Goal: Information Seeking & Learning: Learn about a topic

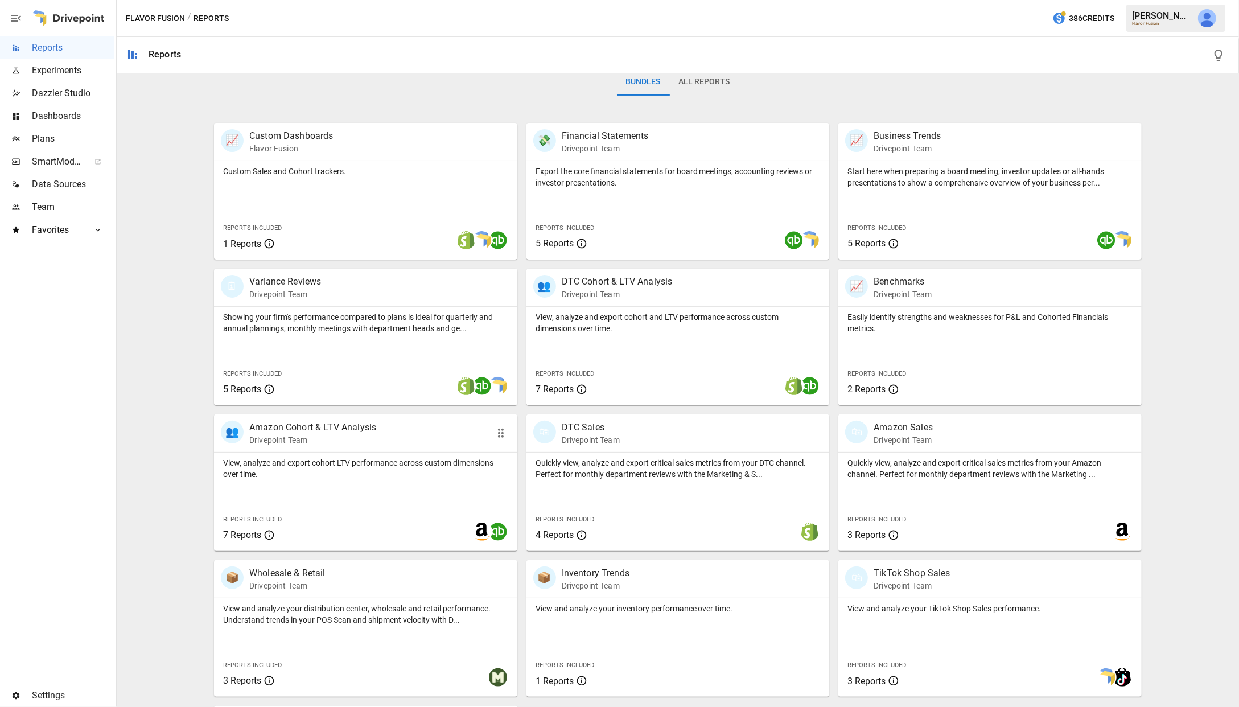
scroll to position [187, 0]
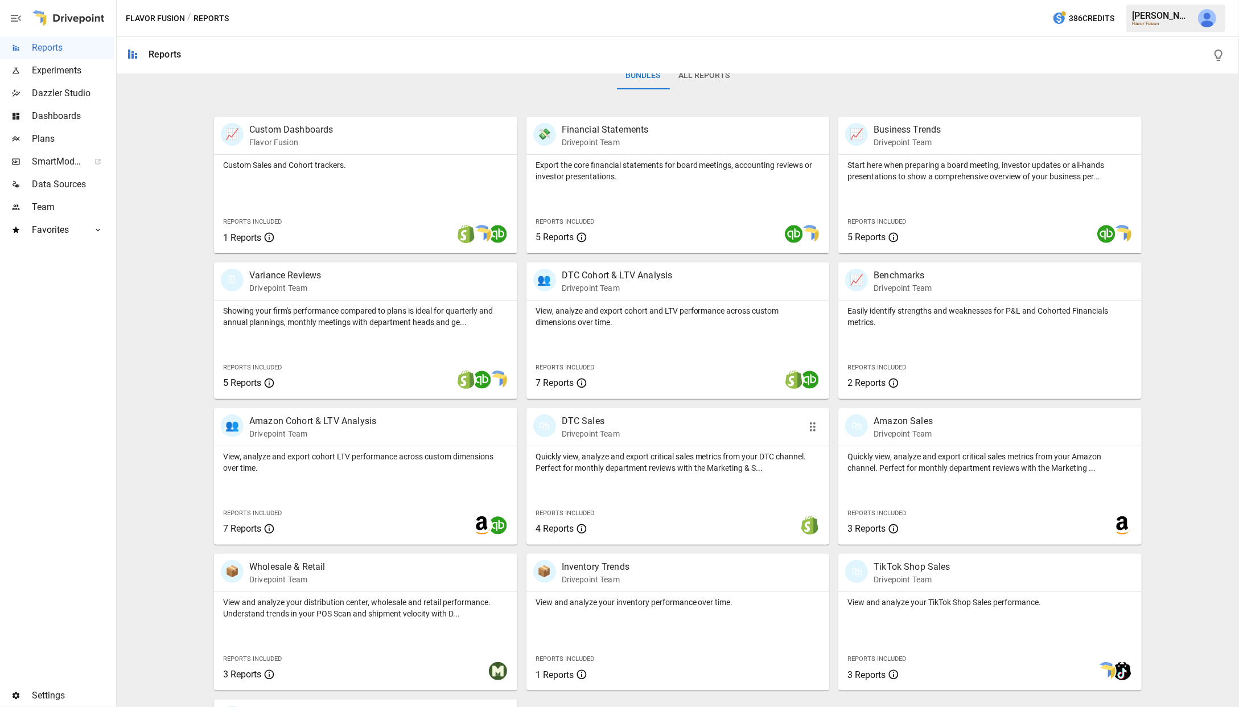
click at [606, 422] on p "DTC Sales" at bounding box center [591, 421] width 58 height 14
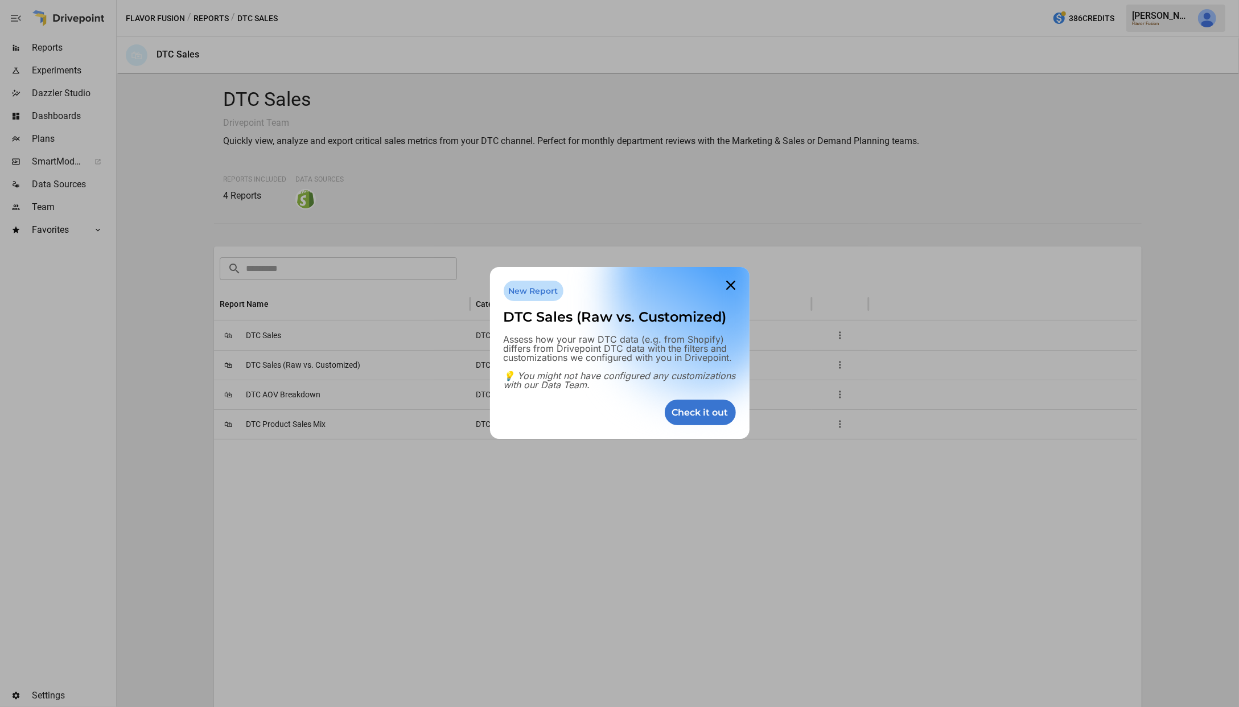
click at [302, 323] on div at bounding box center [619, 353] width 1239 height 707
click at [300, 337] on div at bounding box center [619, 353] width 1239 height 707
click at [725, 281] on icon at bounding box center [731, 285] width 23 height 23
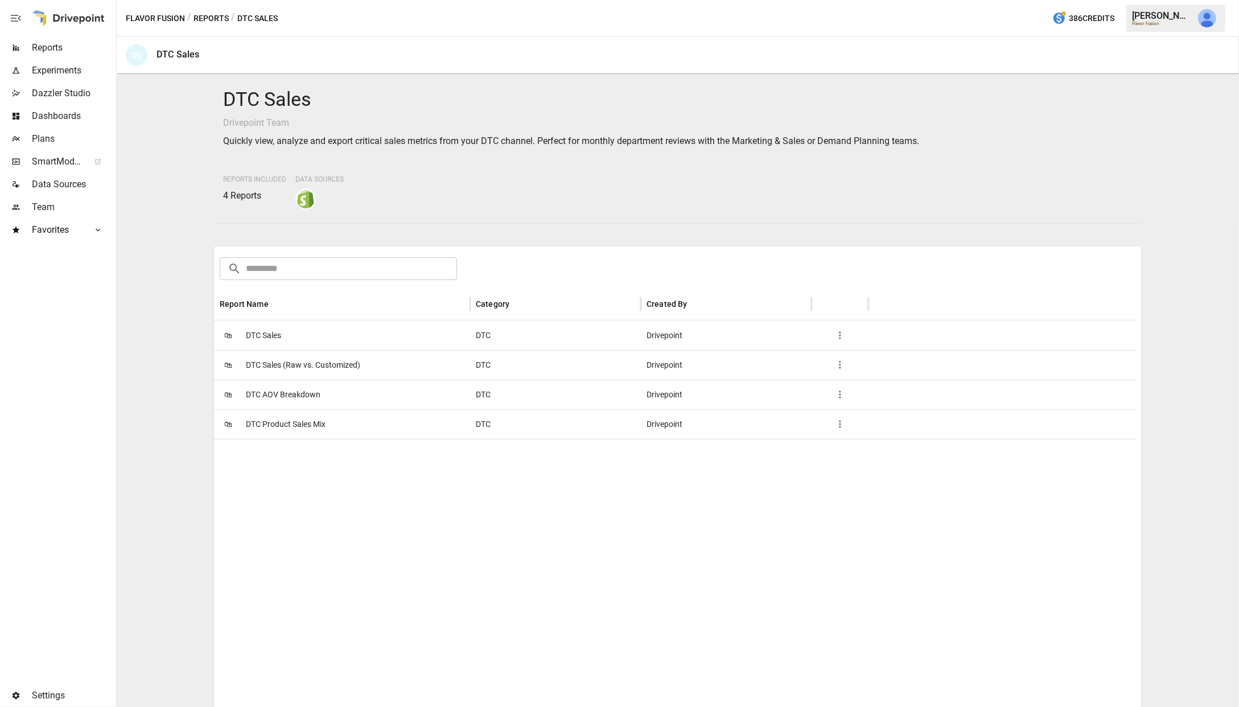
click at [296, 337] on div "🛍 DTC Sales" at bounding box center [342, 335] width 256 height 30
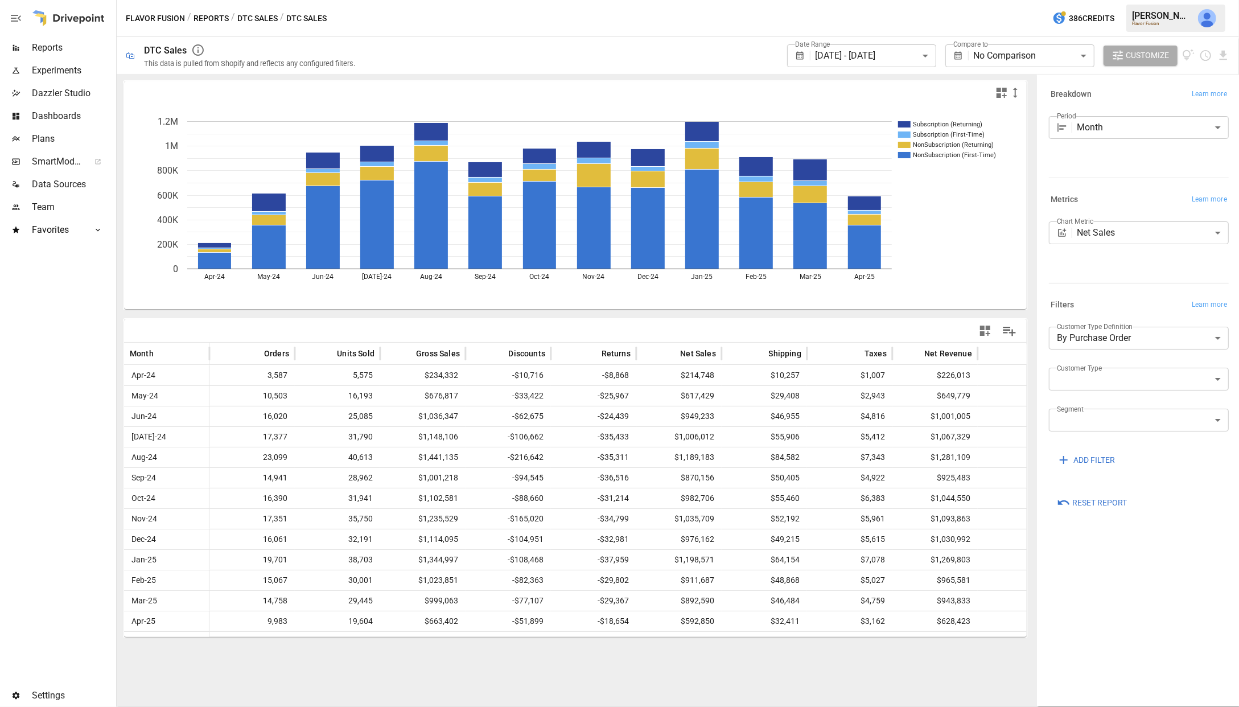
click at [1061, 0] on body "**********" at bounding box center [619, 0] width 1239 height 0
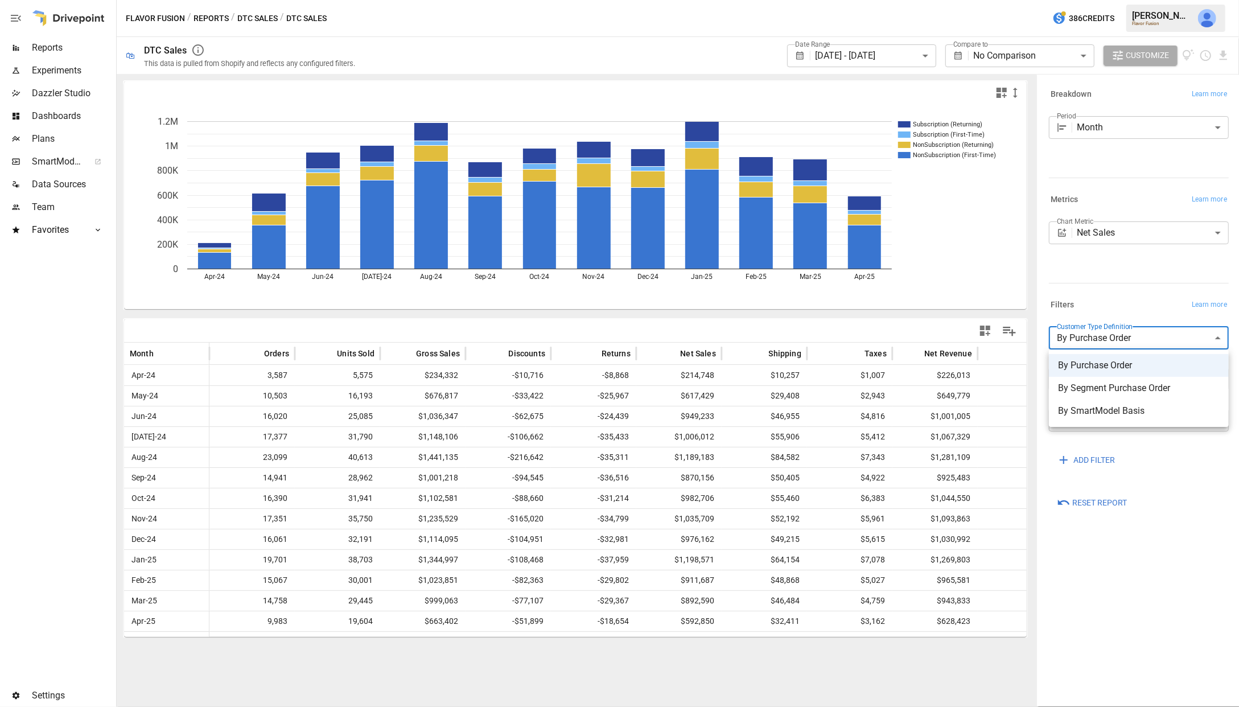
click at [1061, 343] on div at bounding box center [619, 353] width 1239 height 707
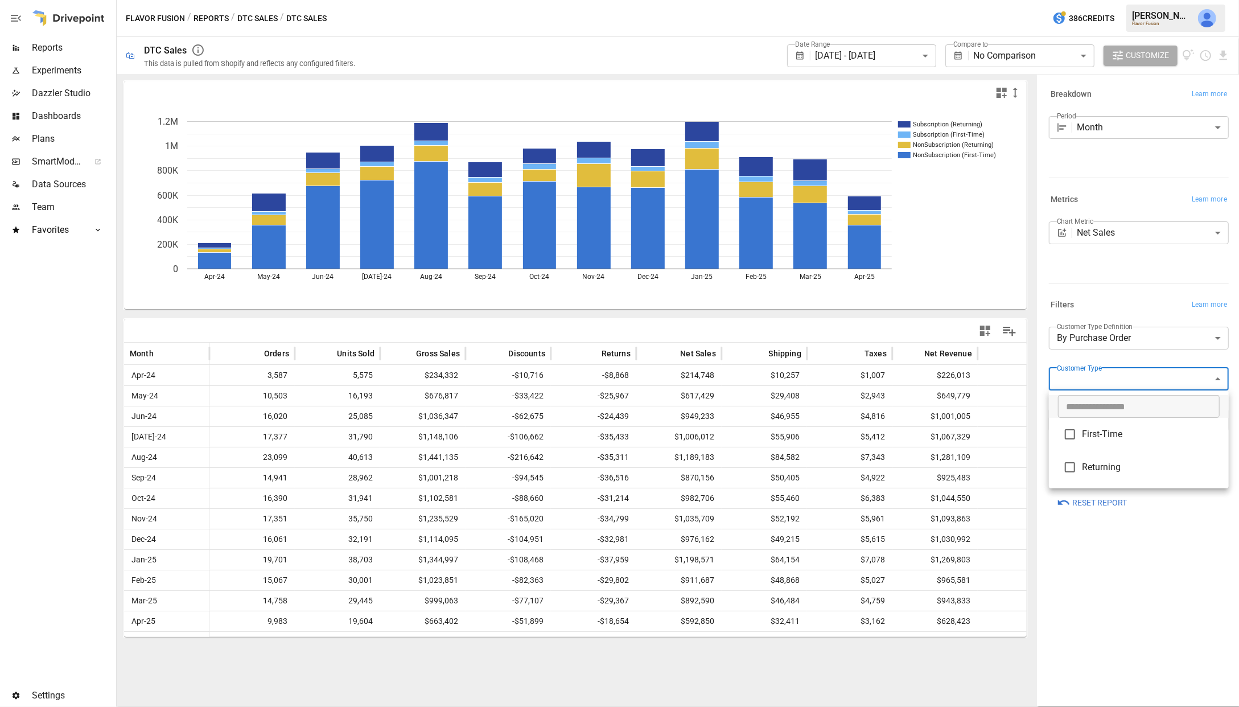
click at [1061, 0] on body "**********" at bounding box center [619, 0] width 1239 height 0
click at [1061, 367] on div at bounding box center [619, 353] width 1239 height 707
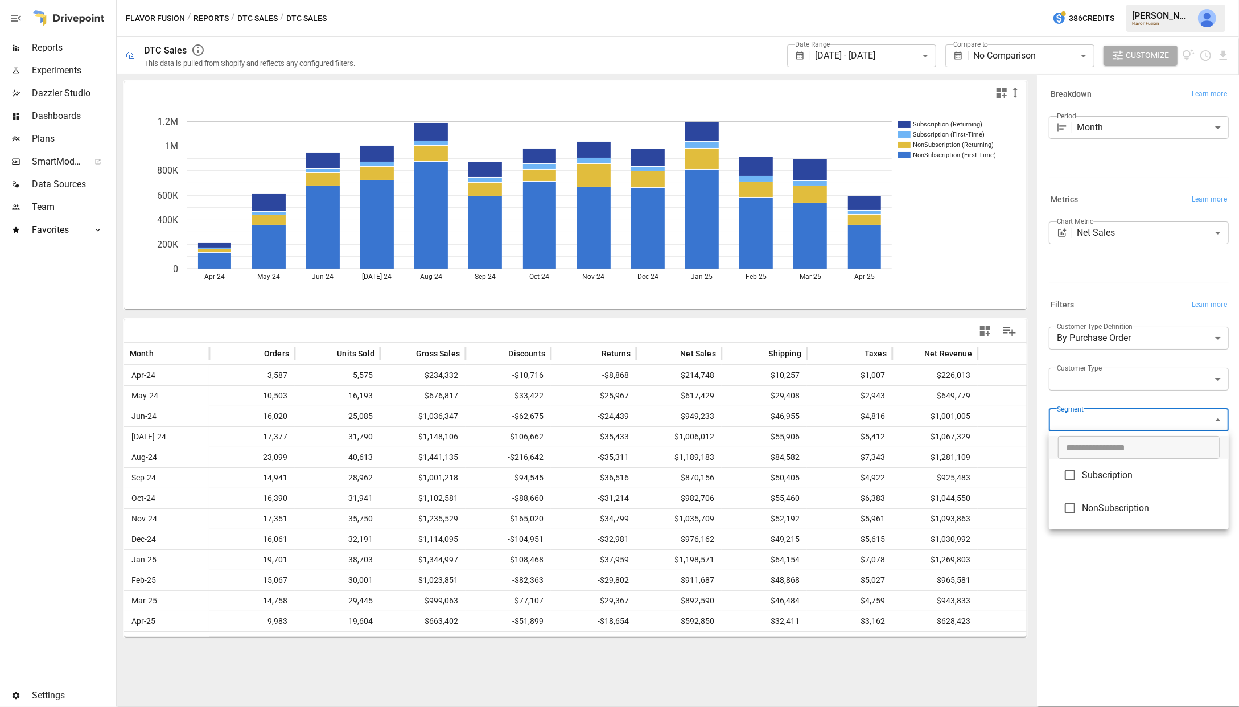
click at [1061, 0] on body "**********" at bounding box center [619, 0] width 1239 height 0
click at [1061, 369] on div at bounding box center [619, 353] width 1239 height 707
click at [250, 16] on button "DTC Sales" at bounding box center [257, 18] width 40 height 14
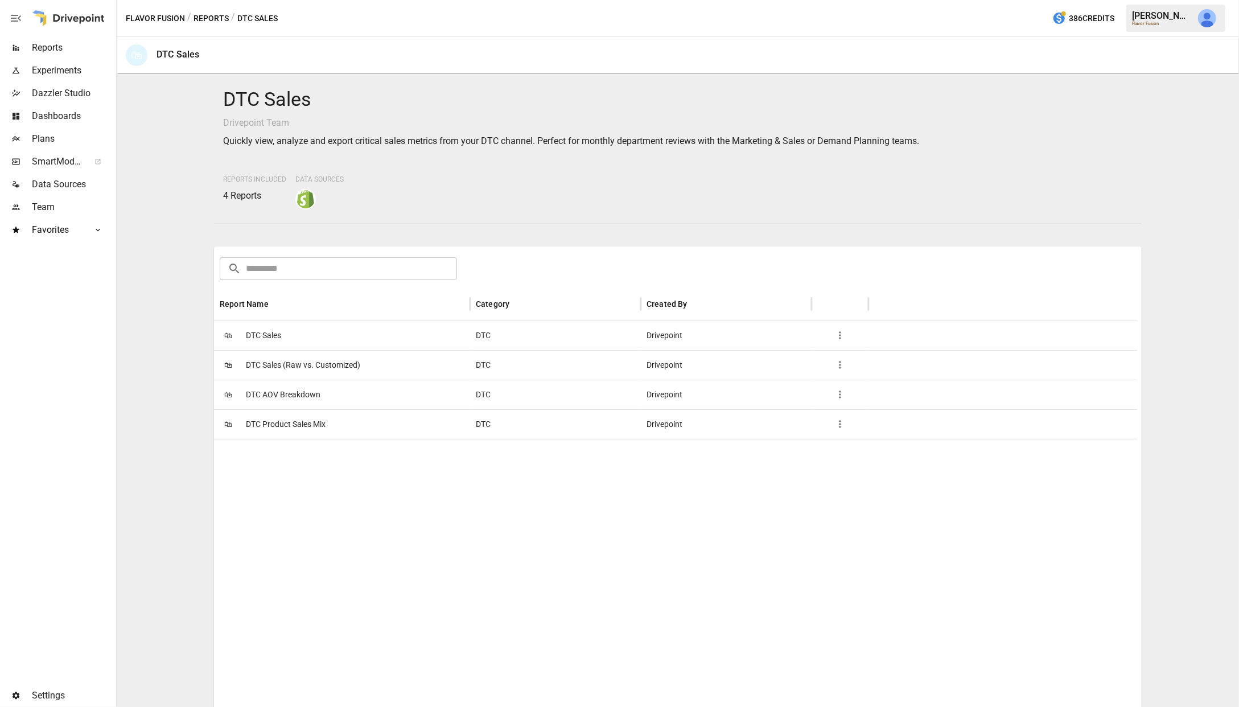
click at [287, 426] on span "DTC Product Sales Mix" at bounding box center [286, 424] width 80 height 29
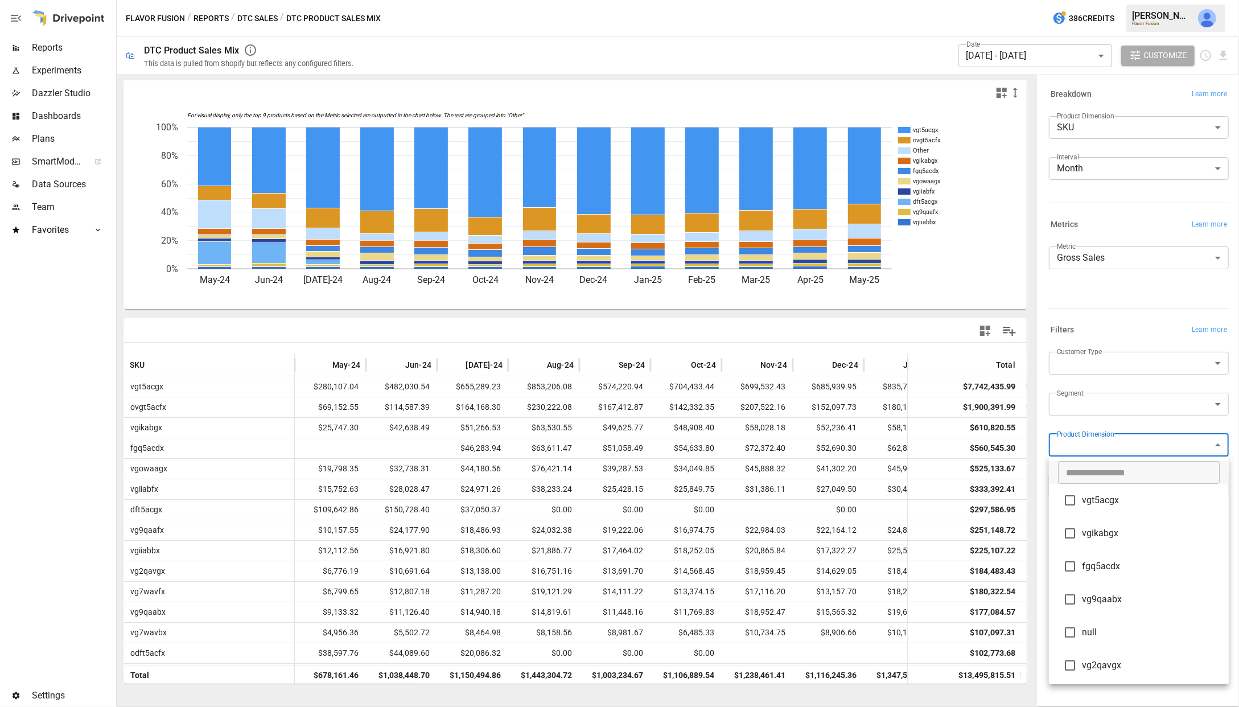
click at [1061, 0] on body "Reports Experiments Dazzler Studio Dashboards Plans SmartModel ™ Data Sources T…" at bounding box center [619, 0] width 1239 height 0
click at [1061, 444] on div at bounding box center [619, 353] width 1239 height 707
click at [1061, 0] on body "Reports Experiments Dazzler Studio Dashboards Plans SmartModel ™ Data Sources T…" at bounding box center [619, 0] width 1239 height 0
click at [1061, 480] on input "text" at bounding box center [1139, 472] width 162 height 23
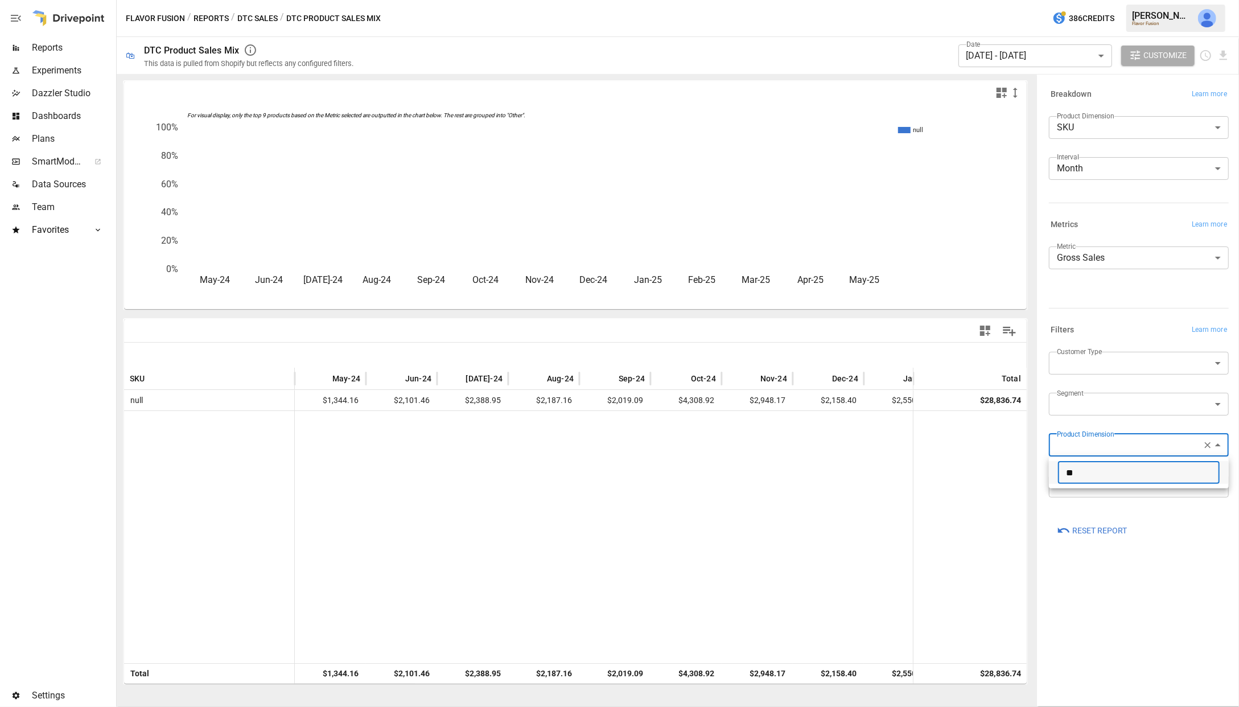
type input "*"
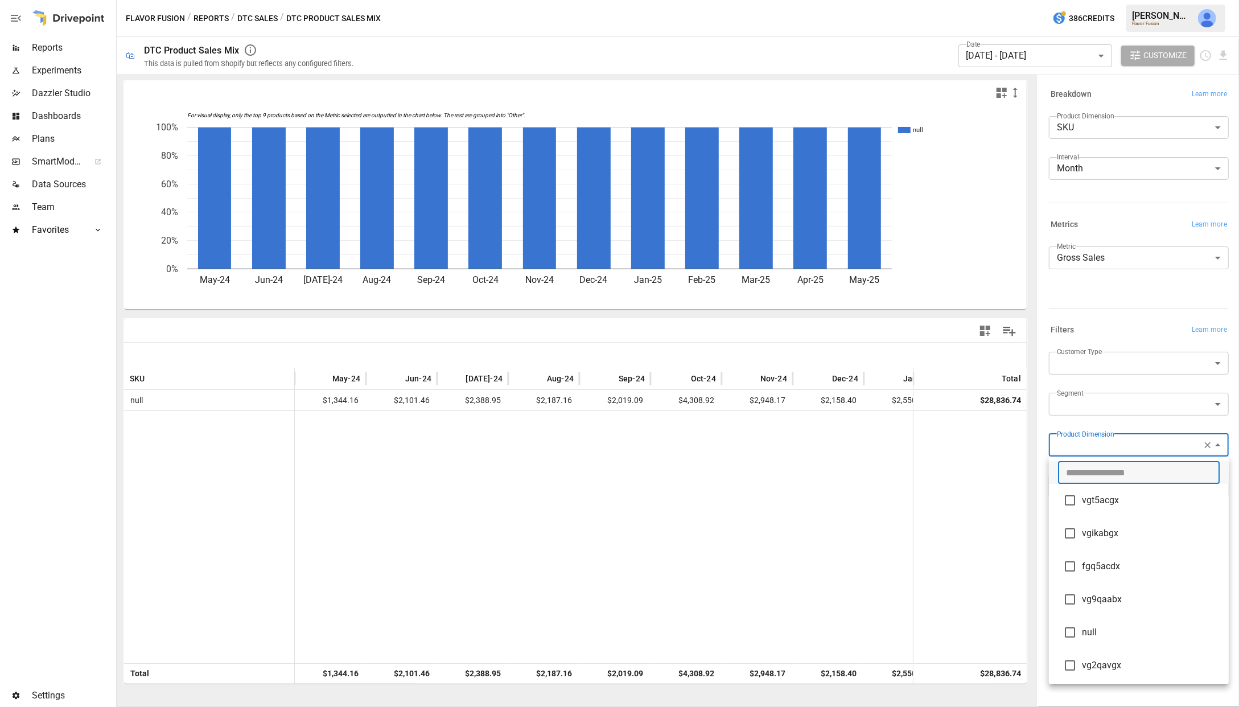
click at [1061, 430] on div at bounding box center [619, 353] width 1239 height 707
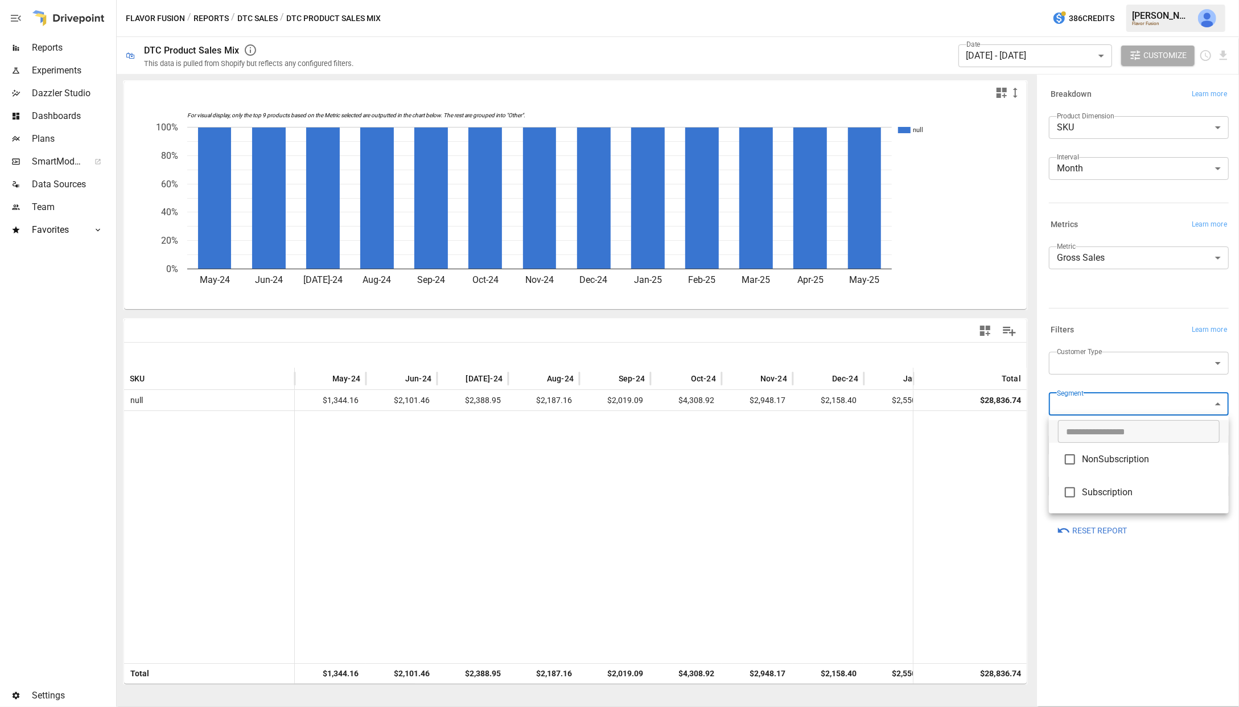
click at [1061, 0] on body "Reports Experiments Dazzler Studio Dashboards Plans SmartModel ™ Data Sources T…" at bounding box center [619, 0] width 1239 height 0
click at [1061, 399] on div at bounding box center [619, 353] width 1239 height 707
click at [1061, 0] on body "Reports Experiments Dazzler Studio Dashboards Plans SmartModel ™ Data Sources T…" at bounding box center [619, 0] width 1239 height 0
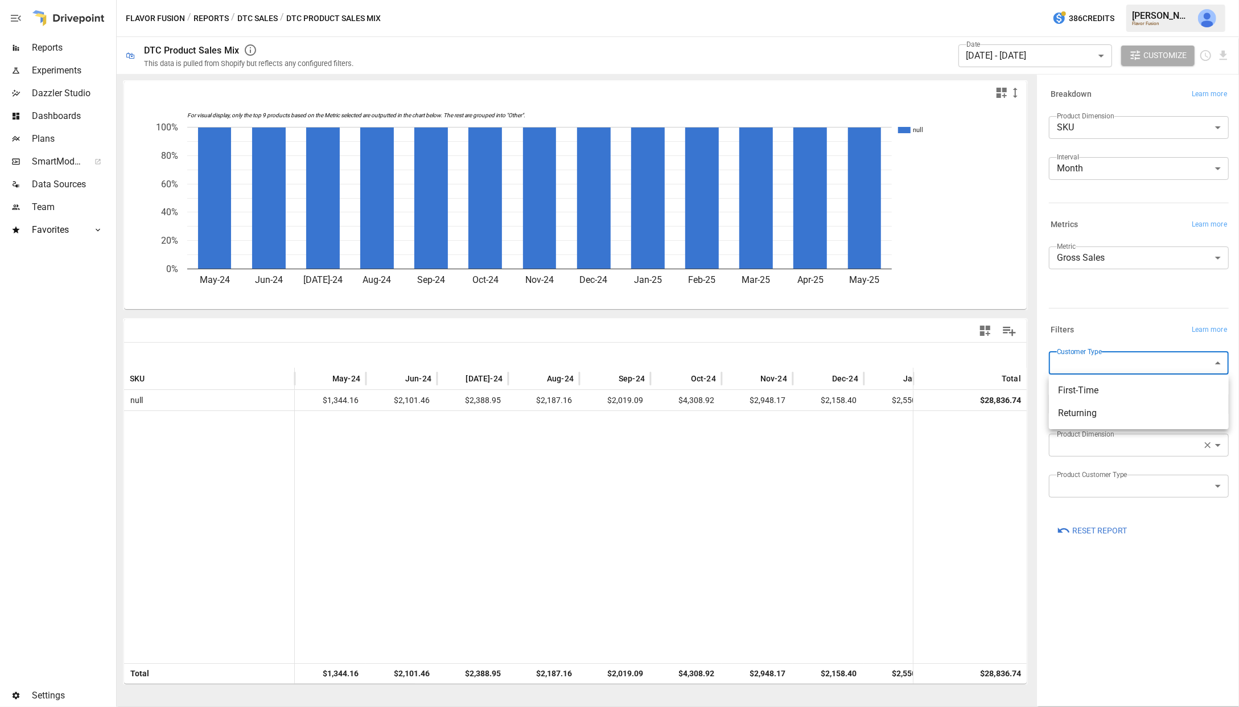
click at [1061, 307] on div at bounding box center [619, 353] width 1239 height 707
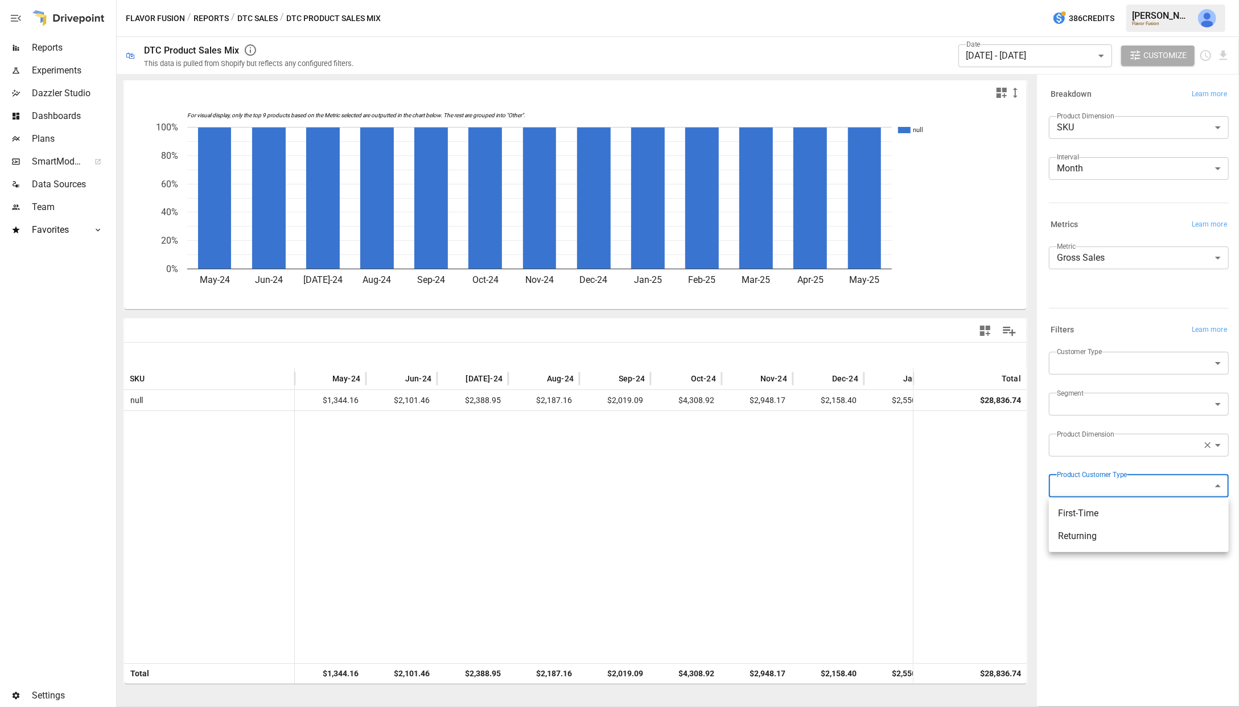
click at [1061, 0] on body "Reports Experiments Dazzler Studio Dashboards Plans SmartModel ™ Data Sources T…" at bounding box center [619, 0] width 1239 height 0
click at [1061, 442] on div at bounding box center [619, 353] width 1239 height 707
click at [259, 16] on button "DTC Sales" at bounding box center [257, 18] width 40 height 14
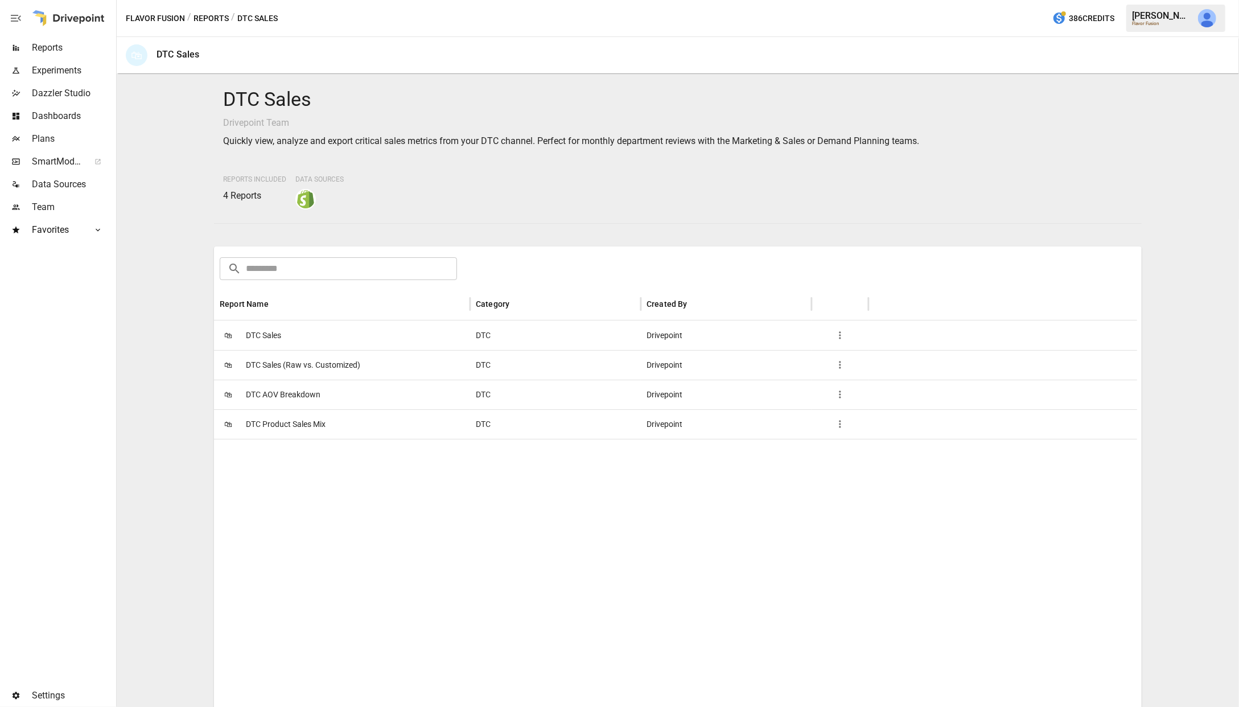
click at [220, 19] on button "Reports" at bounding box center [210, 18] width 35 height 14
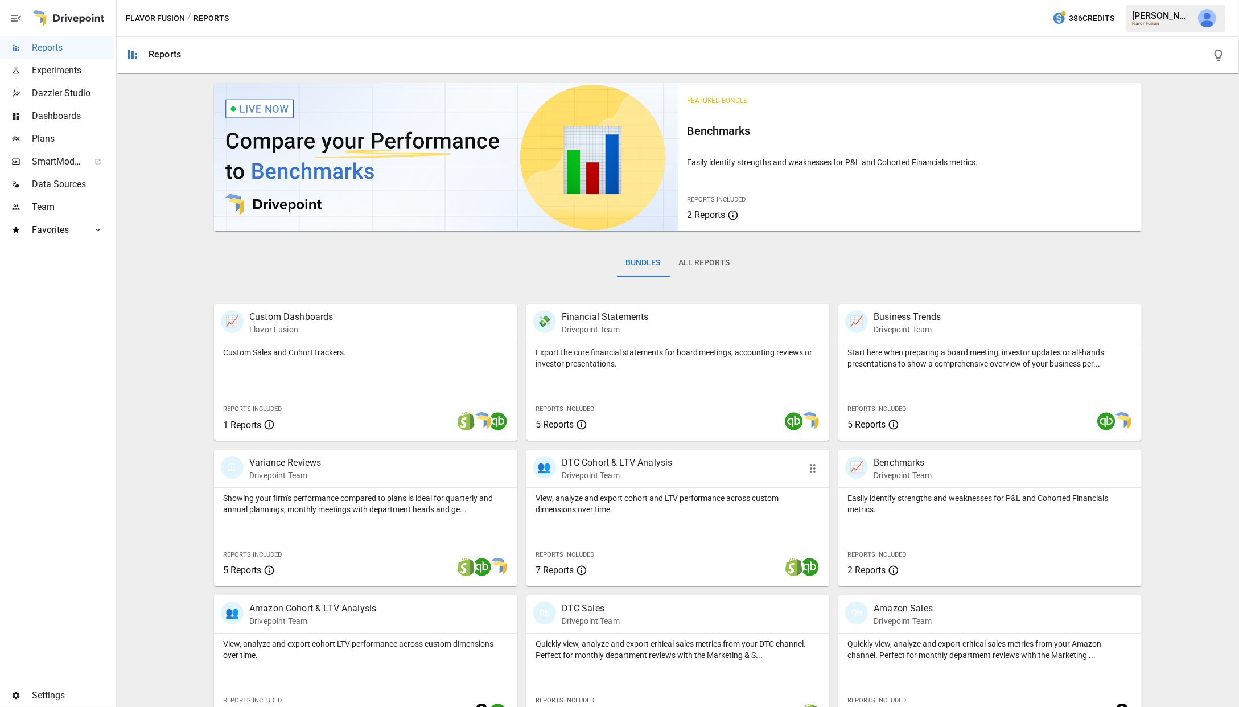
click at [615, 461] on p "DTC Cohort & LTV Analysis" at bounding box center [617, 463] width 111 height 14
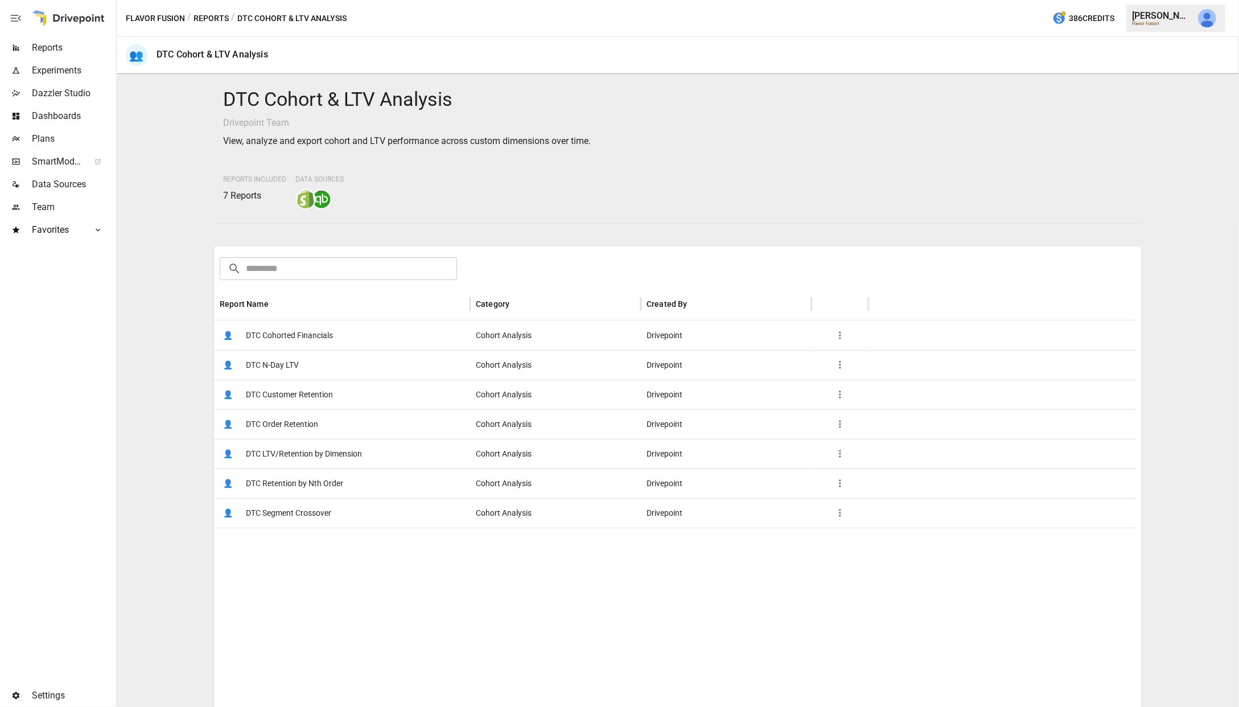
click at [326, 337] on span "DTC Cohorted Financials" at bounding box center [289, 335] width 87 height 29
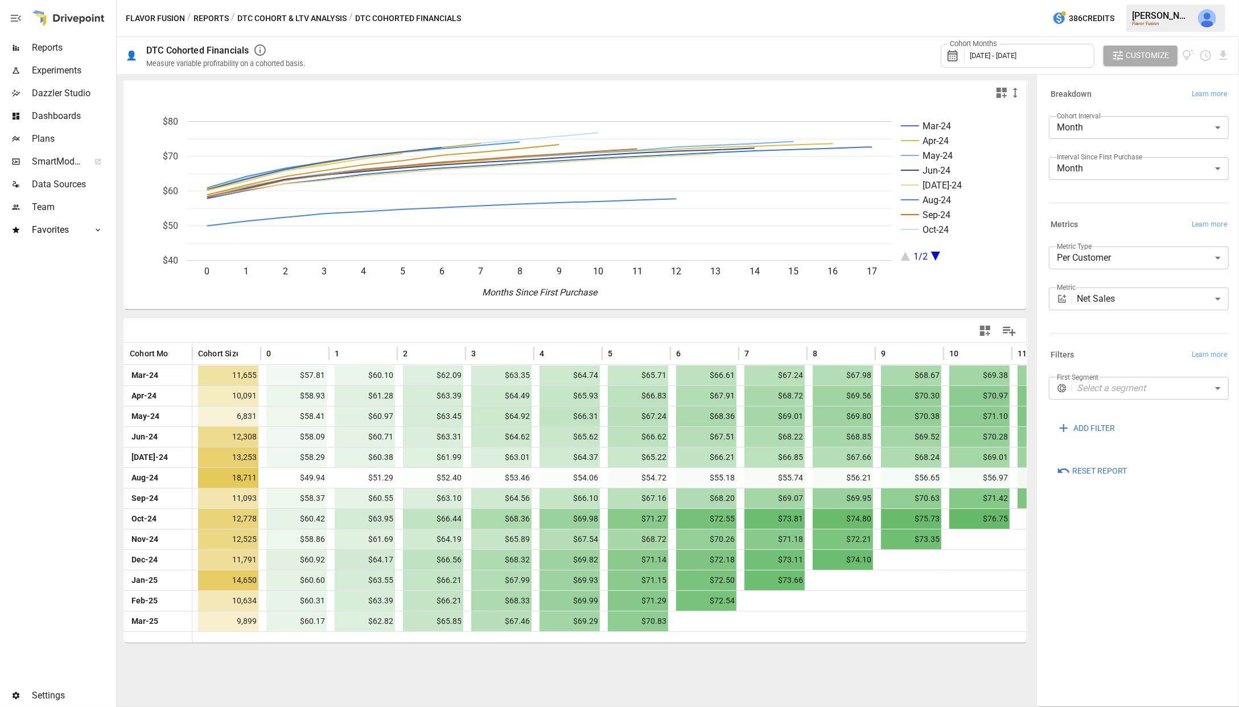
click at [1061, 0] on body "Reports Experiments Dazzler Studio Dashboards Plans SmartModel ™ Data Sources T…" at bounding box center [619, 0] width 1239 height 0
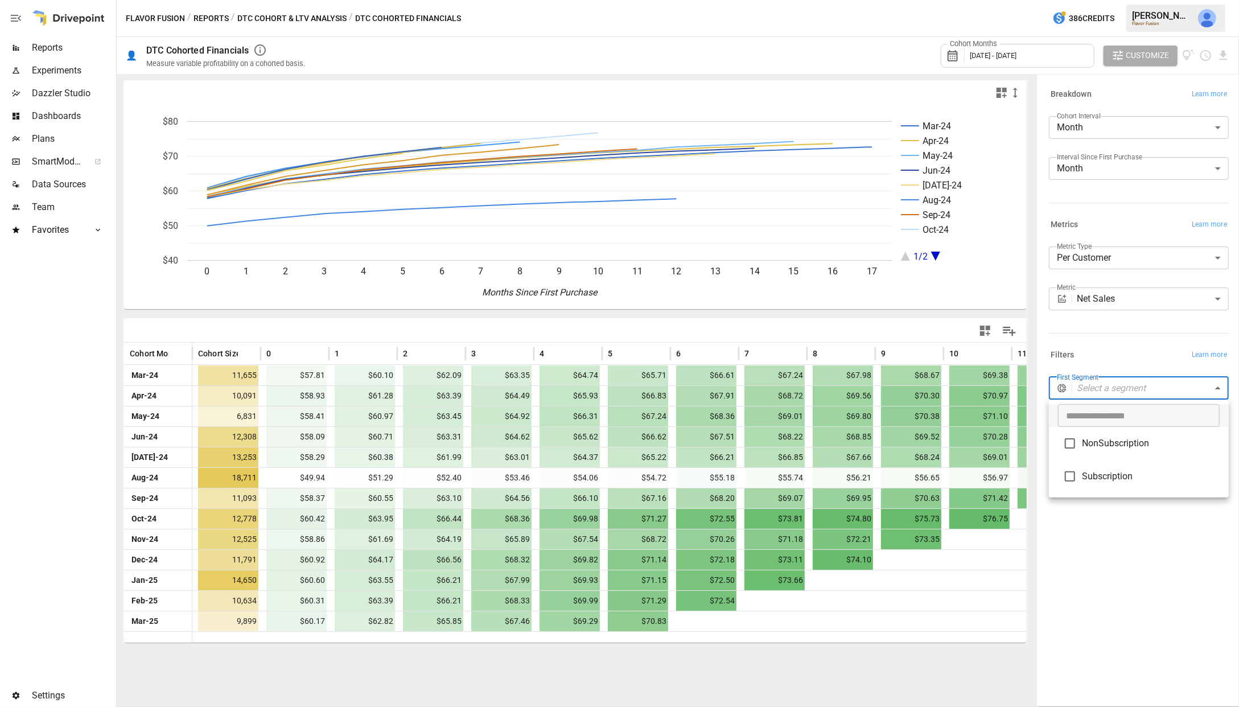
click at [1061, 391] on div at bounding box center [619, 353] width 1239 height 707
click at [1061, 0] on body "Reports Experiments Dazzler Studio Dashboards Plans SmartModel ™ Data Sources T…" at bounding box center [619, 0] width 1239 height 0
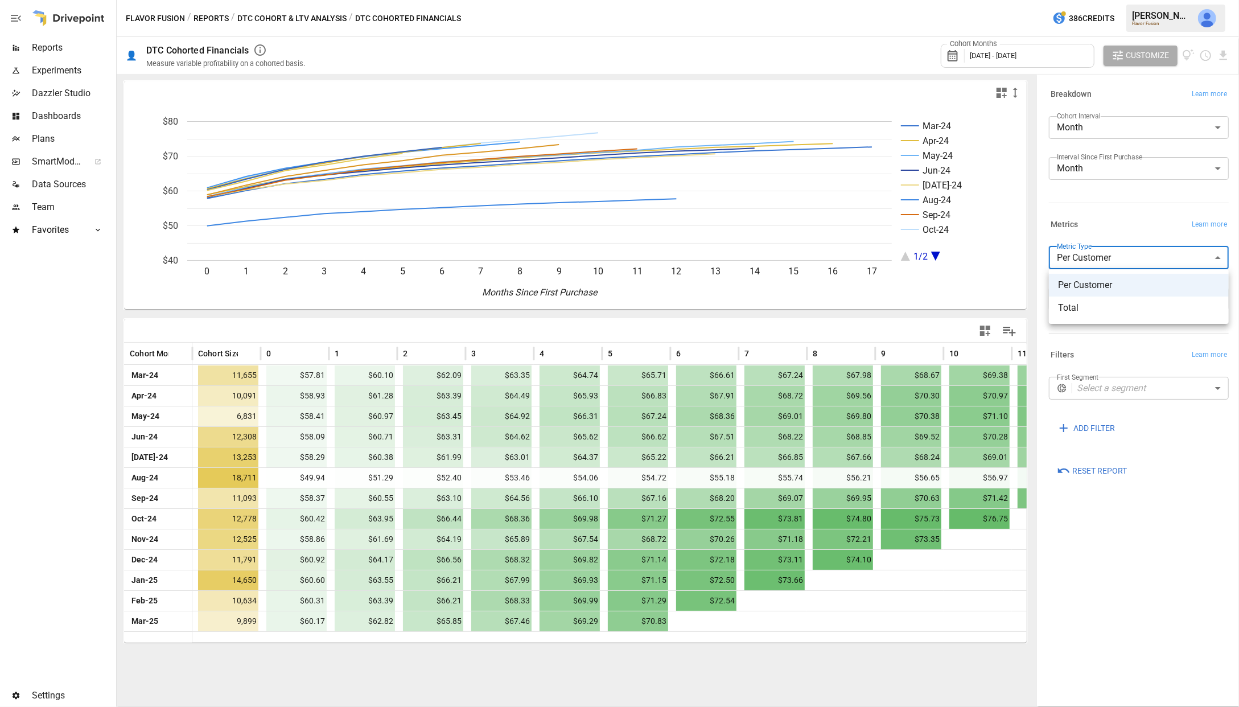
click at [1061, 265] on div at bounding box center [619, 353] width 1239 height 707
click at [1061, 0] on body "Reports Experiments Dazzler Studio Dashboards Plans SmartModel ™ Data Sources T…" at bounding box center [619, 0] width 1239 height 0
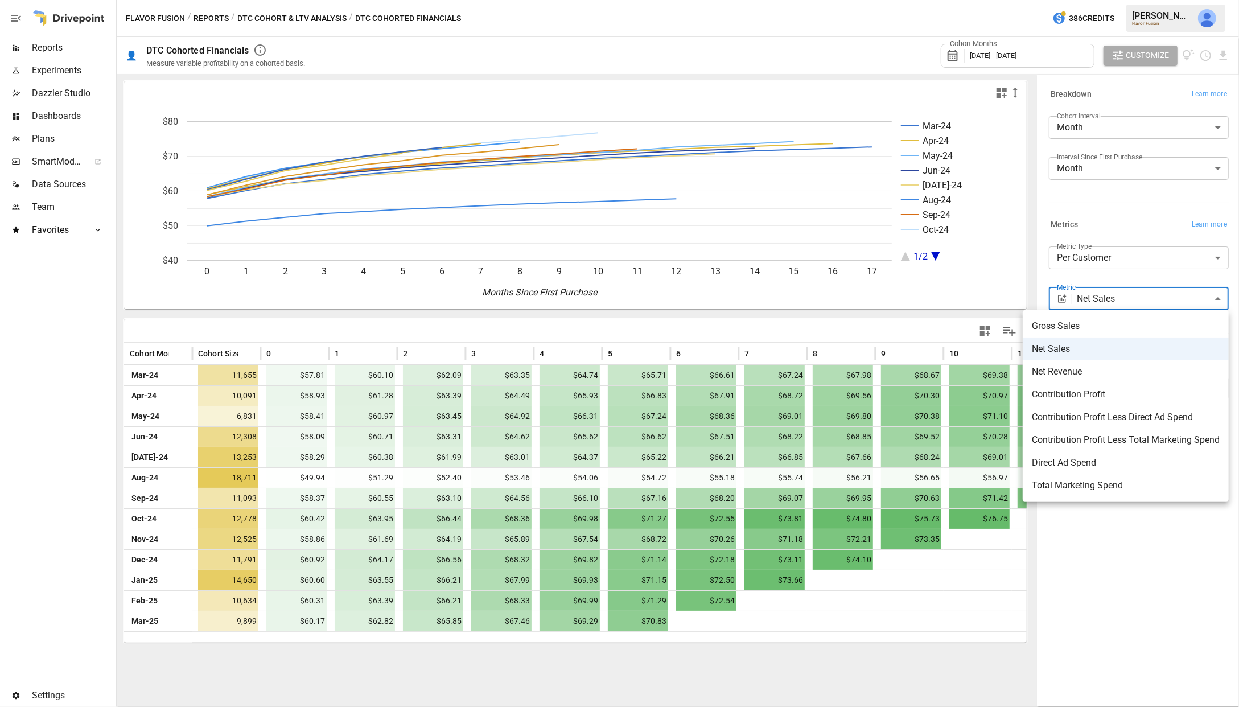
click at [1061, 298] on div at bounding box center [619, 353] width 1239 height 707
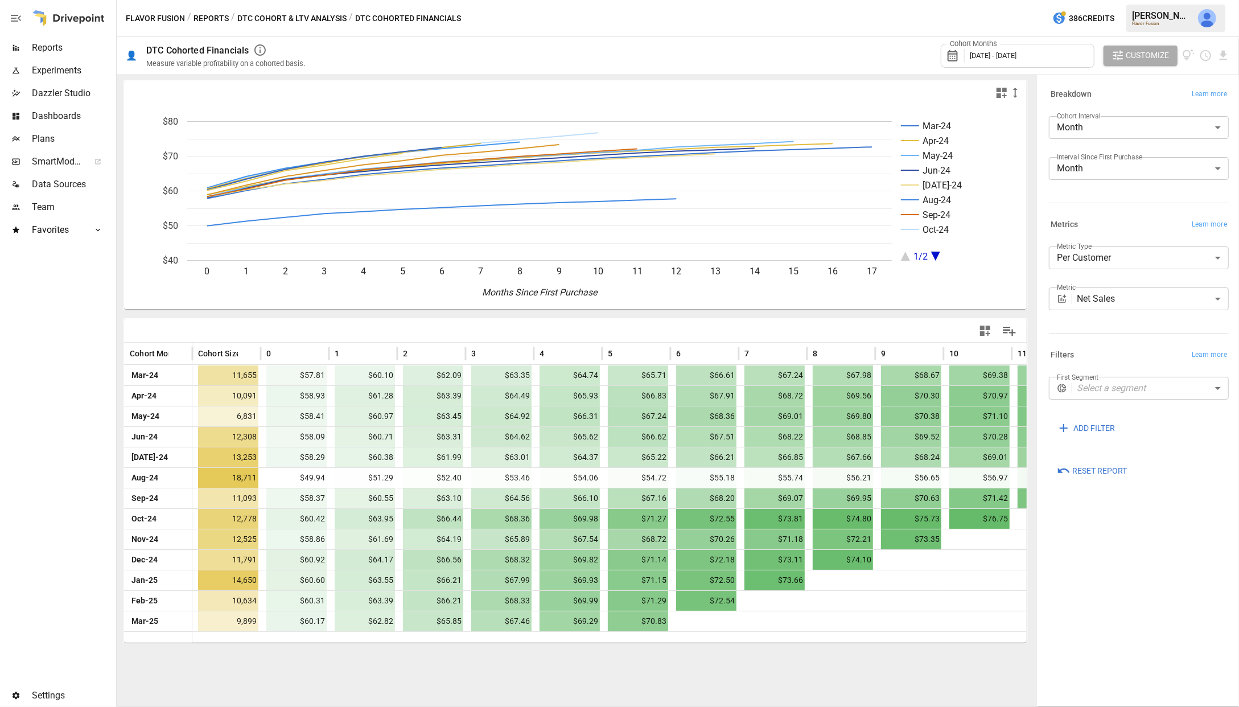
click at [327, 19] on button "DTC Cohort & LTV Analysis" at bounding box center [291, 18] width 109 height 14
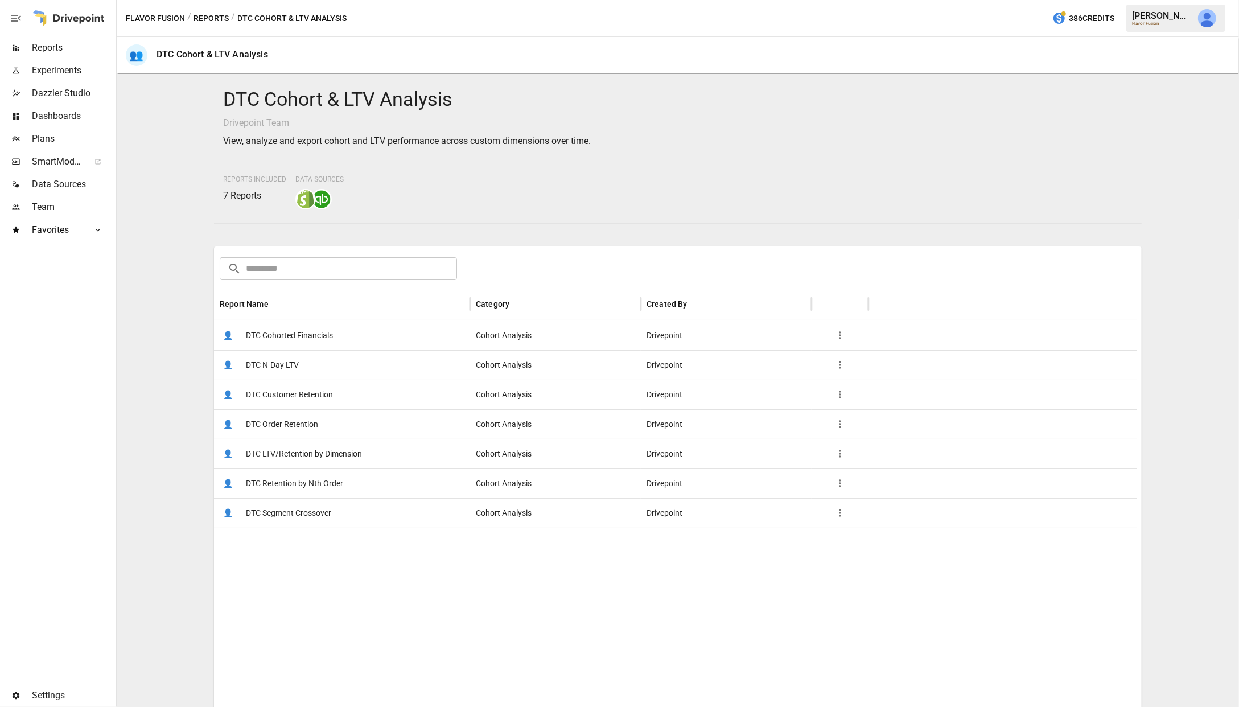
click at [323, 391] on span "DTC Customer Retention" at bounding box center [289, 394] width 87 height 29
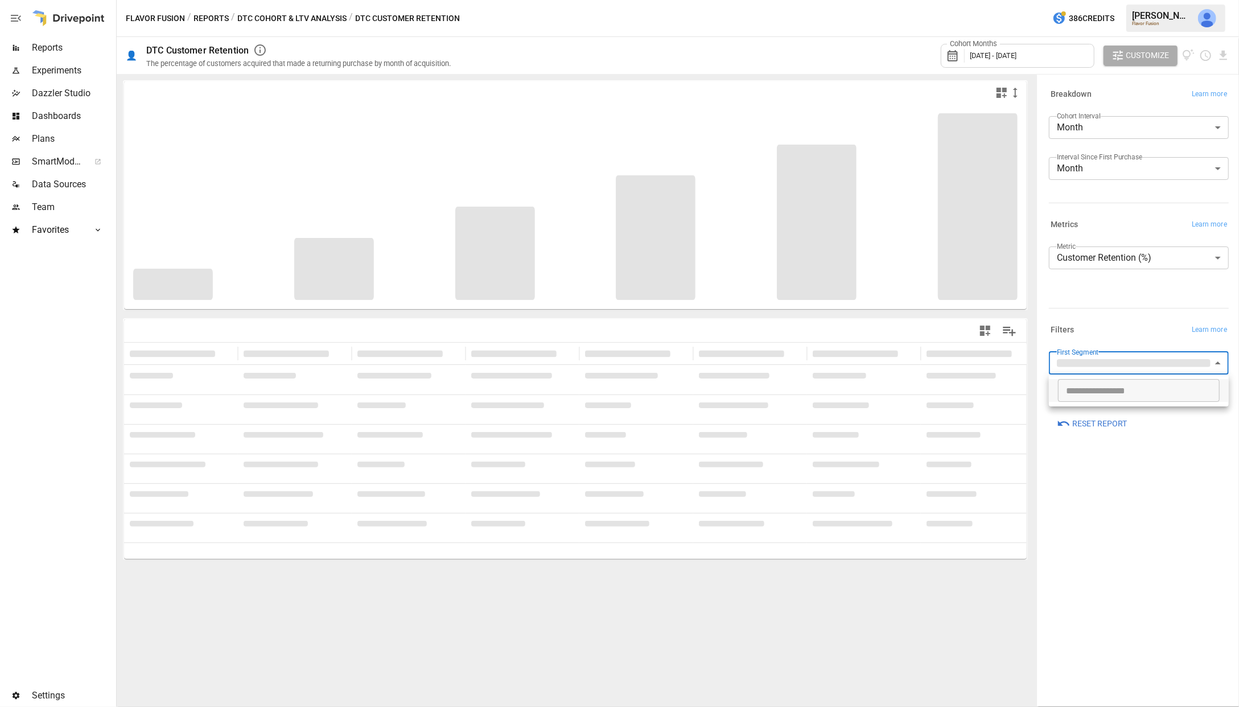
click at [1061, 0] on body "**********" at bounding box center [619, 0] width 1239 height 0
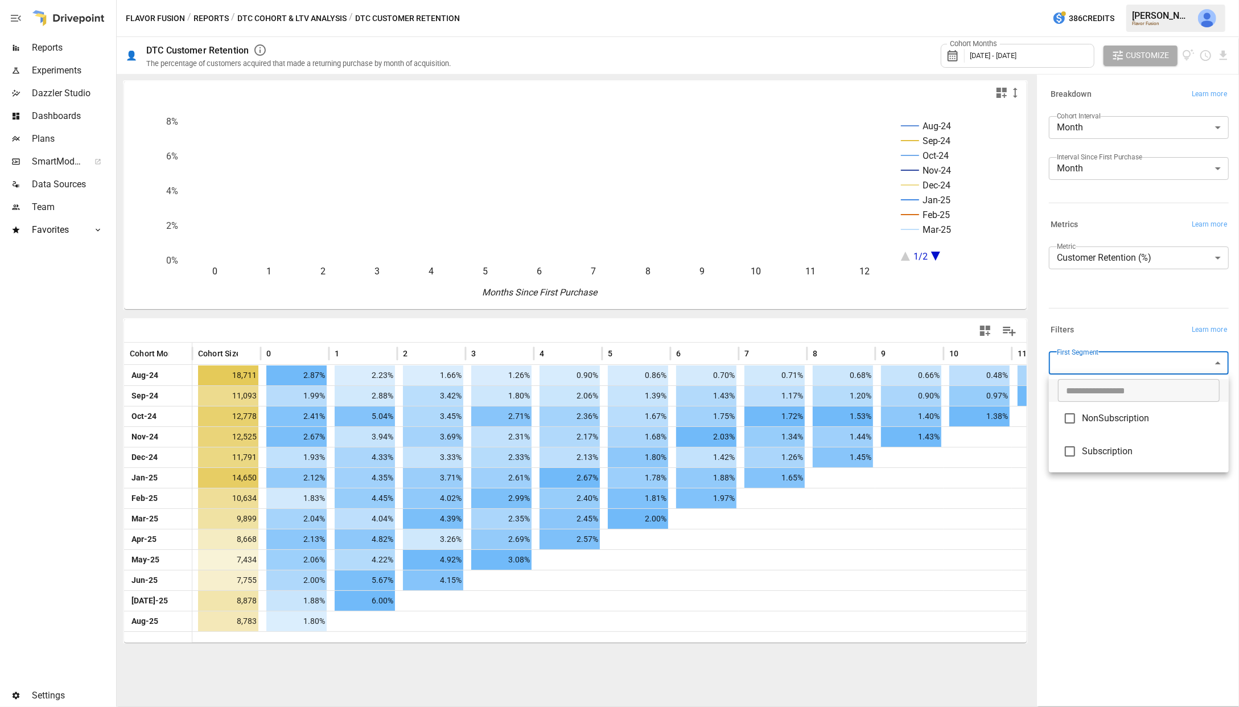
drag, startPoint x: 1132, startPoint y: 296, endPoint x: 1132, endPoint y: 277, distance: 19.9
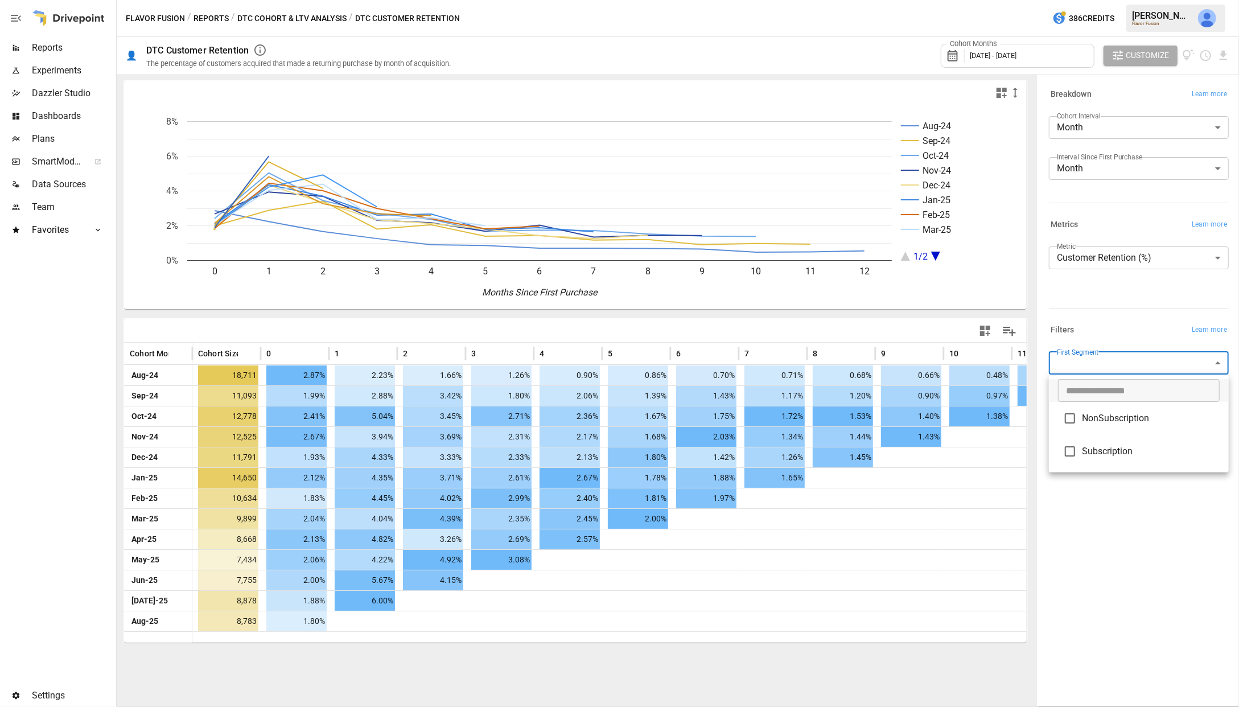
click at [1061, 296] on div at bounding box center [619, 353] width 1239 height 707
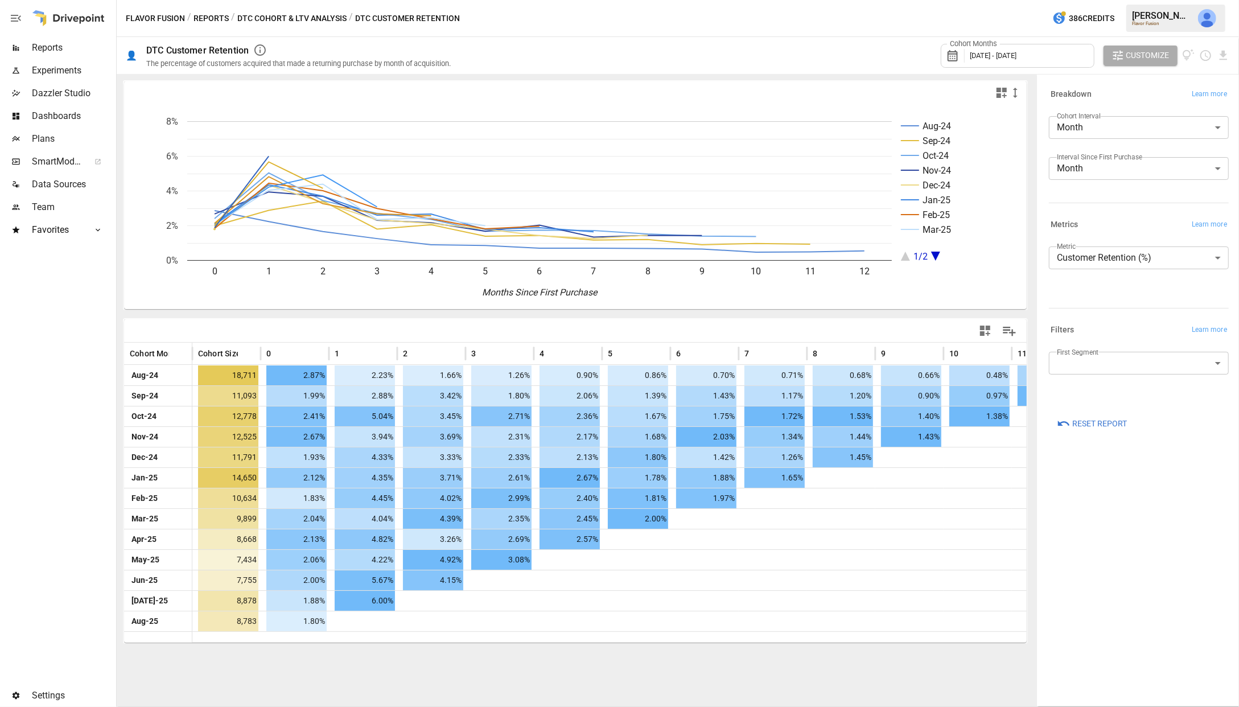
click at [1061, 0] on body "Reports Experiments Dazzler Studio Dashboards Plans SmartModel ™ Data Sources T…" at bounding box center [619, 0] width 1239 height 0
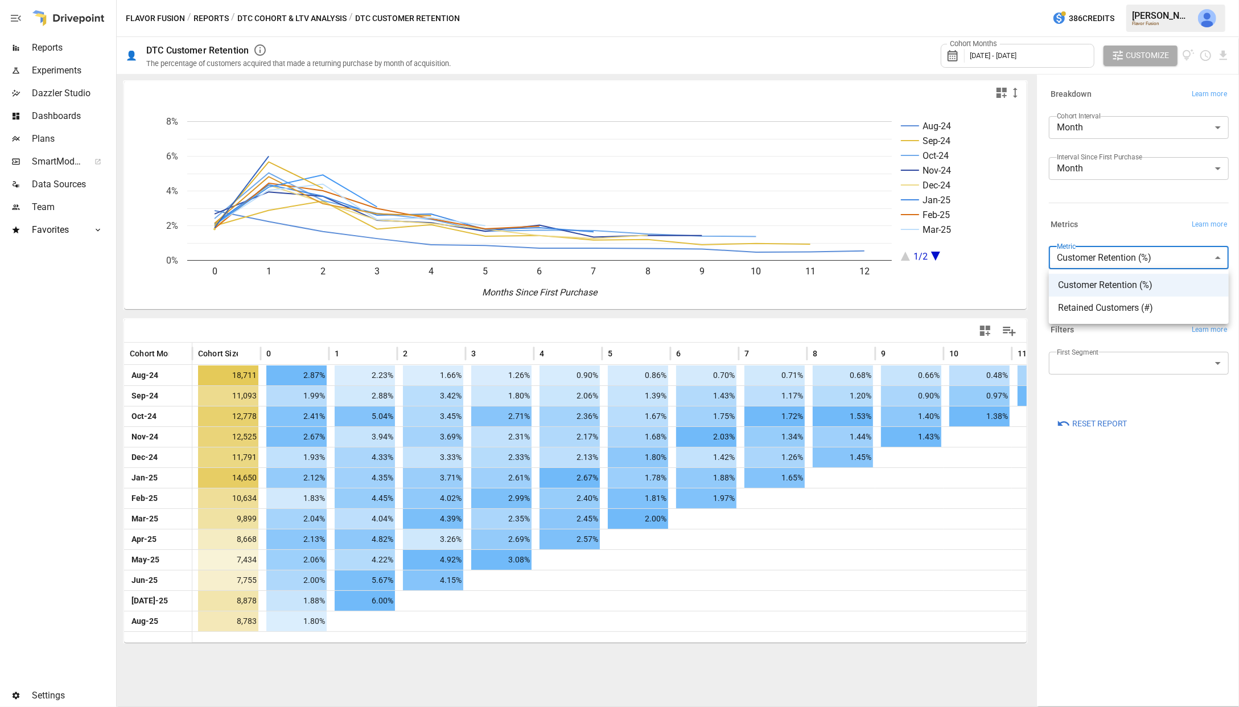
click at [1061, 254] on div at bounding box center [619, 353] width 1239 height 707
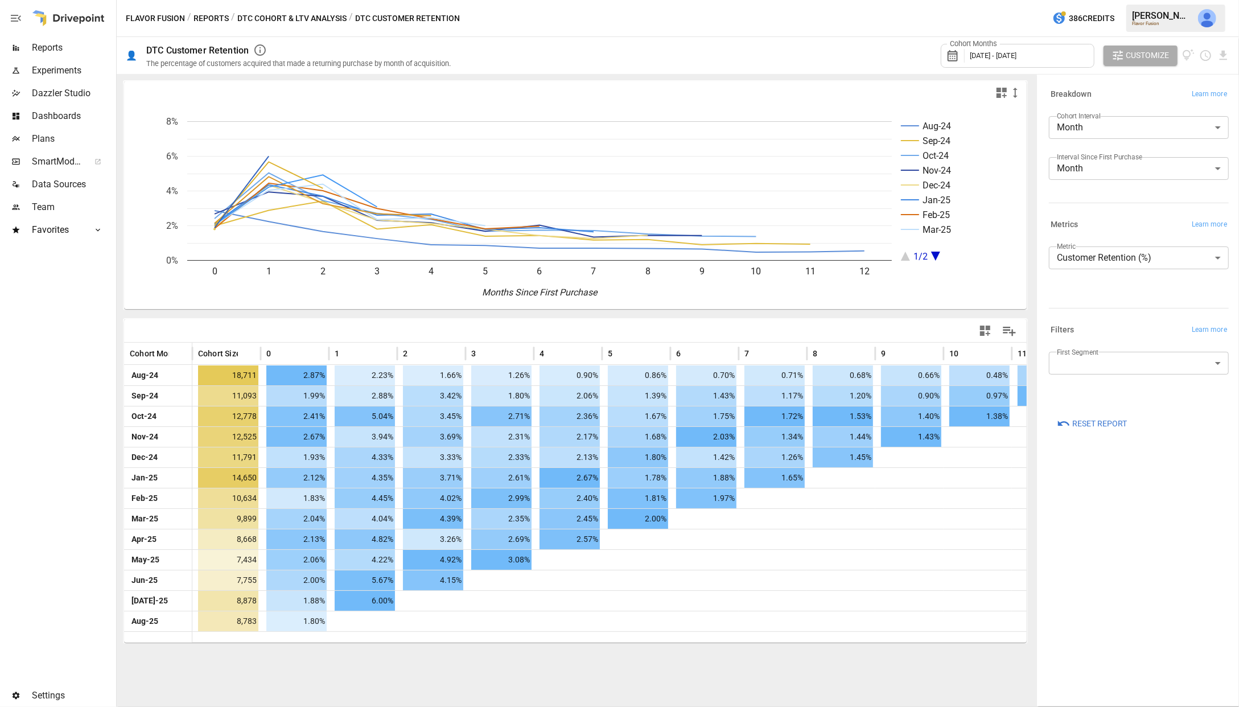
click at [383, 22] on div "/ DTC Customer Retention" at bounding box center [404, 18] width 111 height 14
click at [303, 17] on button "DTC Cohort & LTV Analysis" at bounding box center [291, 18] width 109 height 14
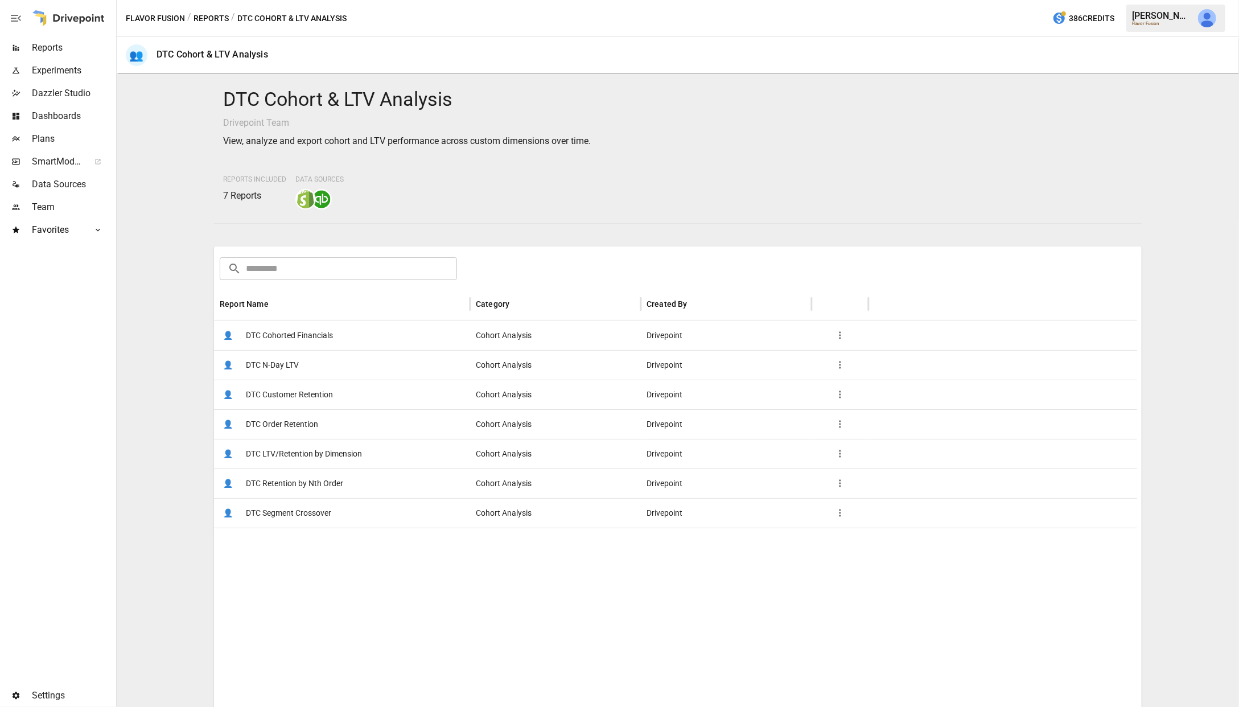
click at [209, 14] on button "Reports" at bounding box center [210, 18] width 35 height 14
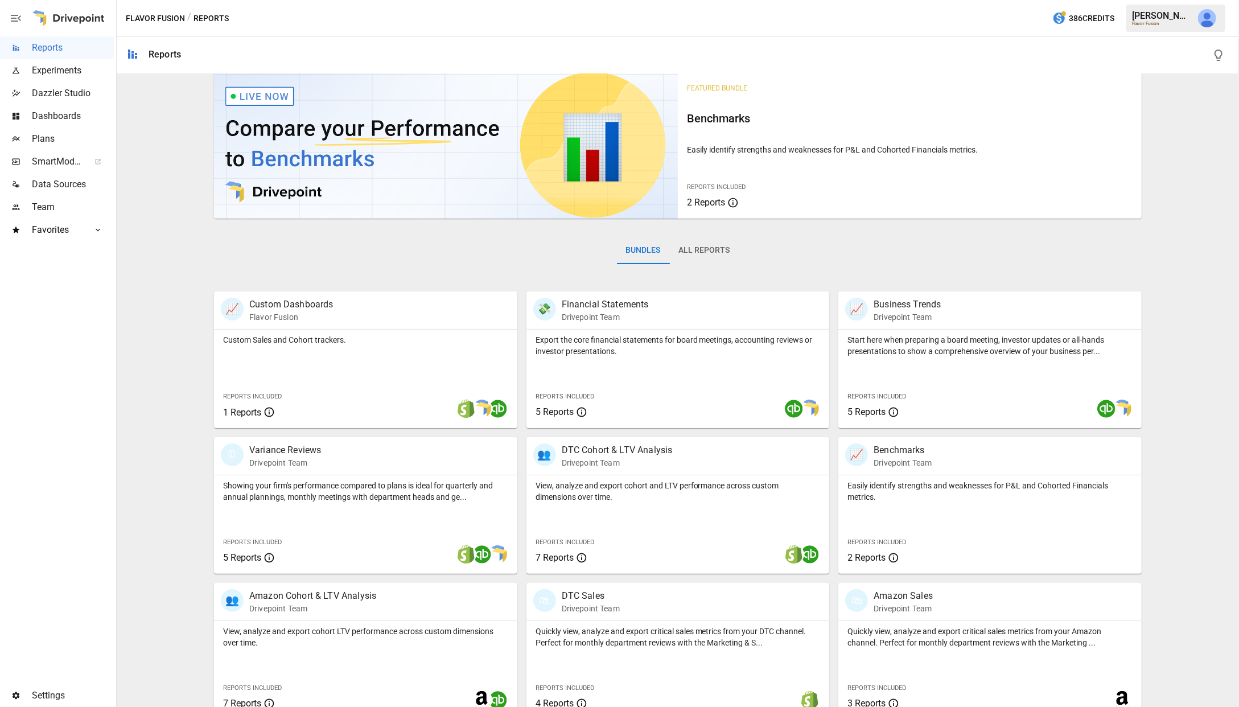
scroll to position [35, 0]
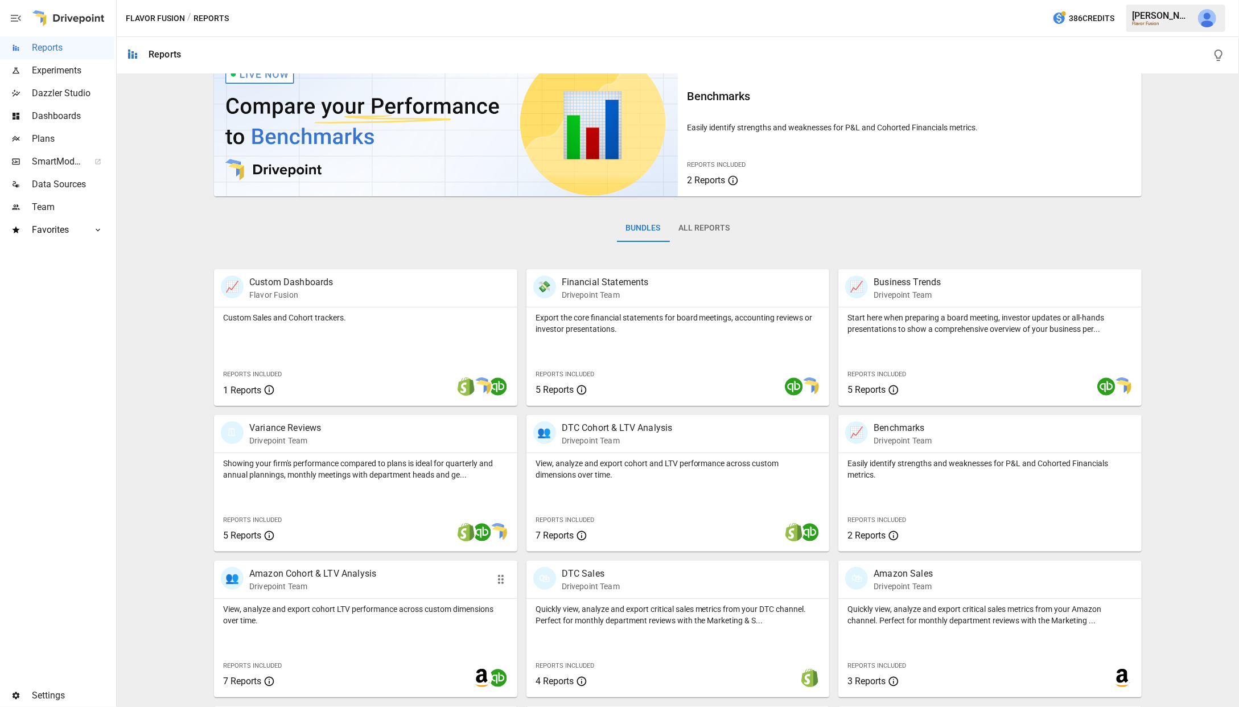
click at [381, 580] on div "👥 Amazon Cohort & LTV Analysis Drivepoint Team" at bounding box center [341, 579] width 241 height 25
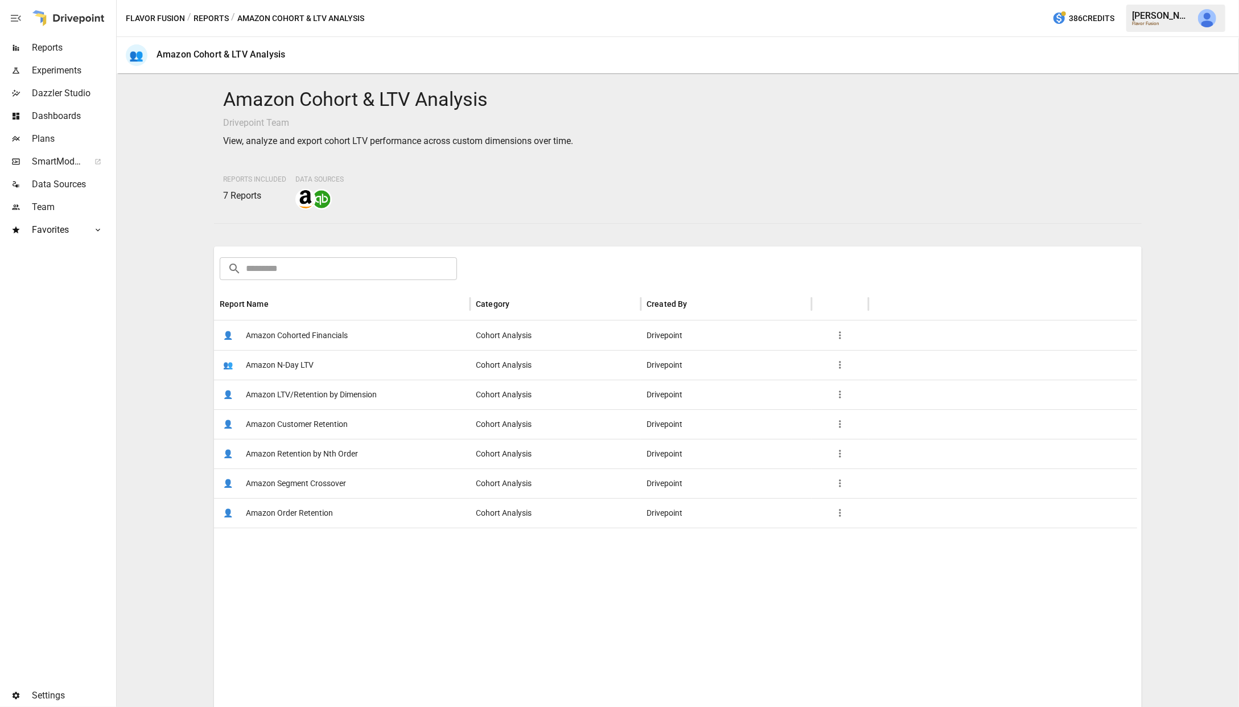
click at [345, 334] on span "Amazon Cohorted Financials" at bounding box center [297, 335] width 102 height 29
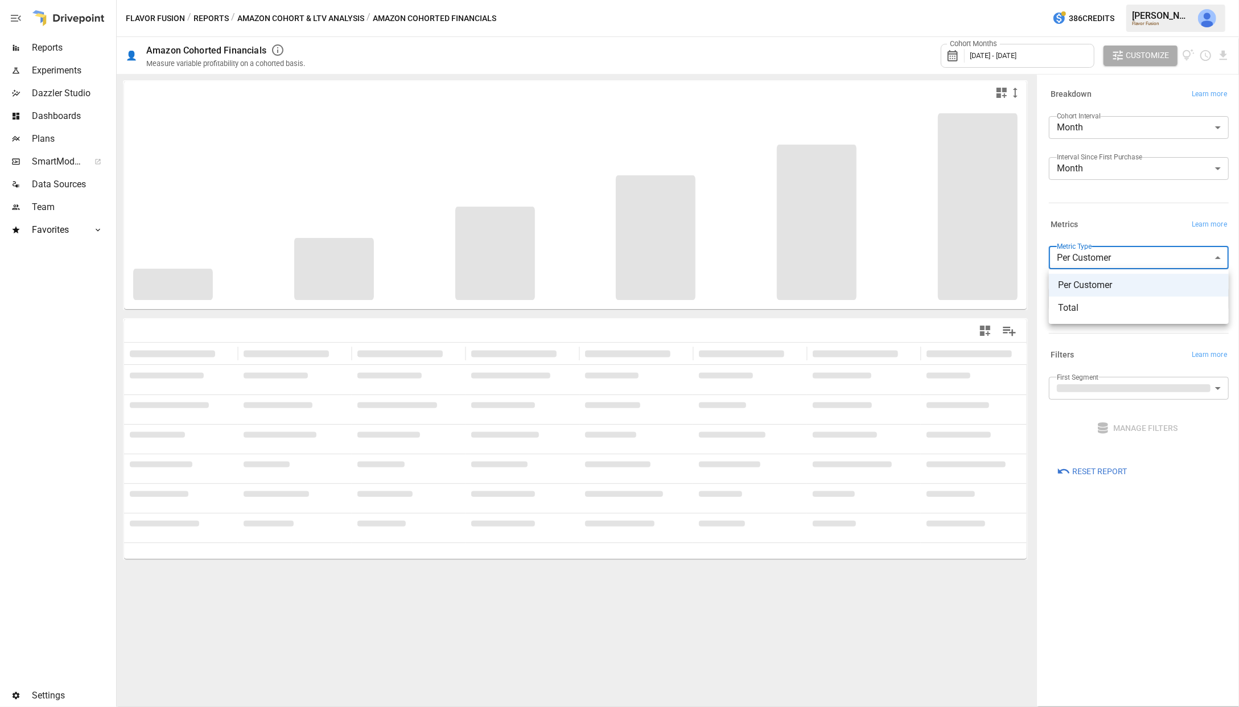
click at [1061, 0] on body "**********" at bounding box center [619, 0] width 1239 height 0
click at [1061, 260] on div at bounding box center [619, 353] width 1239 height 707
click at [1061, 0] on body "**********" at bounding box center [619, 0] width 1239 height 0
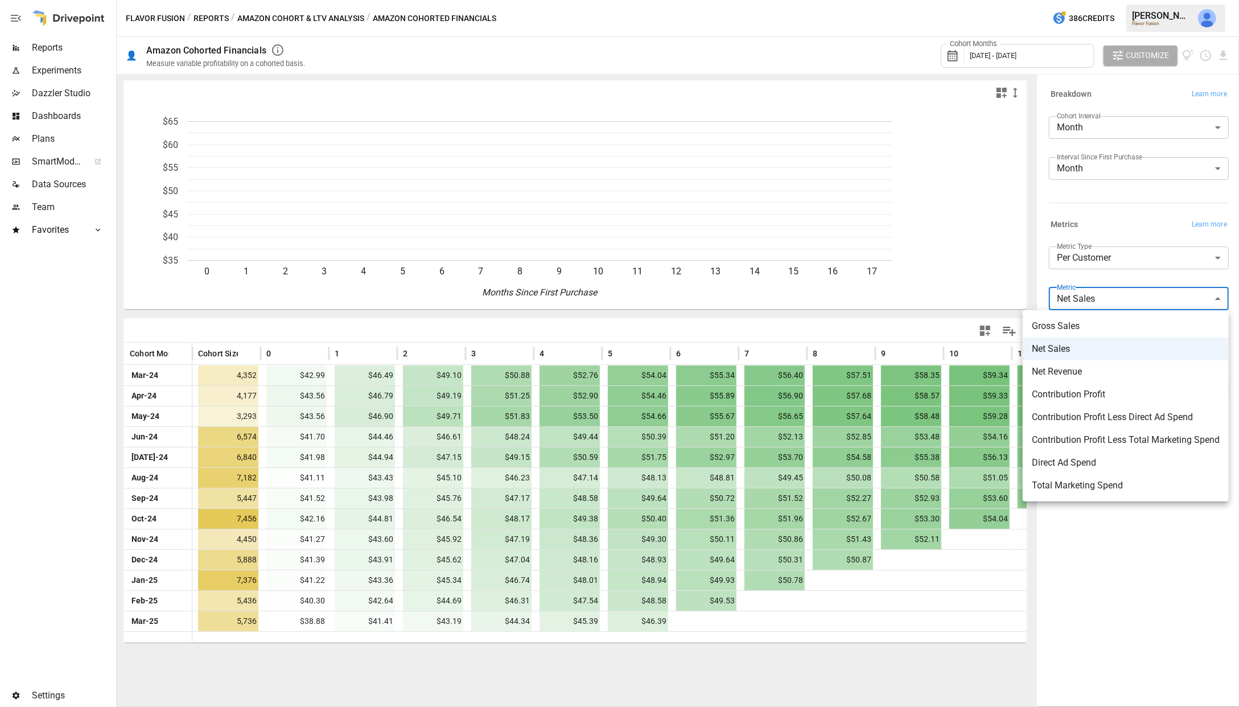
click at [1061, 302] on div at bounding box center [619, 353] width 1239 height 707
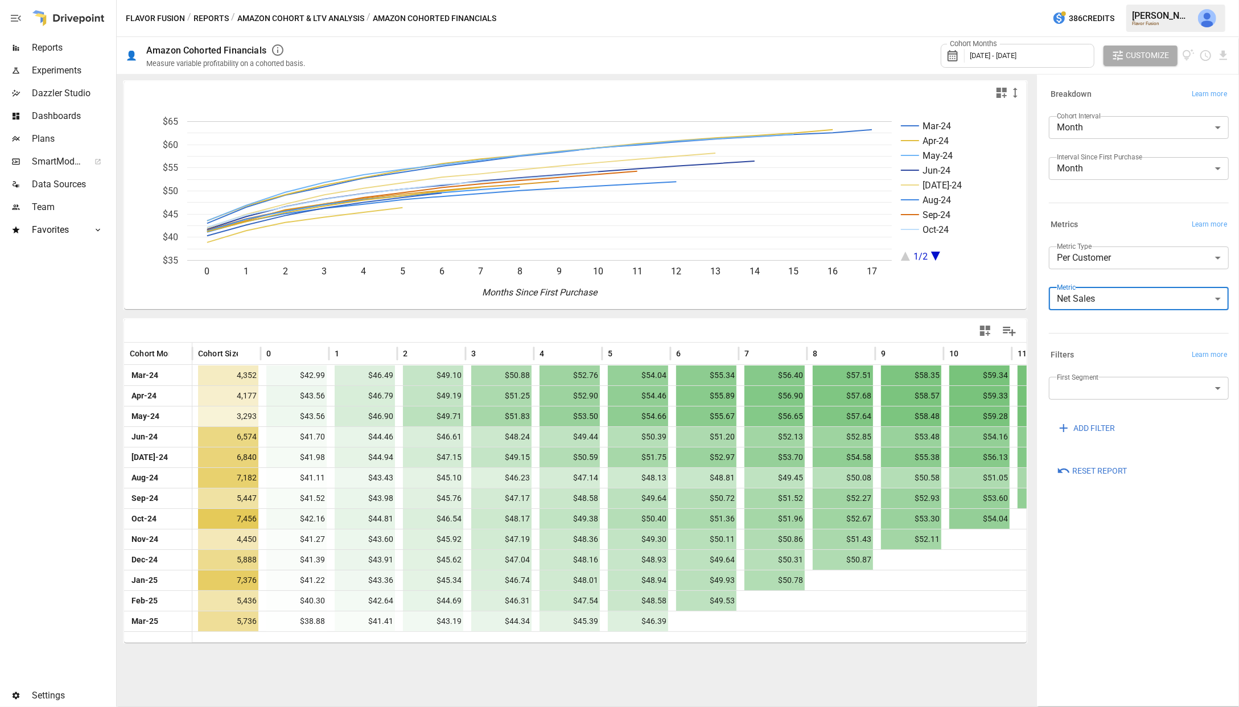
click at [303, 17] on button "Amazon Cohort & LTV Analysis" at bounding box center [300, 18] width 127 height 14
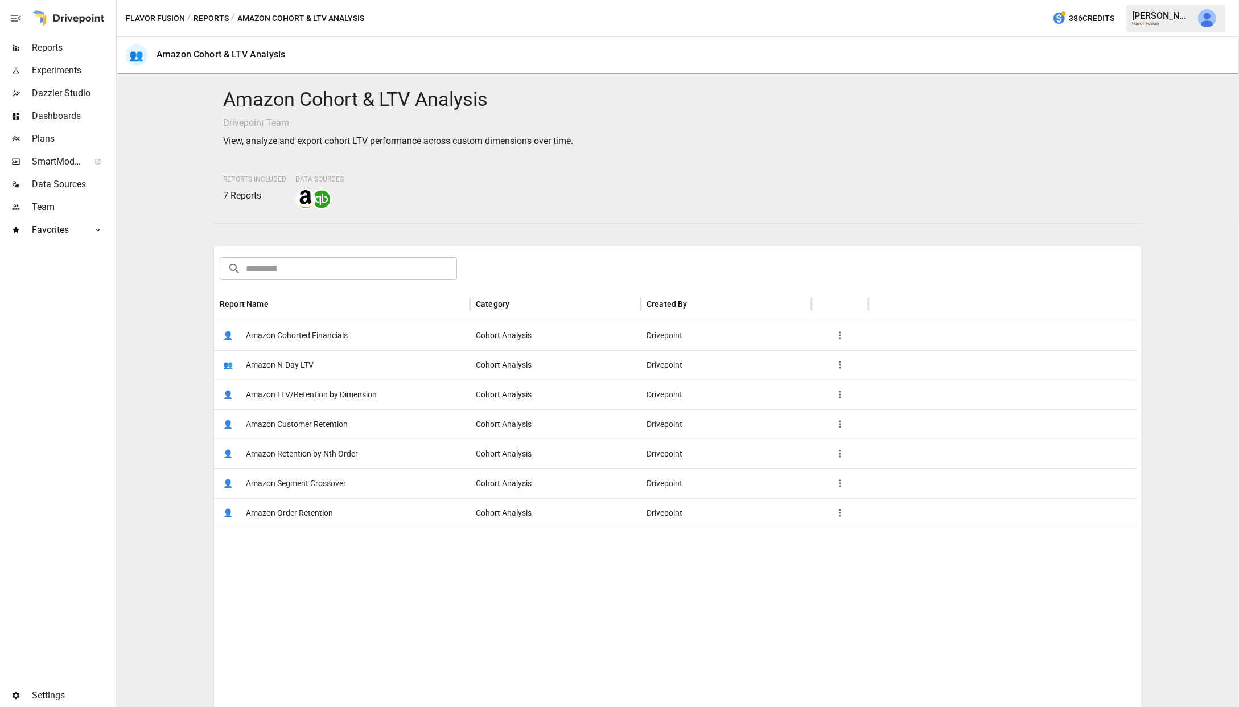
click at [286, 392] on span "Amazon LTV/Retention by Dimension" at bounding box center [311, 394] width 131 height 29
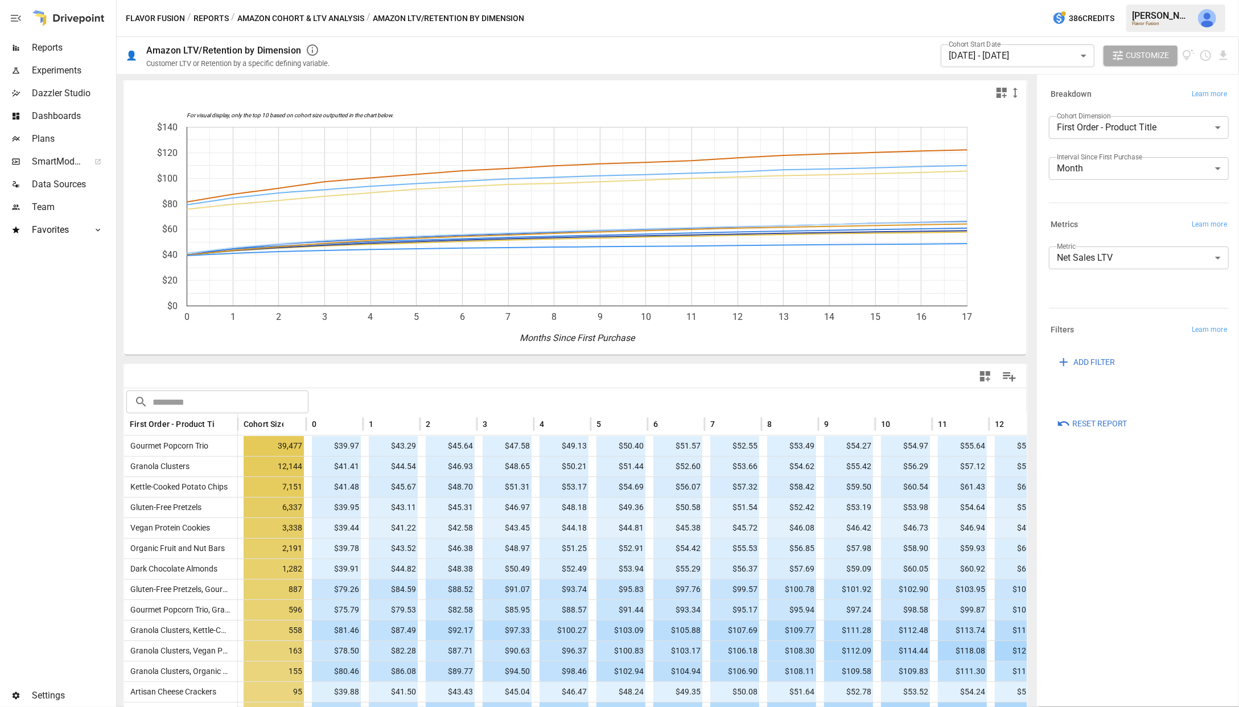
click at [1061, 0] on body "Reports Experiments Dazzler Studio Dashboards Plans SmartModel ™ Data Sources T…" at bounding box center [619, 0] width 1239 height 0
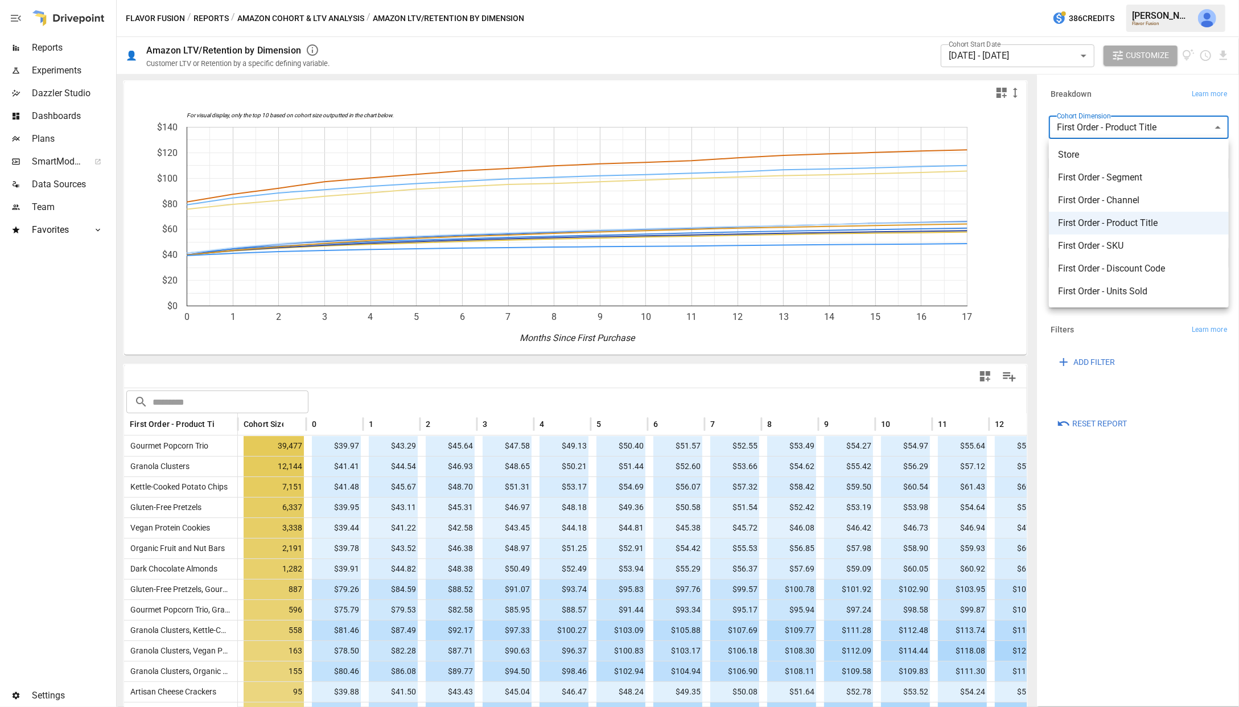
click at [1061, 184] on span "First Order - Segment" at bounding box center [1139, 178] width 162 height 14
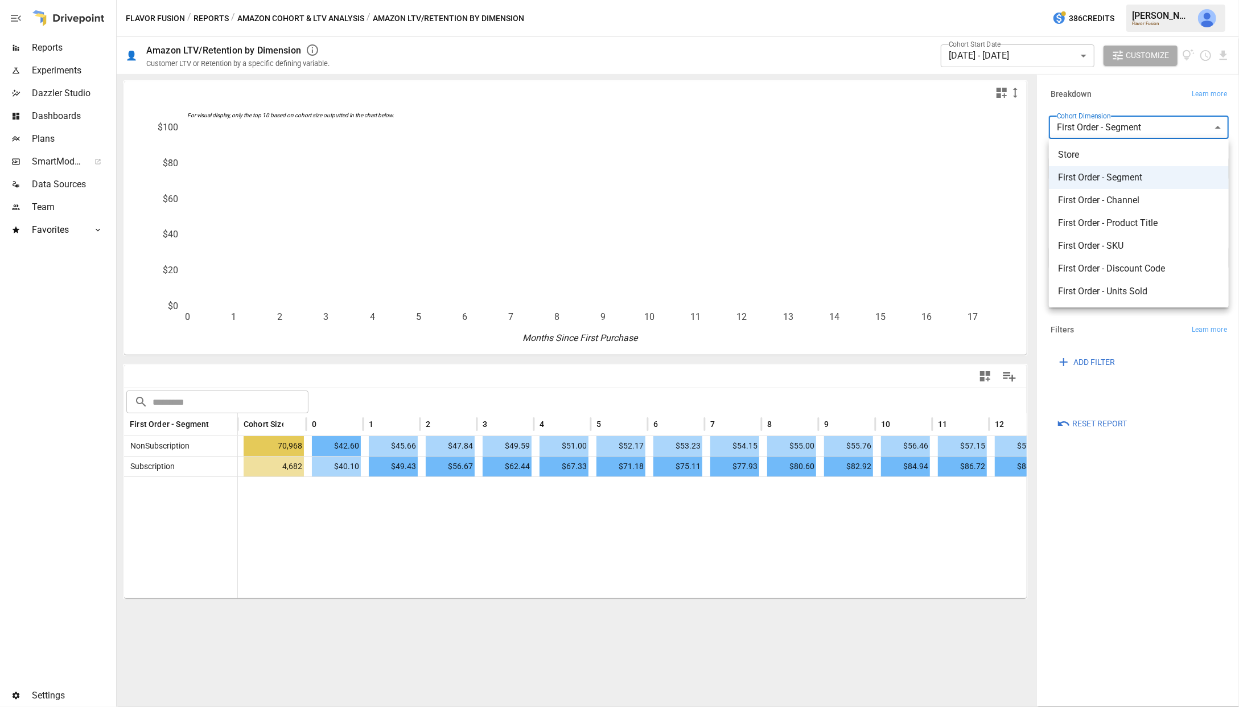
click at [1061, 0] on body "Reports Experiments Dazzler Studio Dashboards Plans SmartModel ™ Data Sources T…" at bounding box center [619, 0] width 1239 height 0
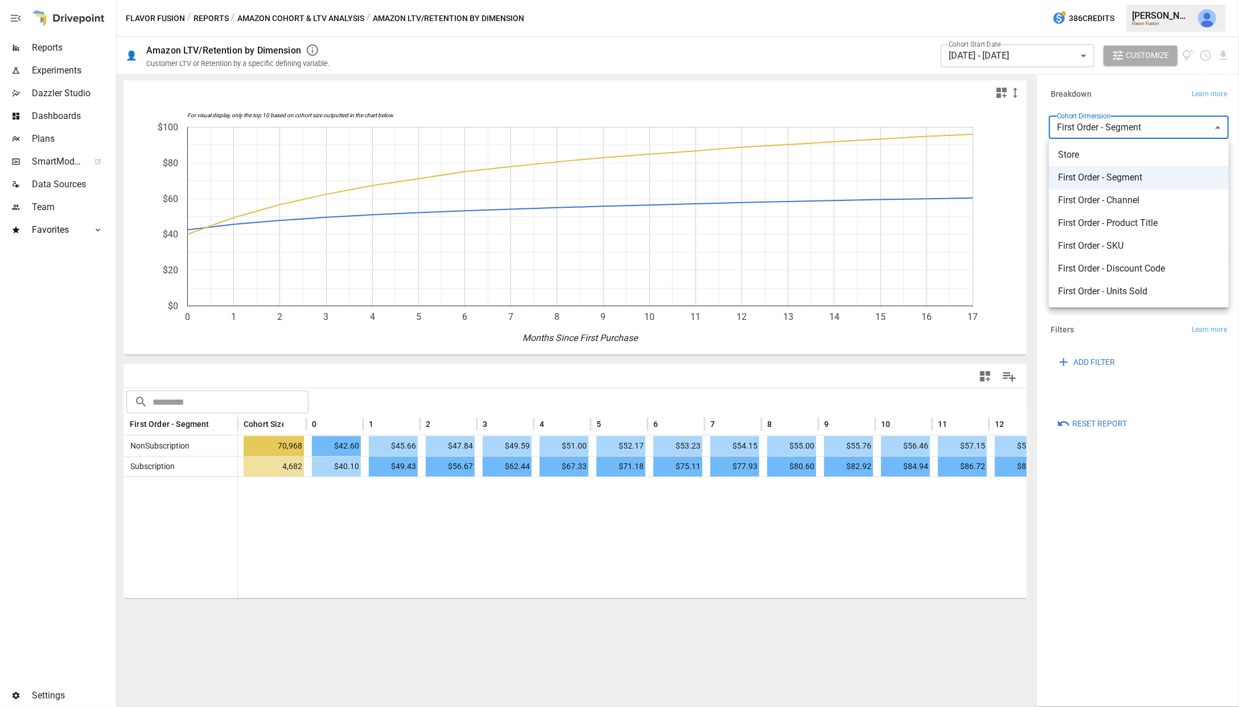
click at [1061, 195] on span "First Order - Channel" at bounding box center [1139, 200] width 162 height 14
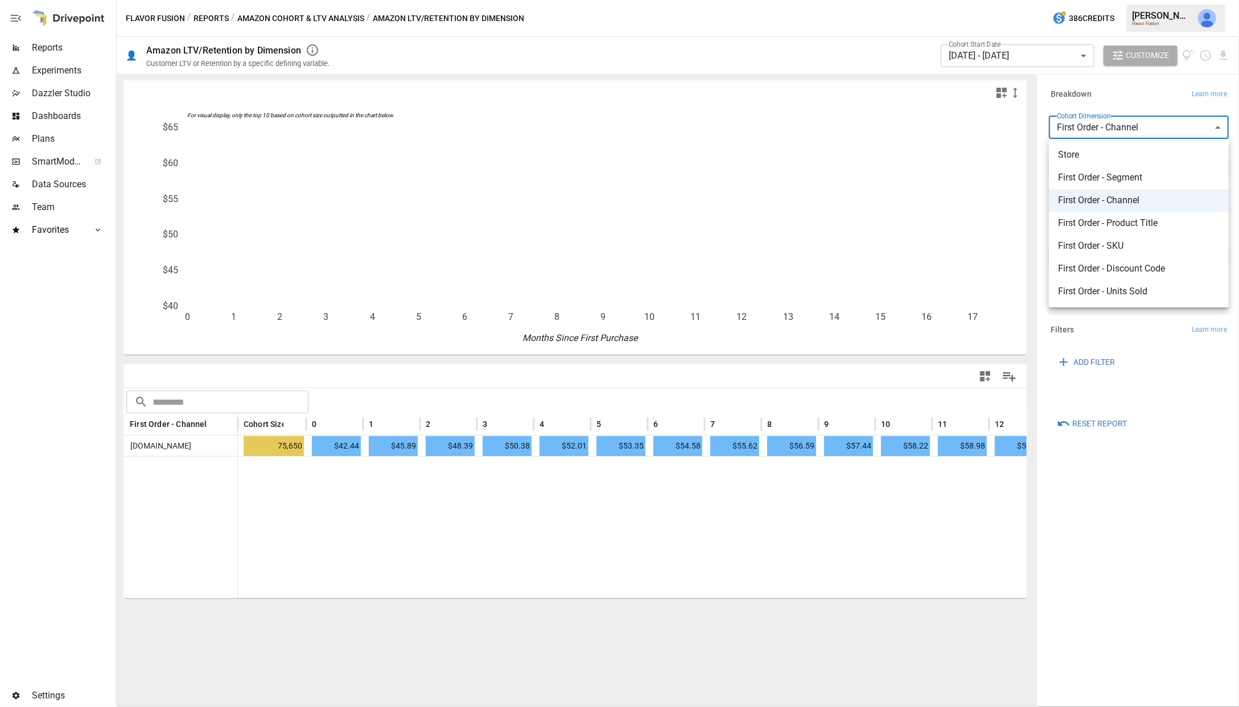
click at [1061, 0] on body "**********" at bounding box center [619, 0] width 1239 height 0
click at [1061, 223] on span "First Order - Product Title" at bounding box center [1139, 223] width 162 height 14
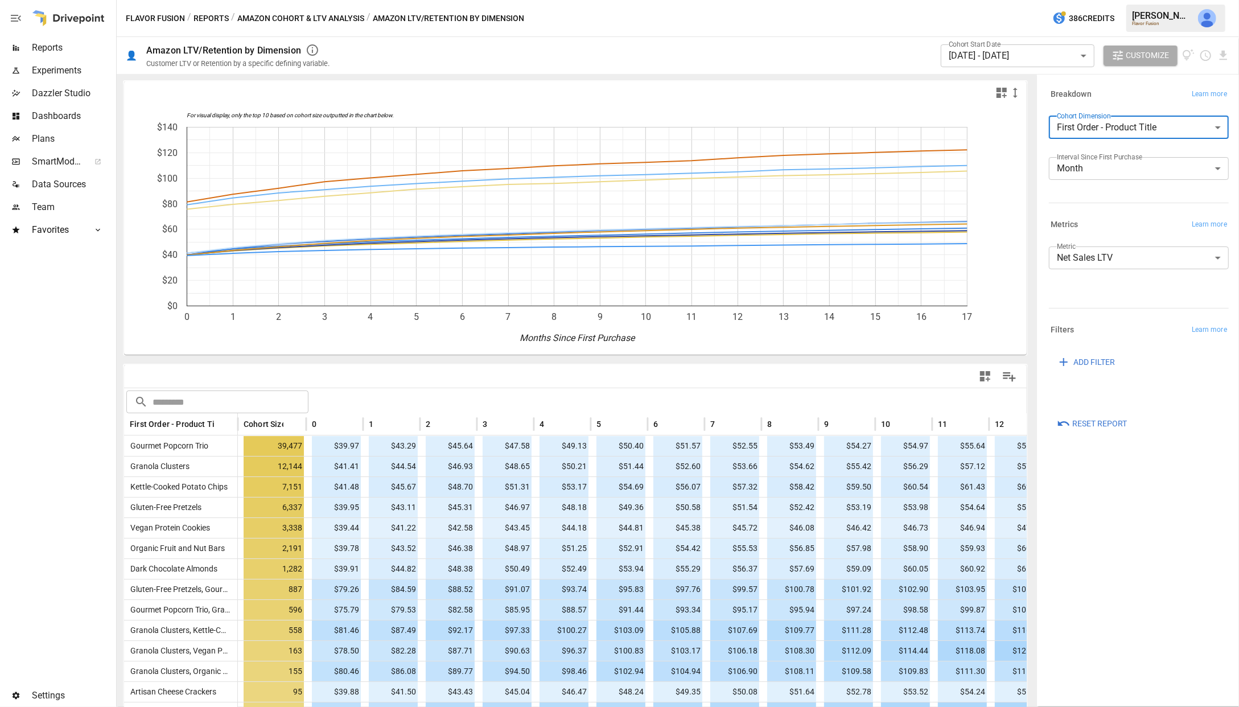
click at [1061, 0] on body "Reports Experiments Dazzler Studio Dashboards Plans SmartModel ™ Data Sources T…" at bounding box center [619, 0] width 1239 height 0
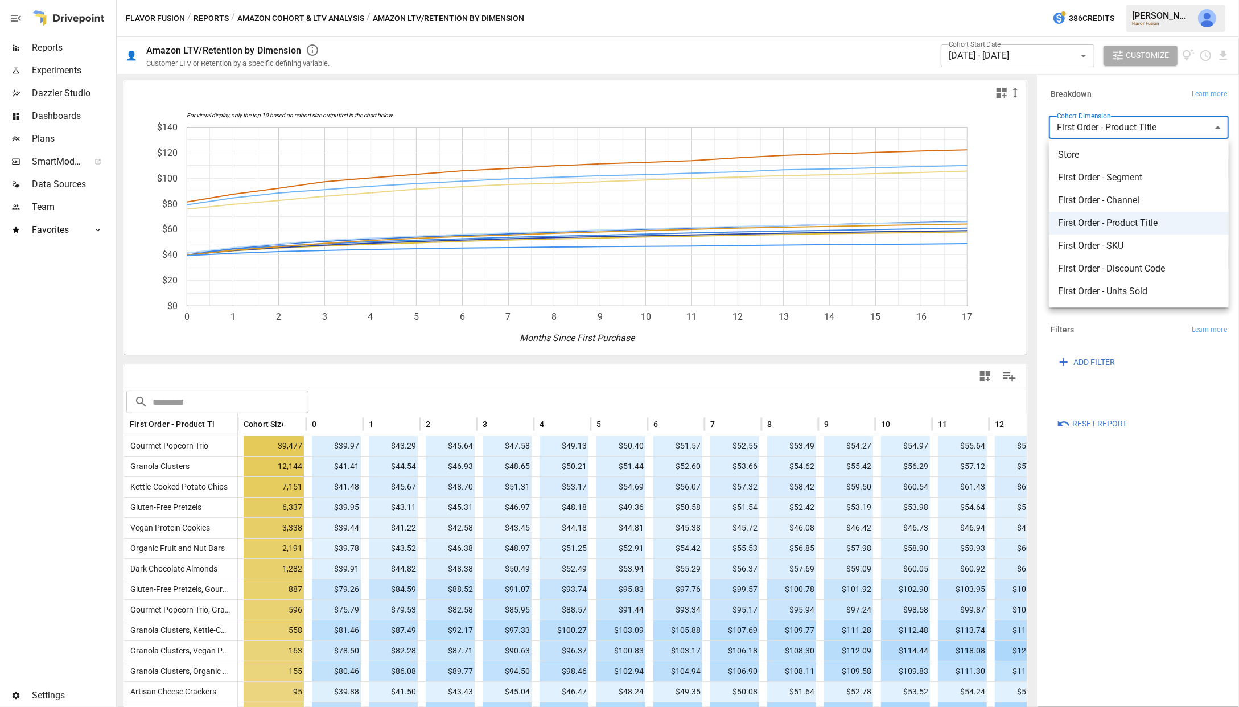
click at [1061, 237] on li "First Order - SKU" at bounding box center [1139, 245] width 180 height 23
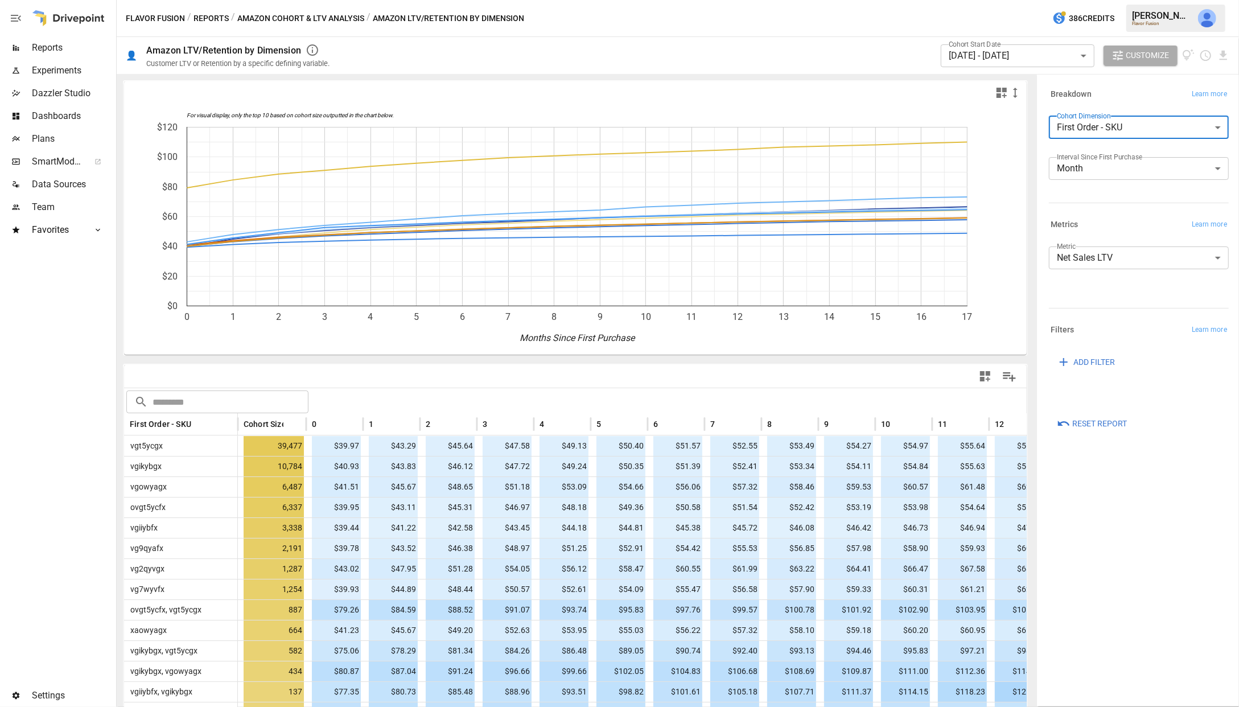
click at [1061, 0] on body "Reports Experiments Dazzler Studio Dashboards Plans SmartModel ™ Data Sources T…" at bounding box center [619, 0] width 1239 height 0
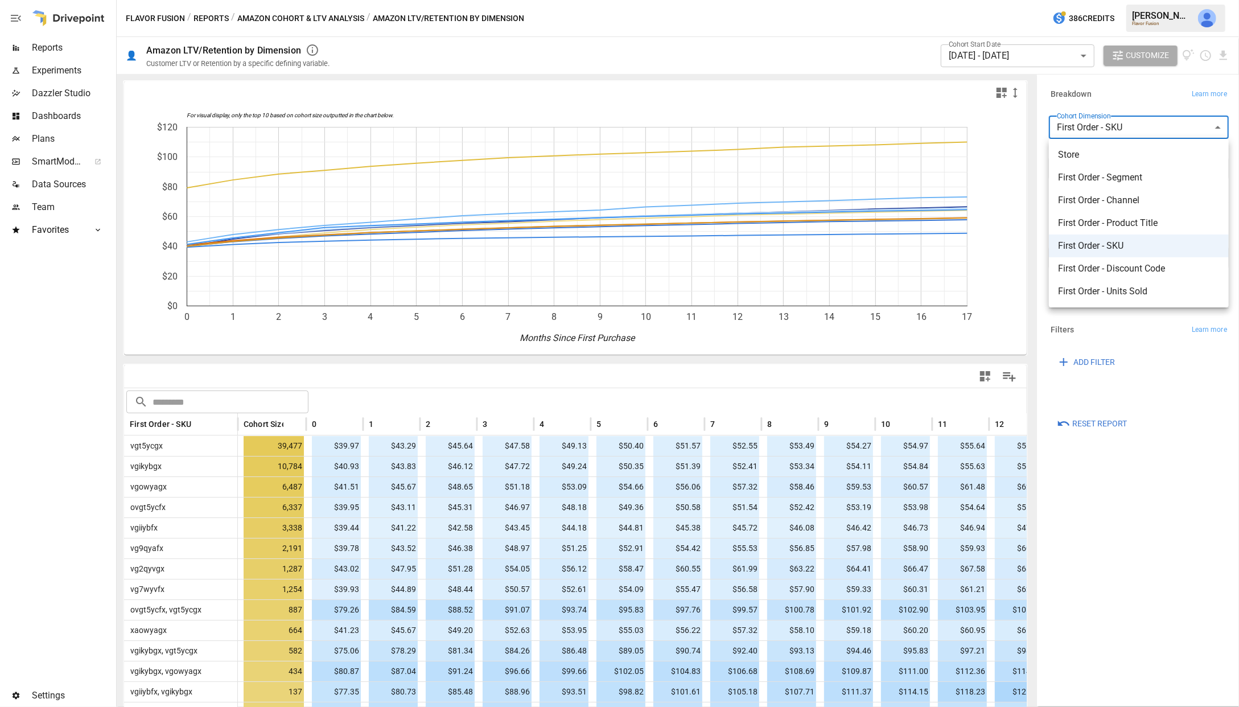
click at [1061, 274] on span "First Order - Discount Code" at bounding box center [1139, 269] width 162 height 14
type input "**********"
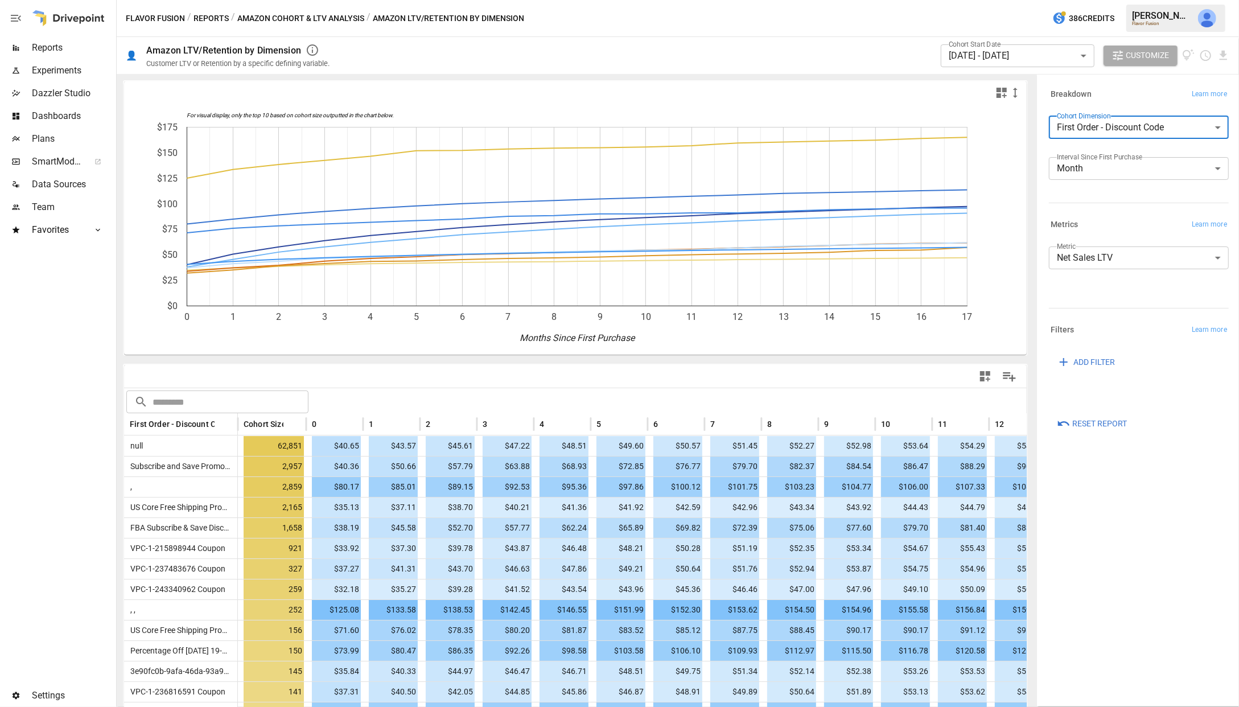
click at [1061, 0] on body "Reports Experiments Dazzler Studio Dashboards Plans SmartModel ™ Data Sources T…" at bounding box center [619, 0] width 1239 height 0
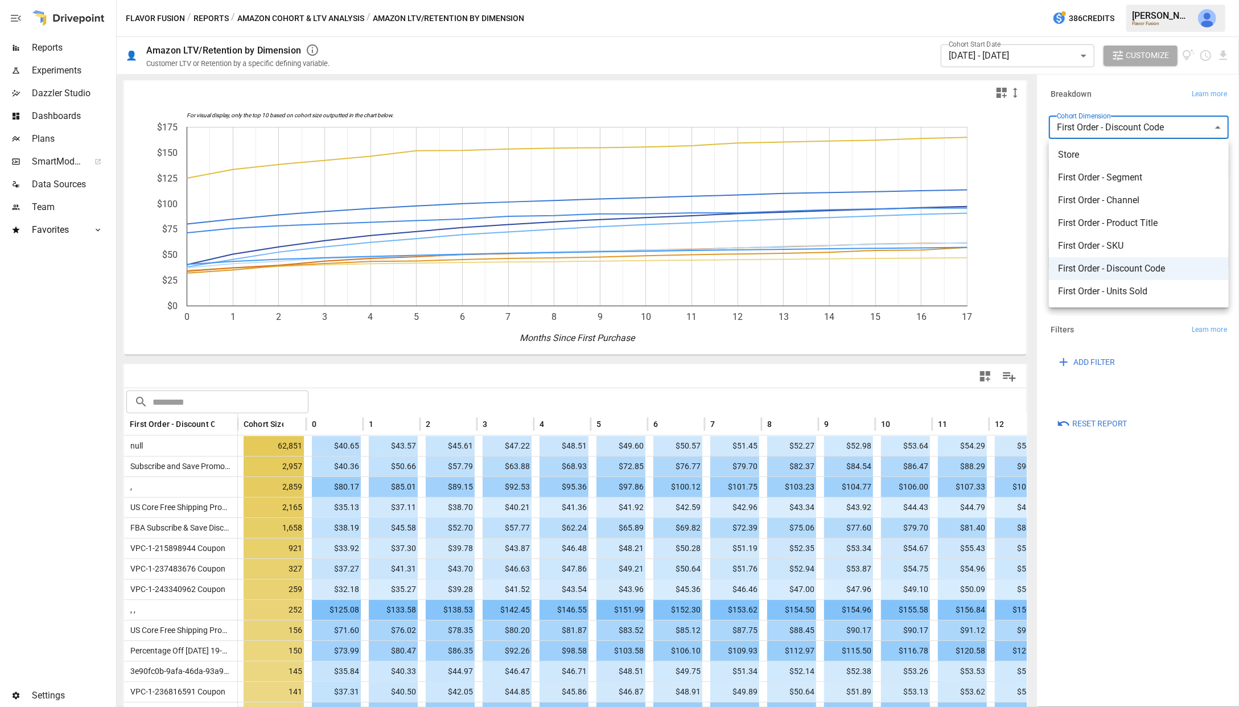
click at [171, 406] on div at bounding box center [619, 353] width 1239 height 707
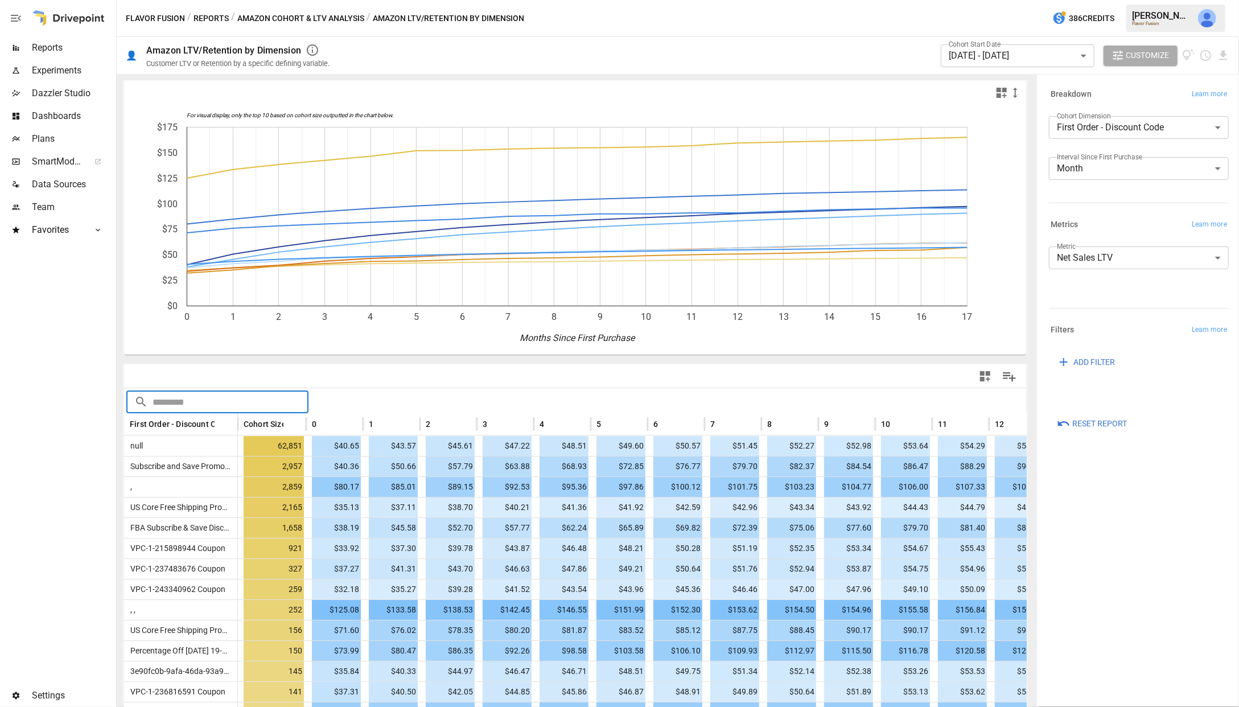
click at [196, 405] on input "text" at bounding box center [230, 401] width 156 height 23
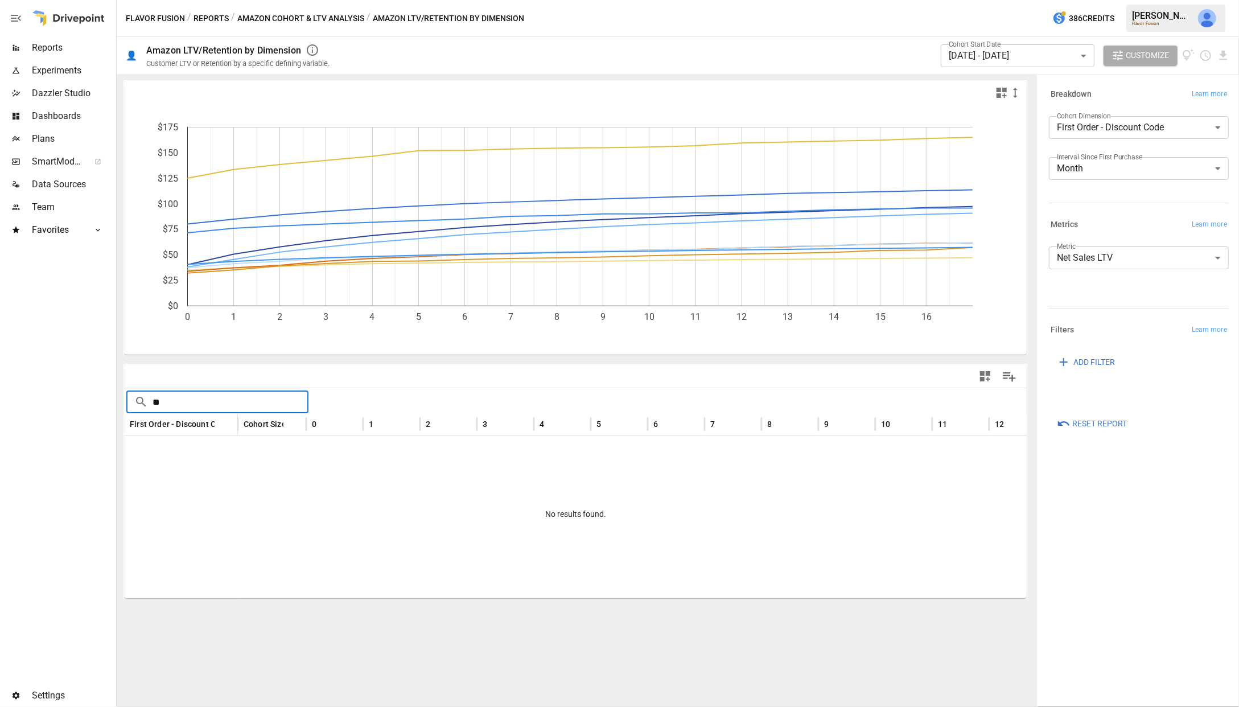
type input "*"
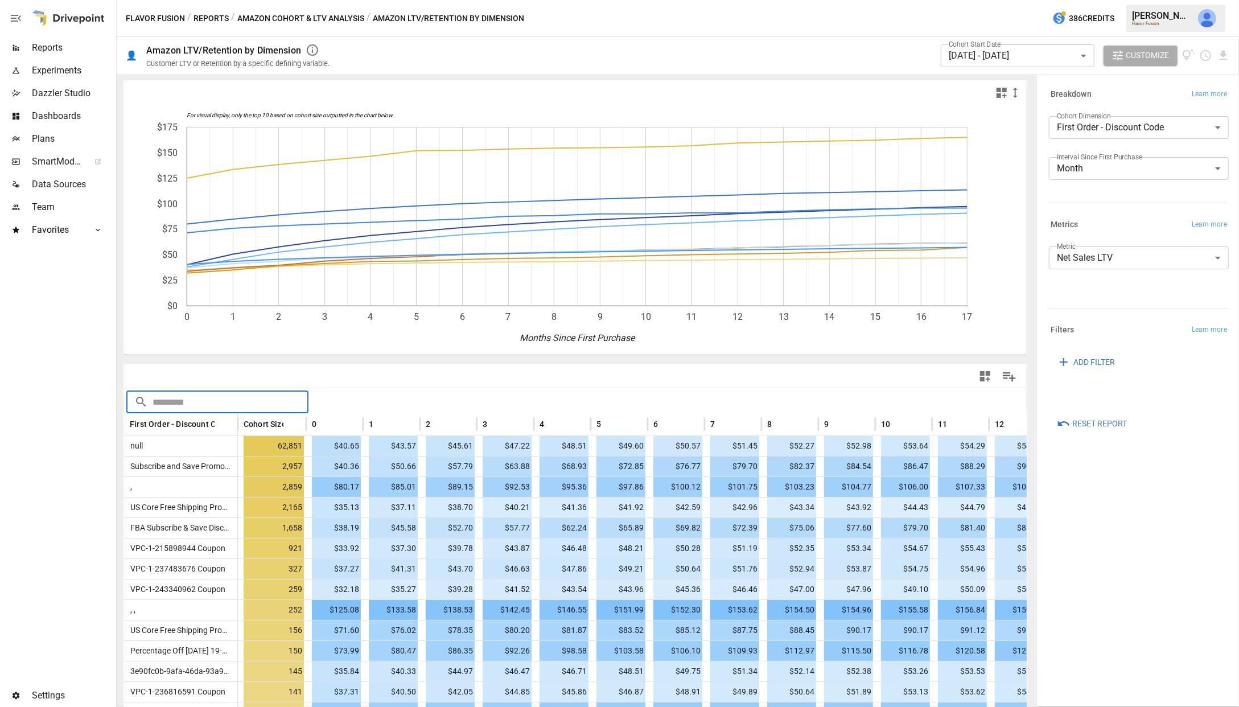
click at [257, 15] on button "Amazon Cohort & LTV Analysis" at bounding box center [300, 18] width 127 height 14
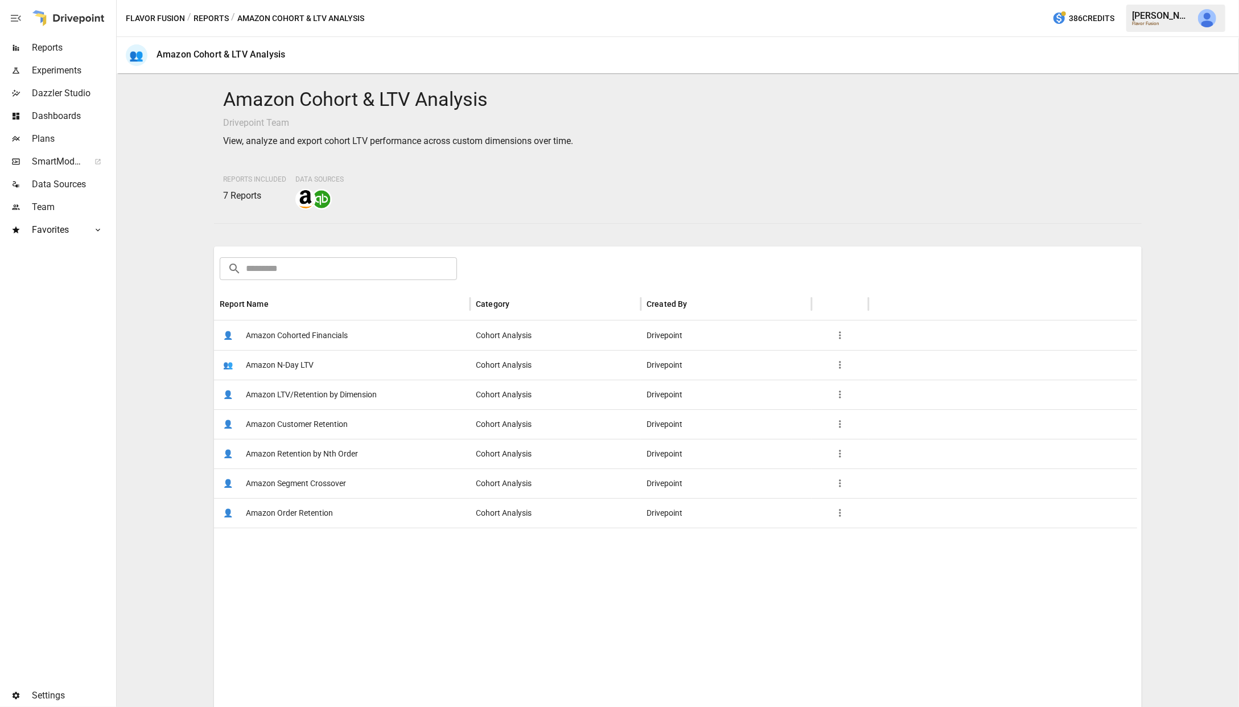
click at [209, 18] on button "Reports" at bounding box center [210, 18] width 35 height 14
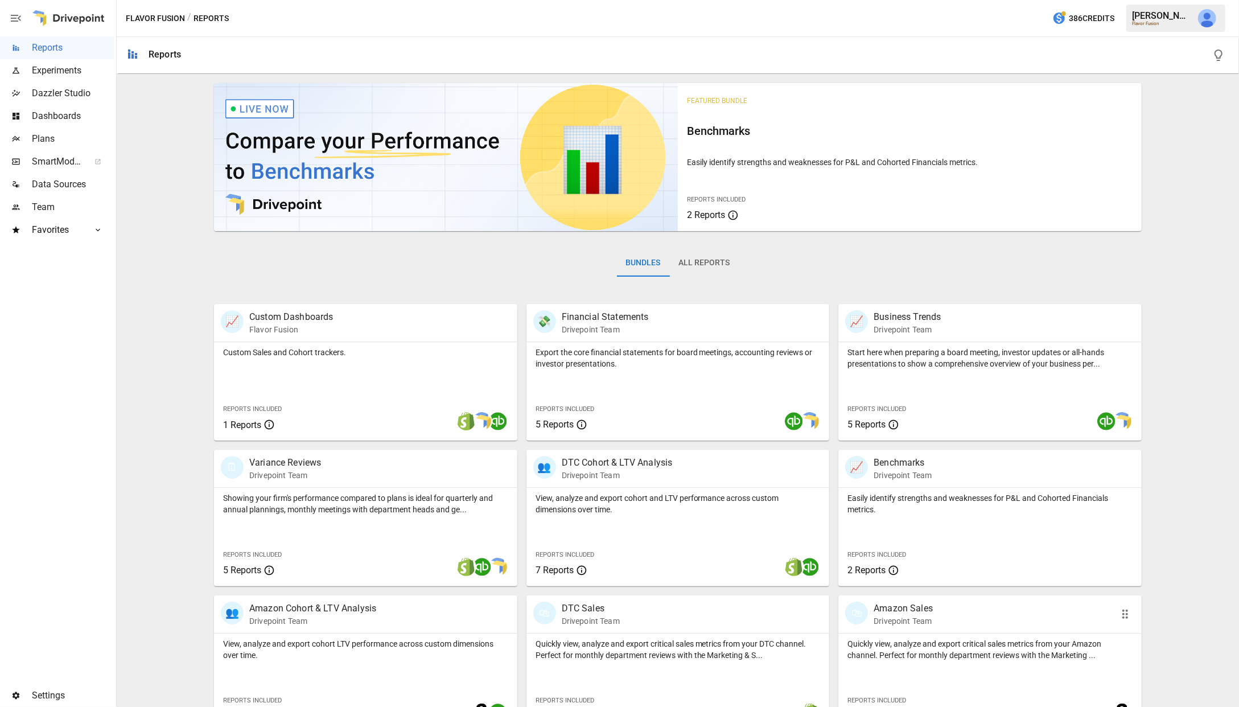
click at [925, 612] on p "Amazon Sales" at bounding box center [902, 608] width 59 height 14
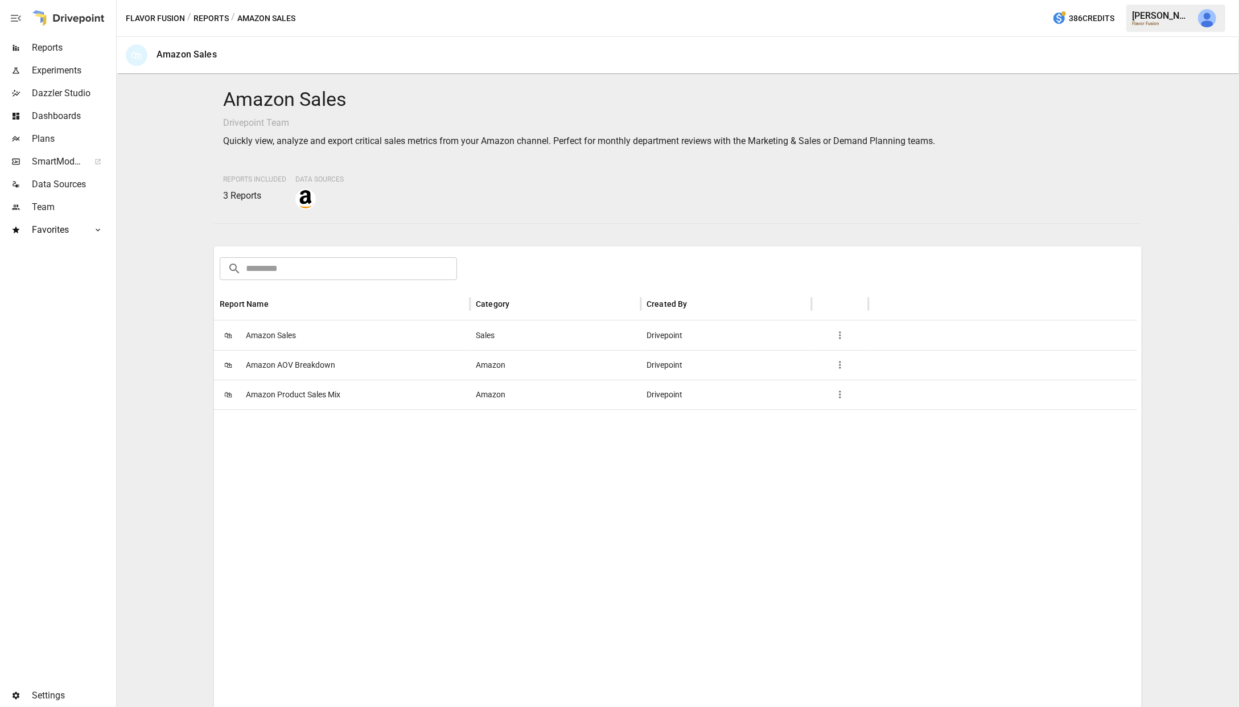
click at [340, 392] on span "Amazon Product Sales Mix" at bounding box center [293, 394] width 94 height 29
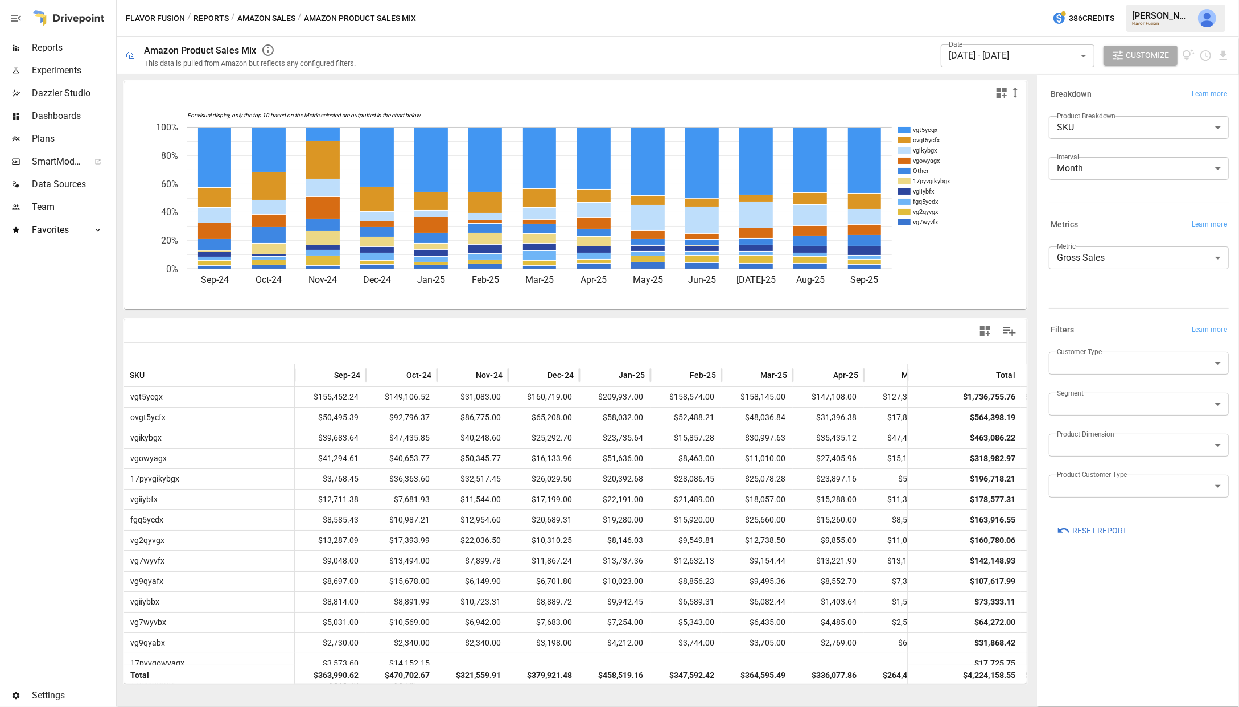
click at [1061, 0] on body "Reports Experiments Dazzler Studio Dashboards Plans SmartModel ™ Data Sources T…" at bounding box center [619, 0] width 1239 height 0
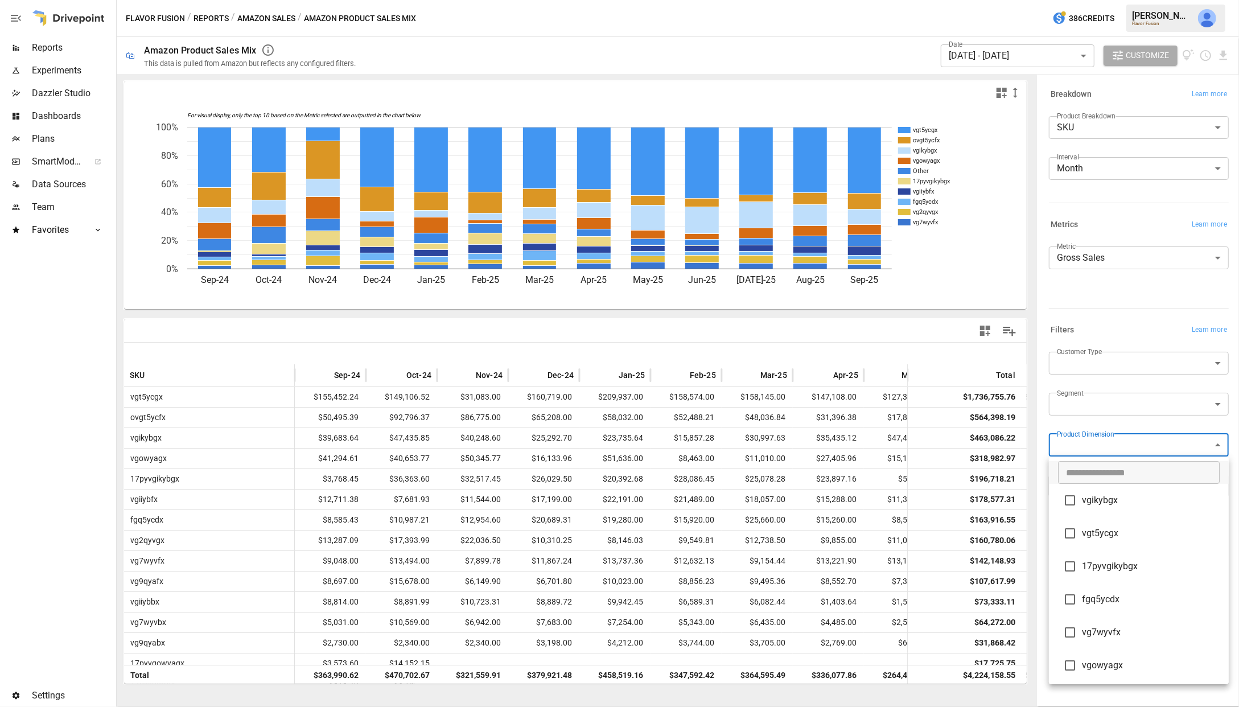
click at [1061, 440] on div at bounding box center [619, 353] width 1239 height 707
click at [1061, 0] on body "Reports Experiments Dazzler Studio Dashboards Plans SmartModel ™ Data Sources T…" at bounding box center [619, 0] width 1239 height 0
click at [1061, 440] on div at bounding box center [619, 353] width 1239 height 707
click at [1061, 0] on body "Reports Experiments Dazzler Studio Dashboards Plans SmartModel ™ Data Sources T…" at bounding box center [619, 0] width 1239 height 0
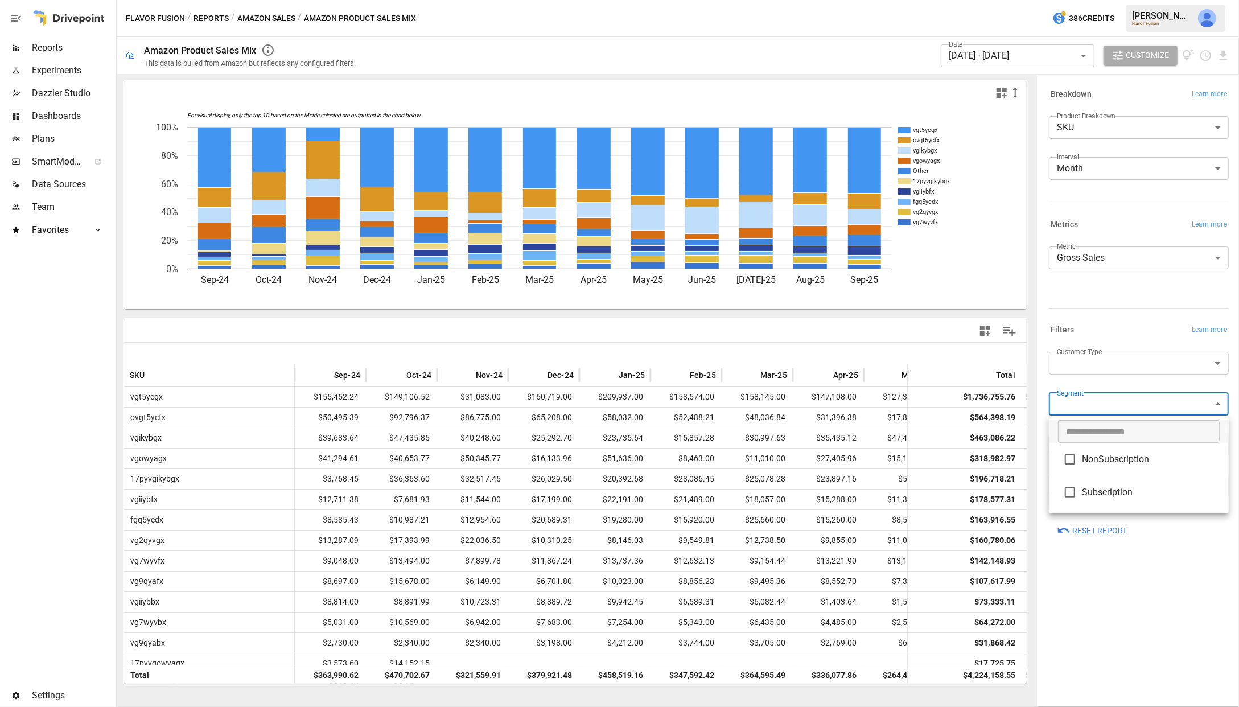
click at [1061, 411] on div at bounding box center [619, 353] width 1239 height 707
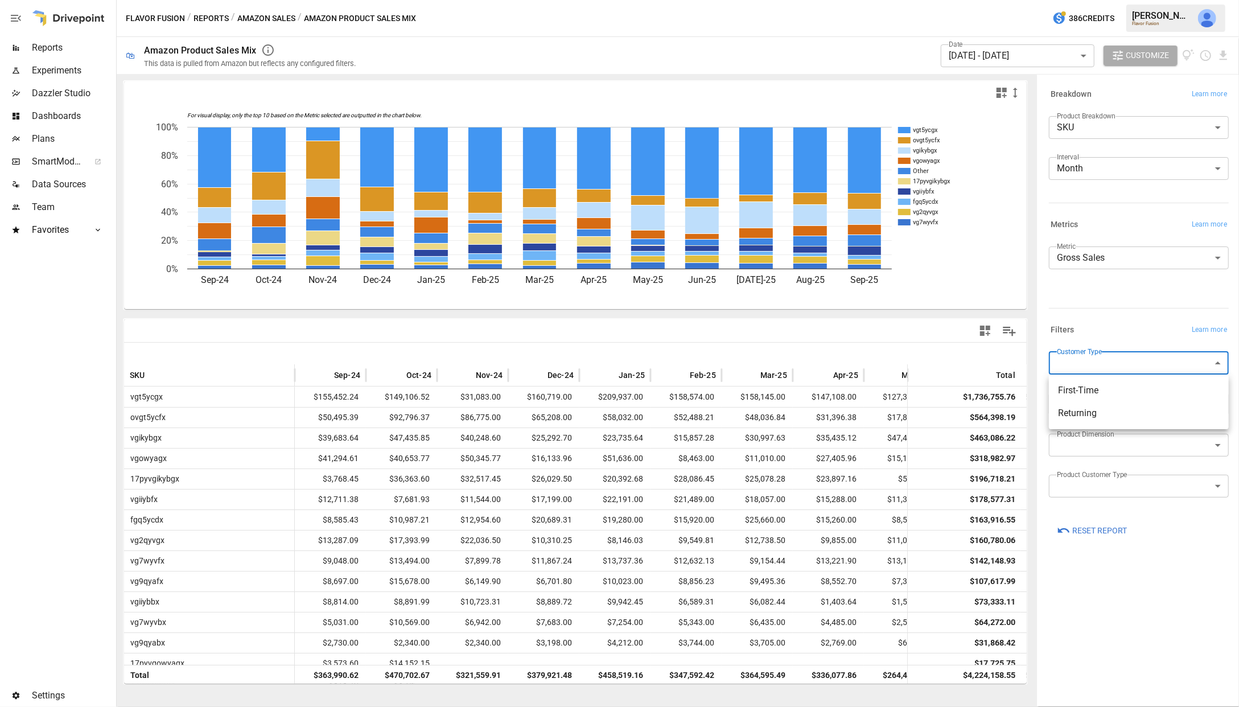
click at [1061, 0] on body "Reports Experiments Dazzler Studio Dashboards Plans SmartModel ™ Data Sources T…" at bounding box center [619, 0] width 1239 height 0
click at [1061, 365] on div at bounding box center [619, 353] width 1239 height 707
click at [1061, 0] on body "Reports Experiments Dazzler Studio Dashboards Plans SmartModel ™ Data Sources T…" at bounding box center [619, 0] width 1239 height 0
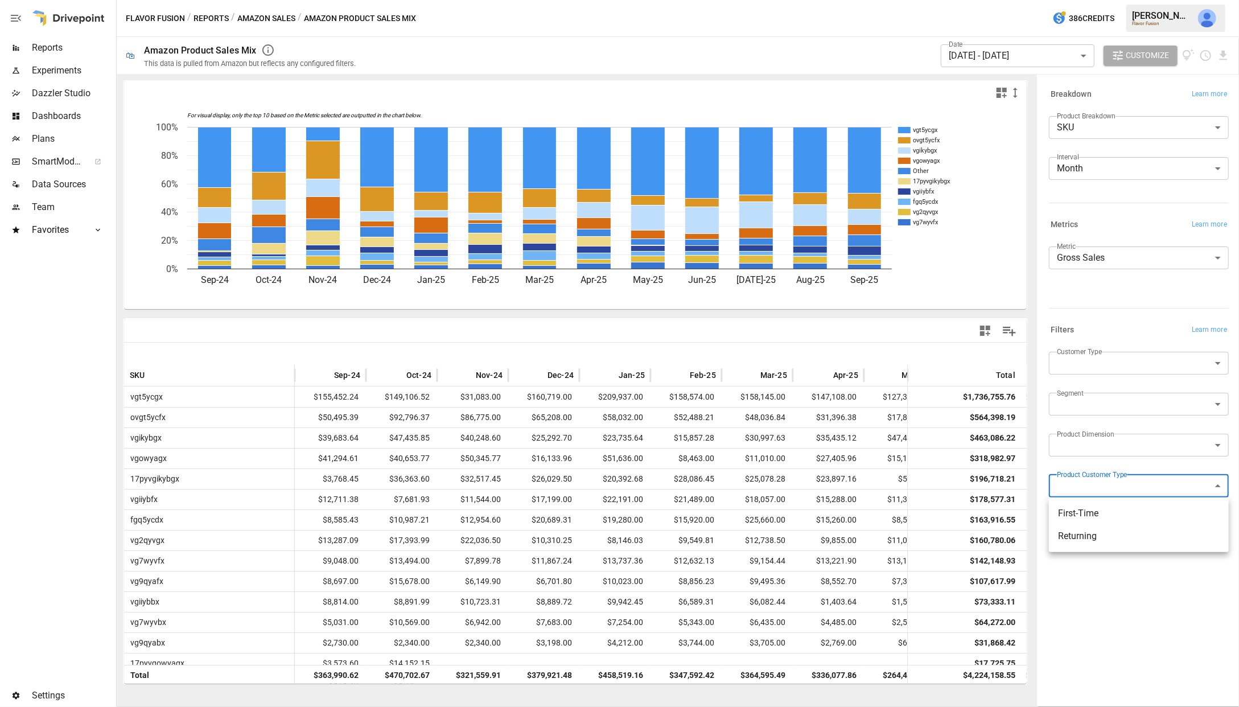
click at [1061, 483] on div at bounding box center [619, 353] width 1239 height 707
click at [259, 22] on button "Amazon Sales" at bounding box center [266, 18] width 58 height 14
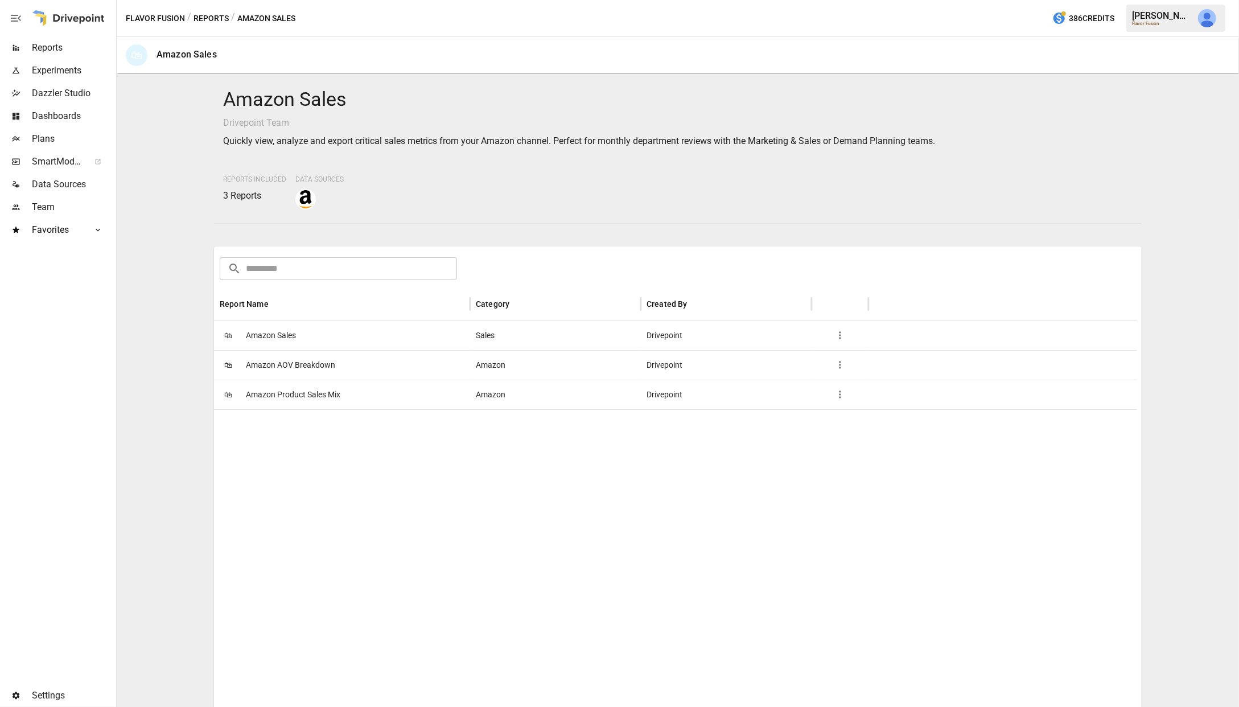
click at [319, 366] on span "Amazon AOV Breakdown" at bounding box center [290, 364] width 89 height 29
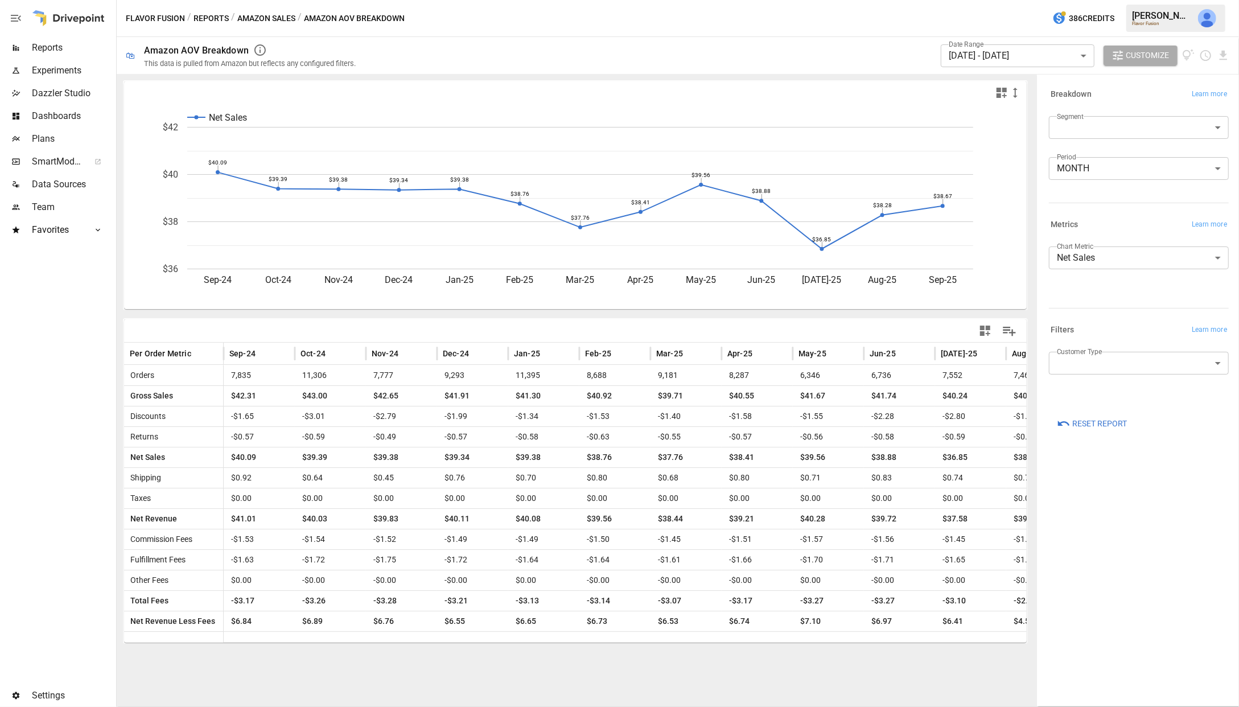
click at [279, 15] on button "Amazon Sales" at bounding box center [266, 18] width 58 height 14
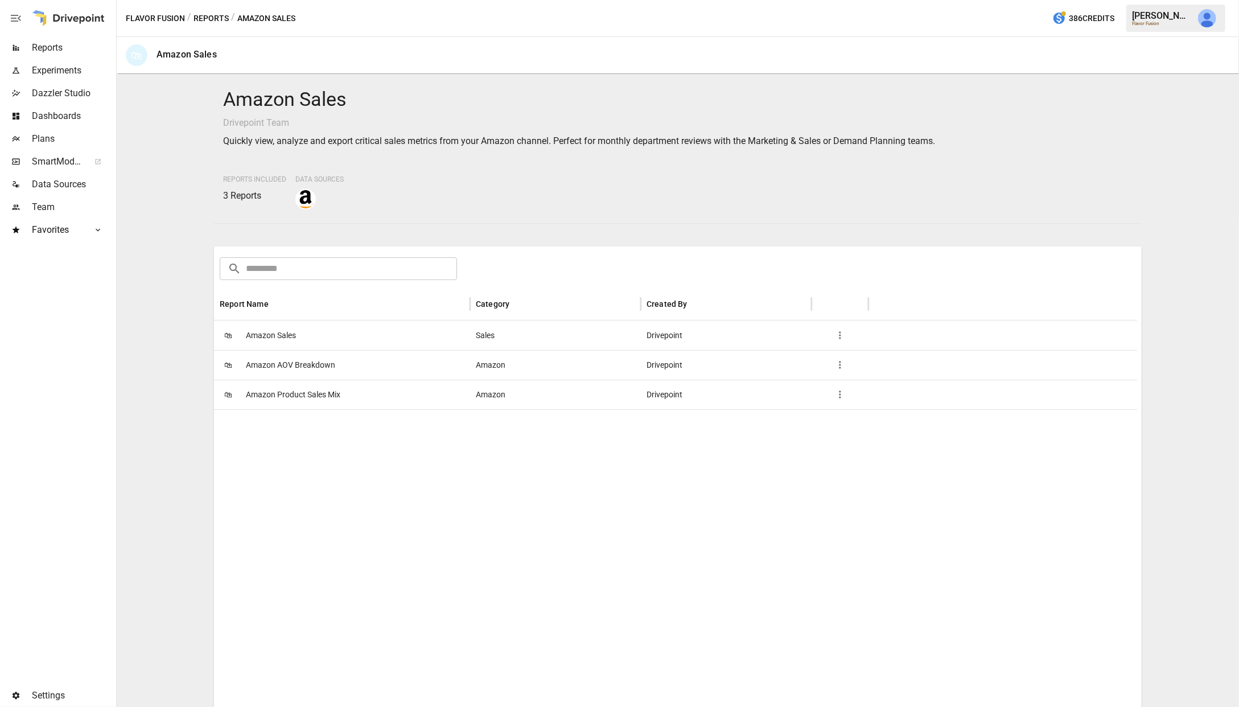
click at [214, 19] on button "Reports" at bounding box center [210, 18] width 35 height 14
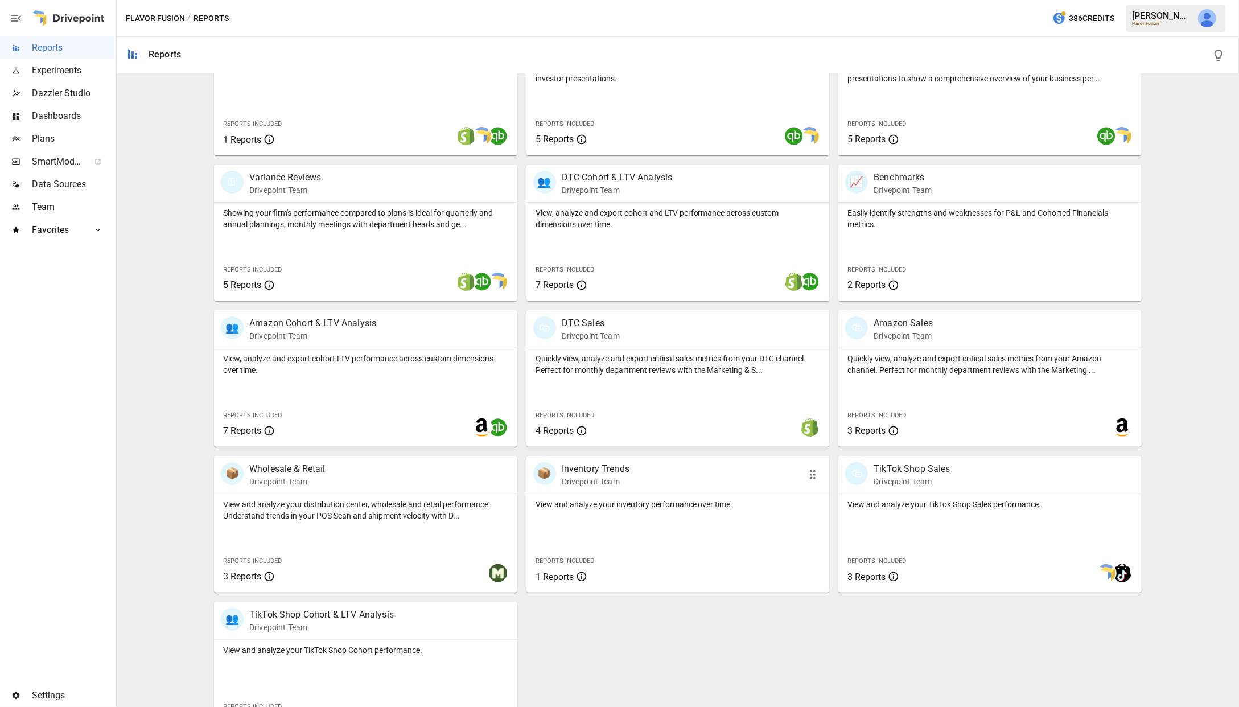
scroll to position [218, 0]
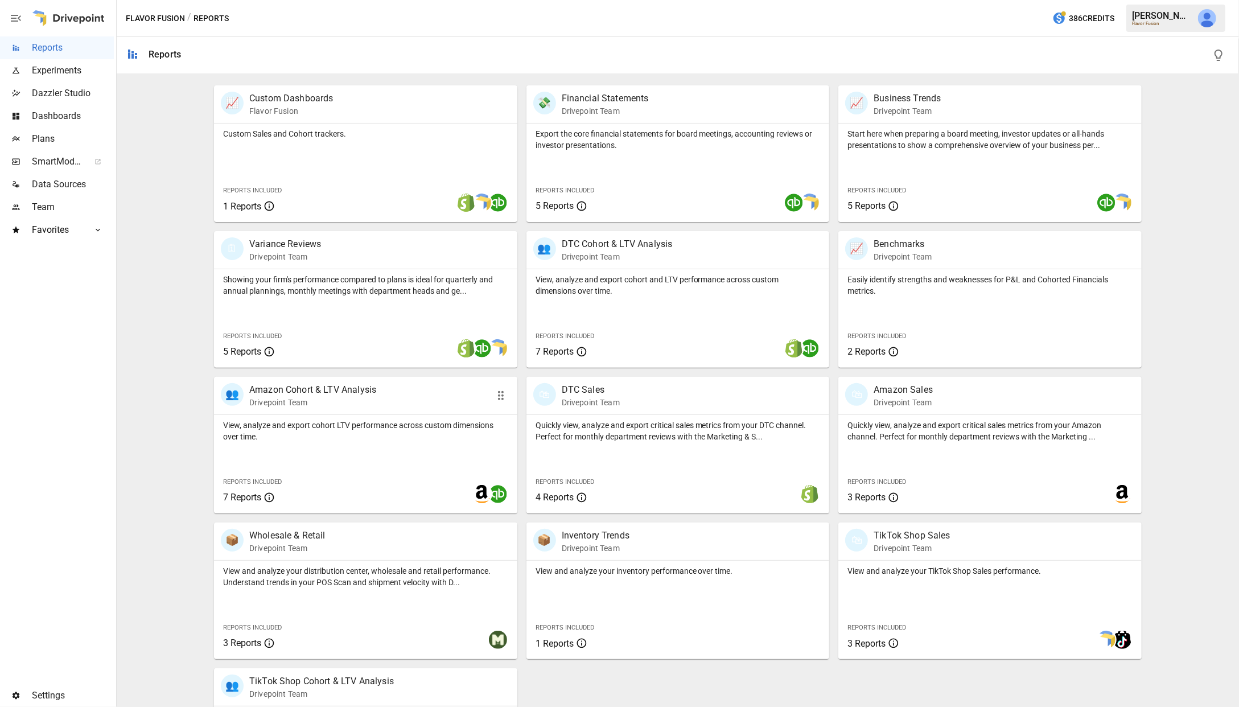
click at [392, 394] on div "👥 Amazon Cohort & LTV Analysis Drivepoint Team" at bounding box center [341, 395] width 241 height 25
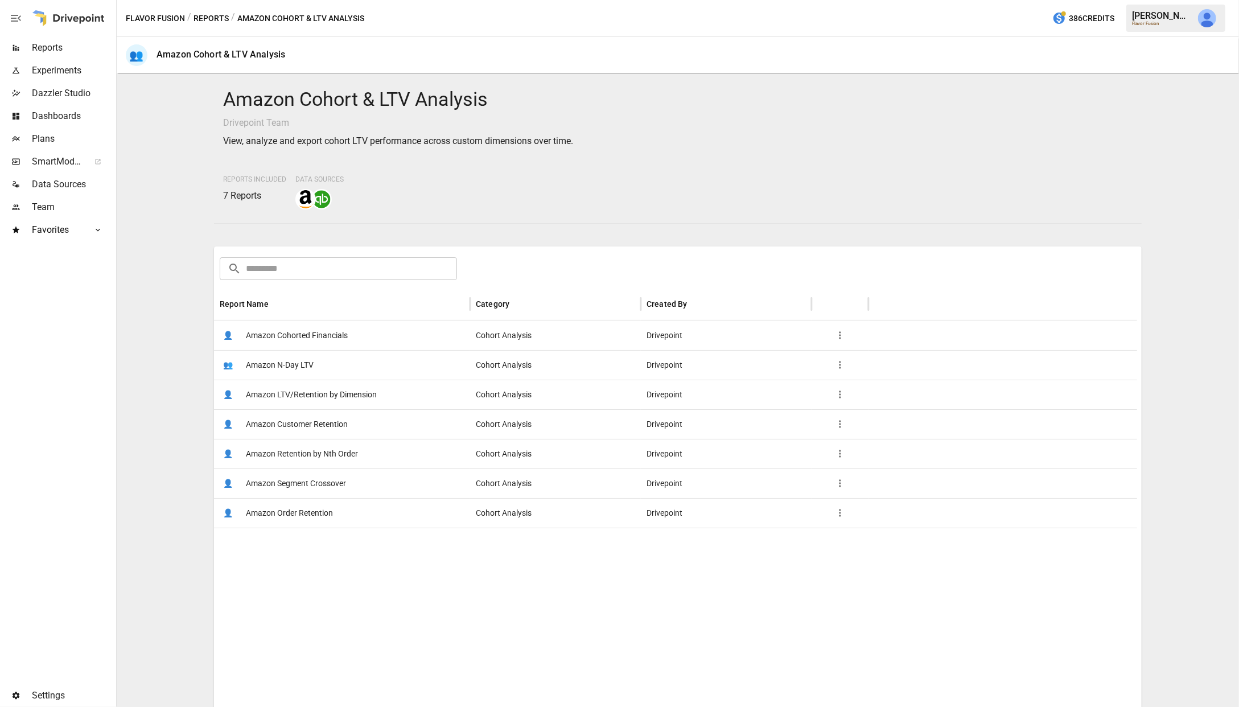
click at [338, 426] on span "Amazon Customer Retention" at bounding box center [297, 424] width 102 height 29
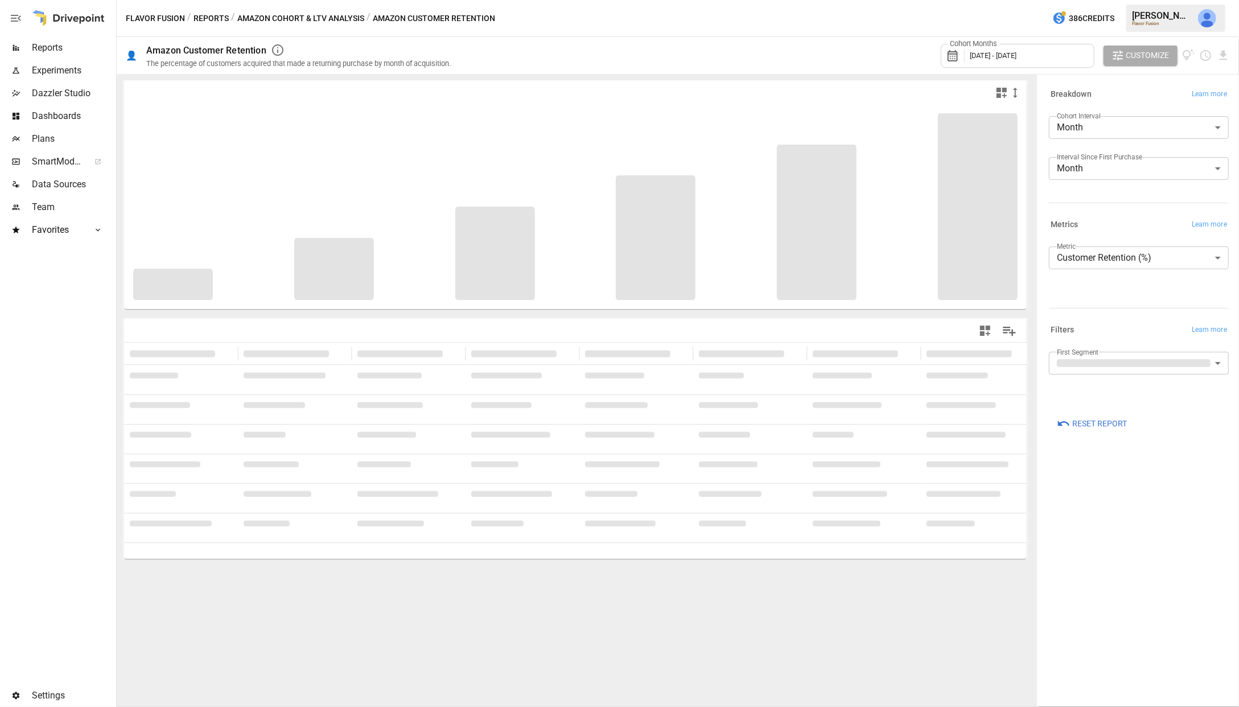
click at [1061, 0] on body "**********" at bounding box center [619, 0] width 1239 height 0
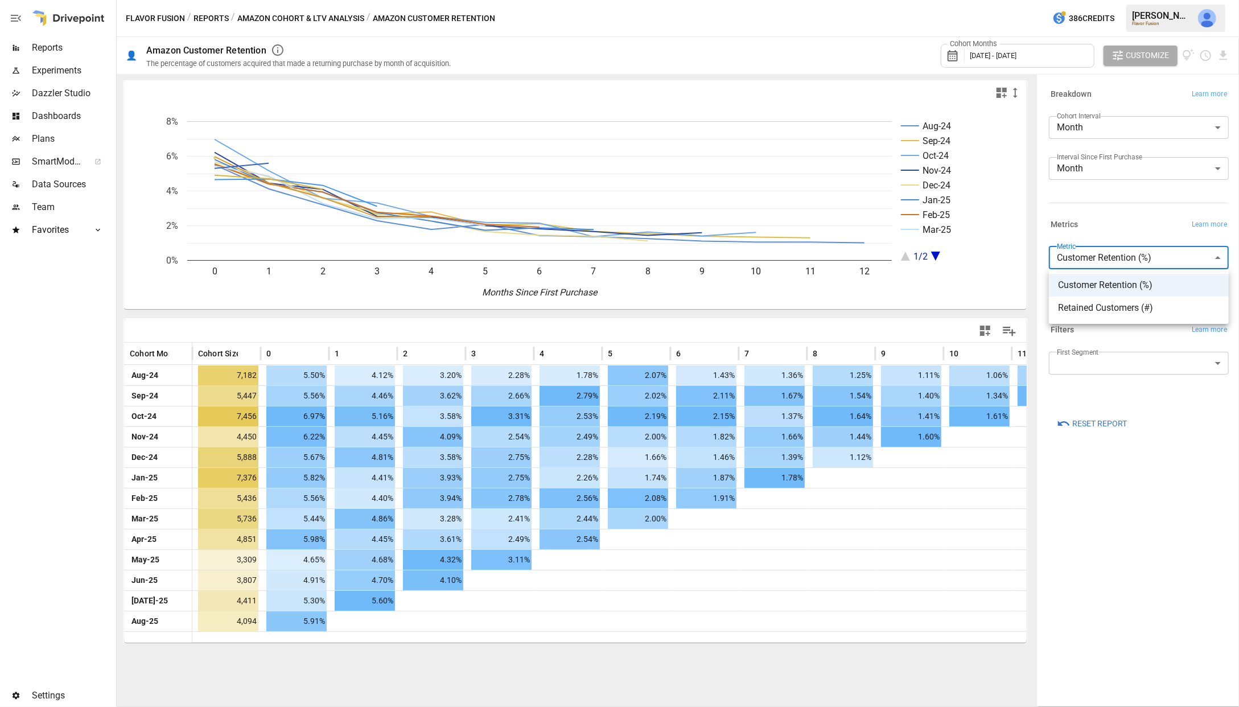
click at [1061, 400] on div at bounding box center [619, 353] width 1239 height 707
click at [1061, 0] on body "Reports Experiments Dazzler Studio Dashboards Plans SmartModel ™ Data Sources T…" at bounding box center [619, 0] width 1239 height 0
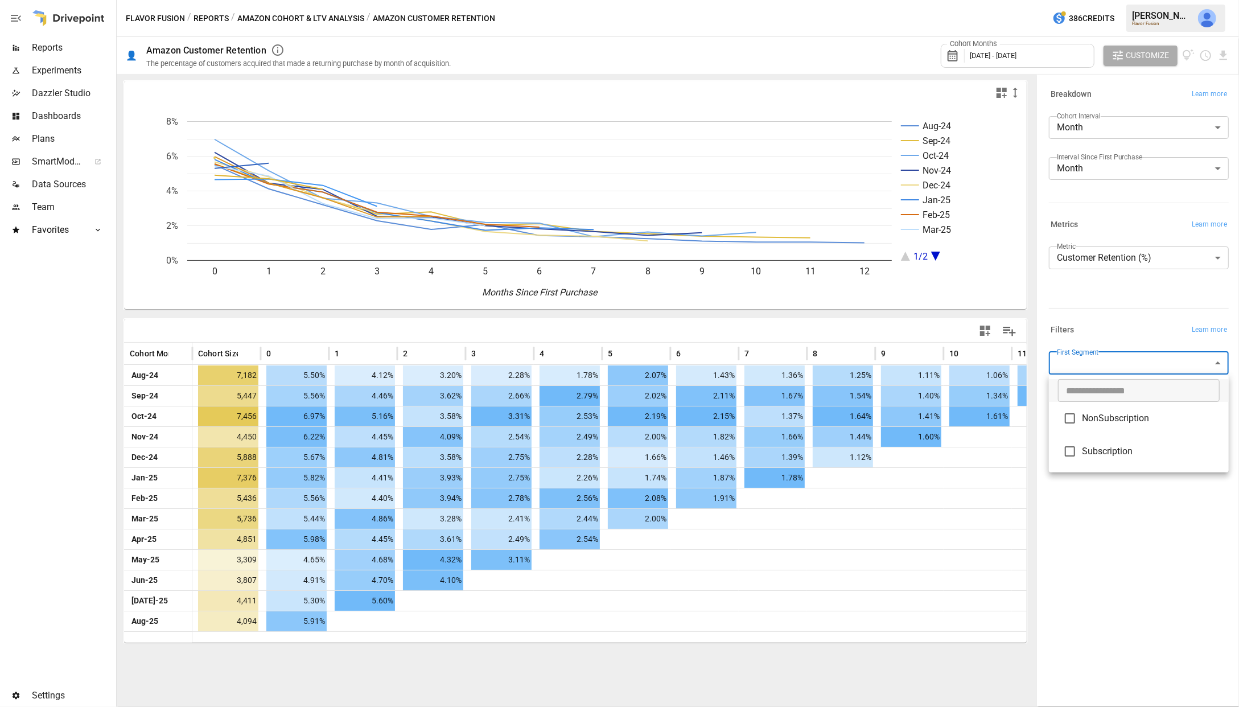
click at [323, 20] on div at bounding box center [619, 353] width 1239 height 707
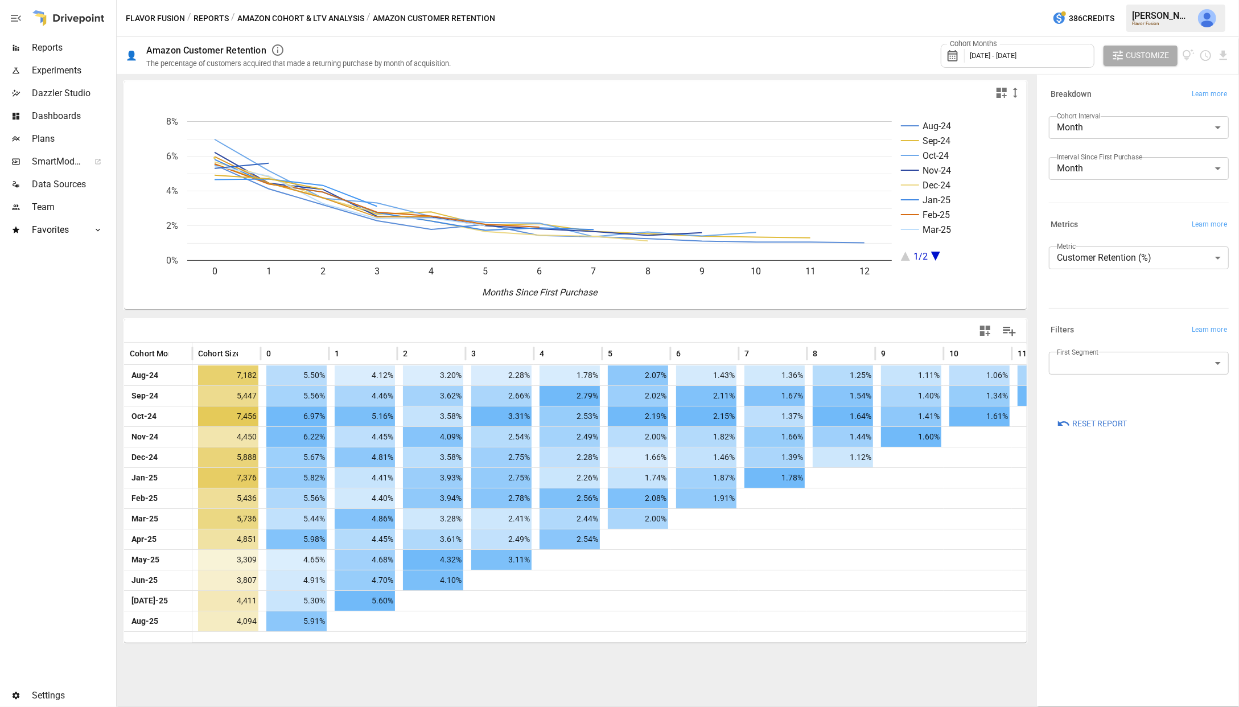
click at [310, 15] on button "Amazon Cohort & LTV Analysis" at bounding box center [300, 18] width 127 height 14
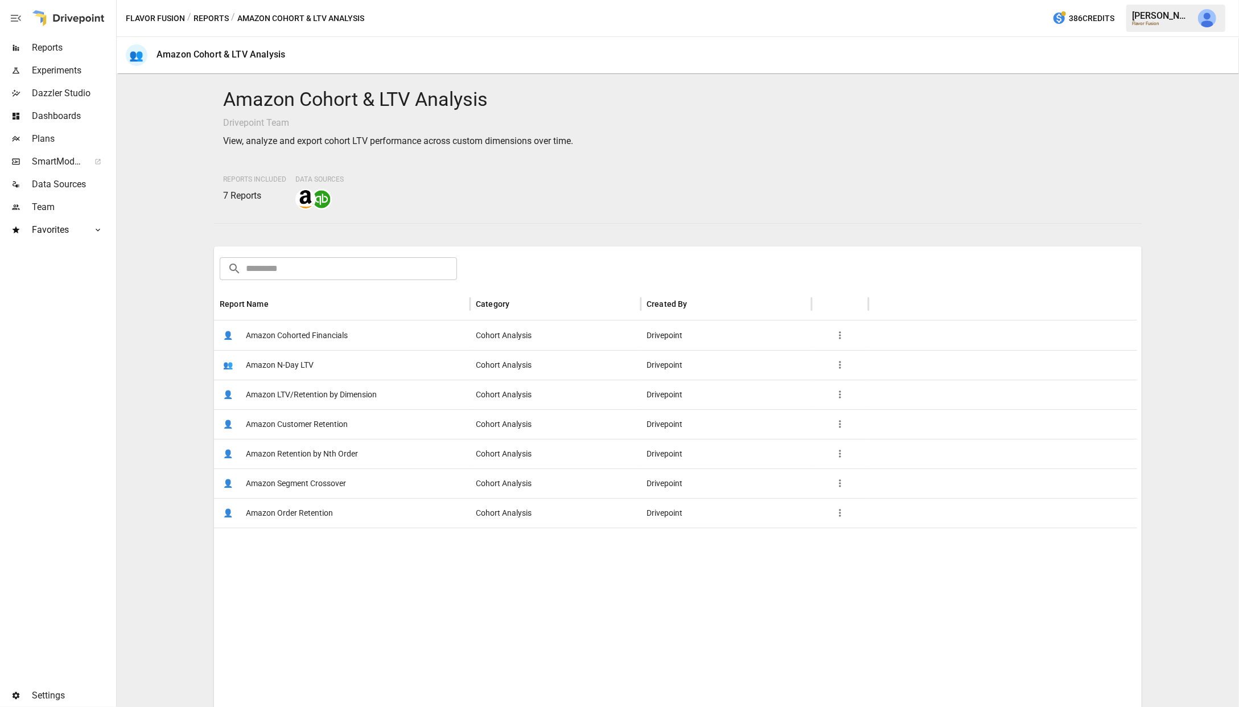
click at [313, 509] on span "Amazon Order Retention" at bounding box center [289, 512] width 87 height 29
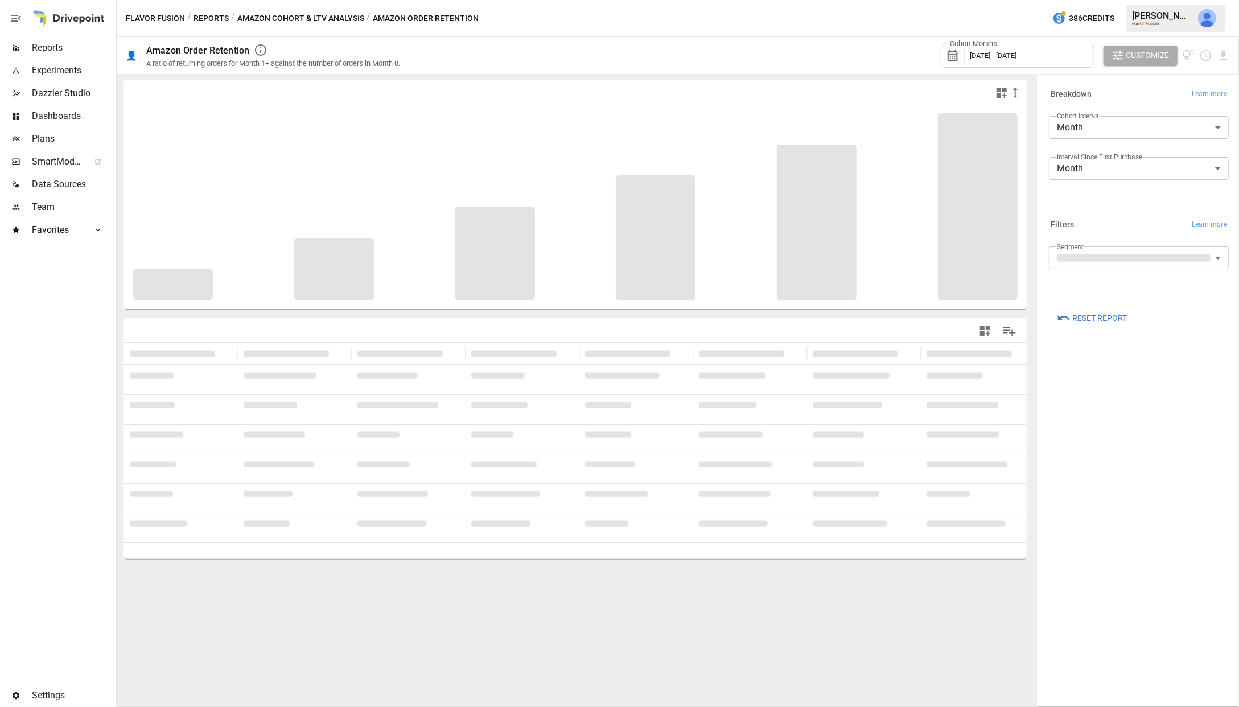
click at [1061, 0] on body "Reports Experiments Dazzler Studio Dashboards Plans SmartModel ™ Data Sources T…" at bounding box center [619, 0] width 1239 height 0
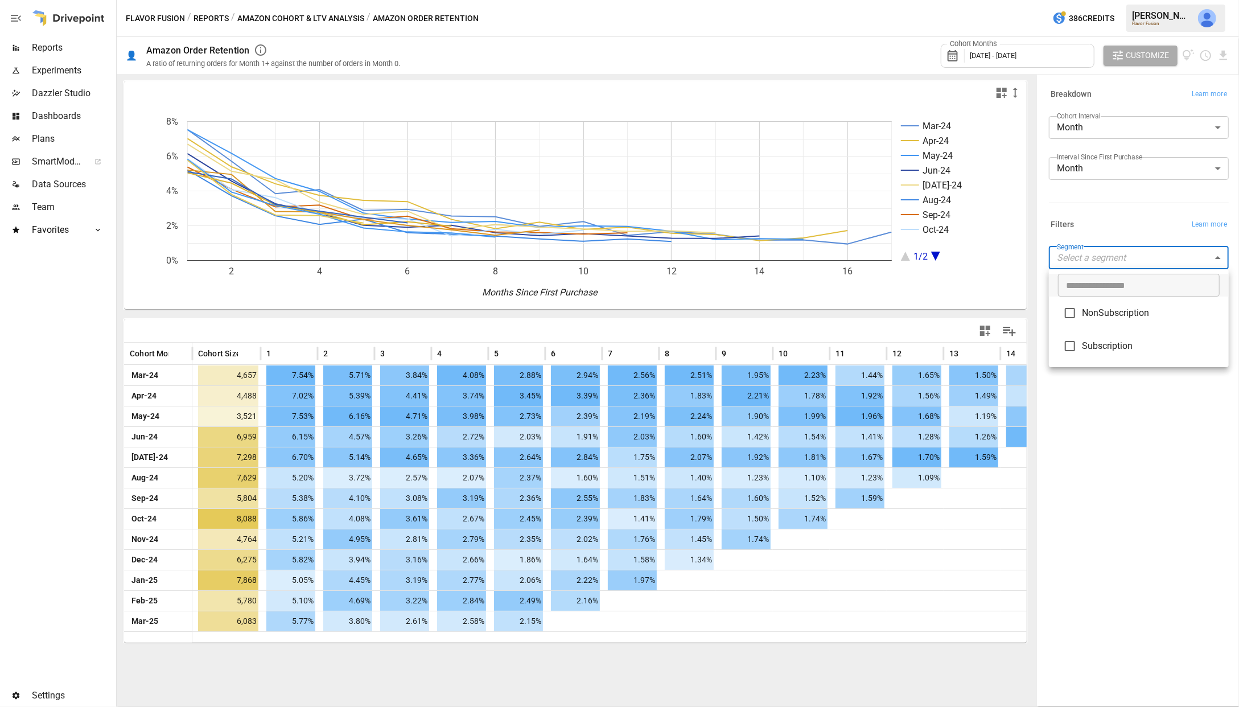
click at [352, 21] on div at bounding box center [619, 353] width 1239 height 707
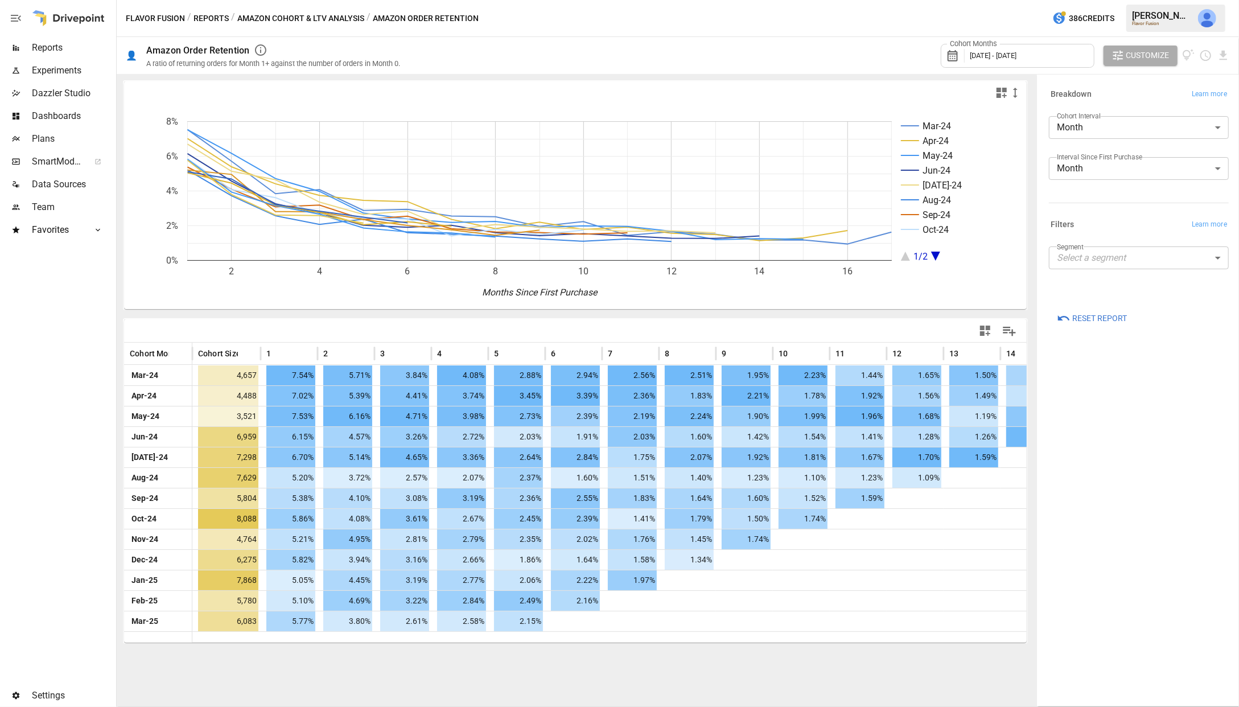
click at [323, 17] on button "Amazon Cohort & LTV Analysis" at bounding box center [300, 18] width 127 height 14
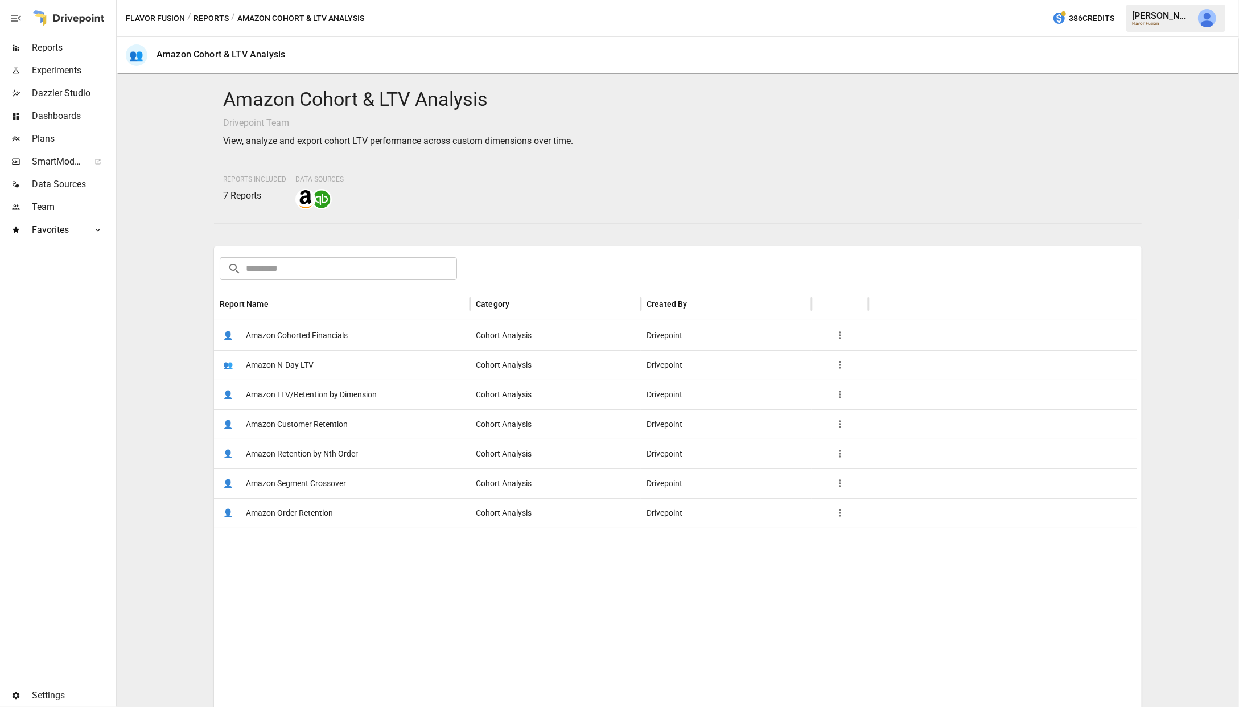
click at [311, 483] on span "Amazon Segment Crossover" at bounding box center [296, 483] width 100 height 29
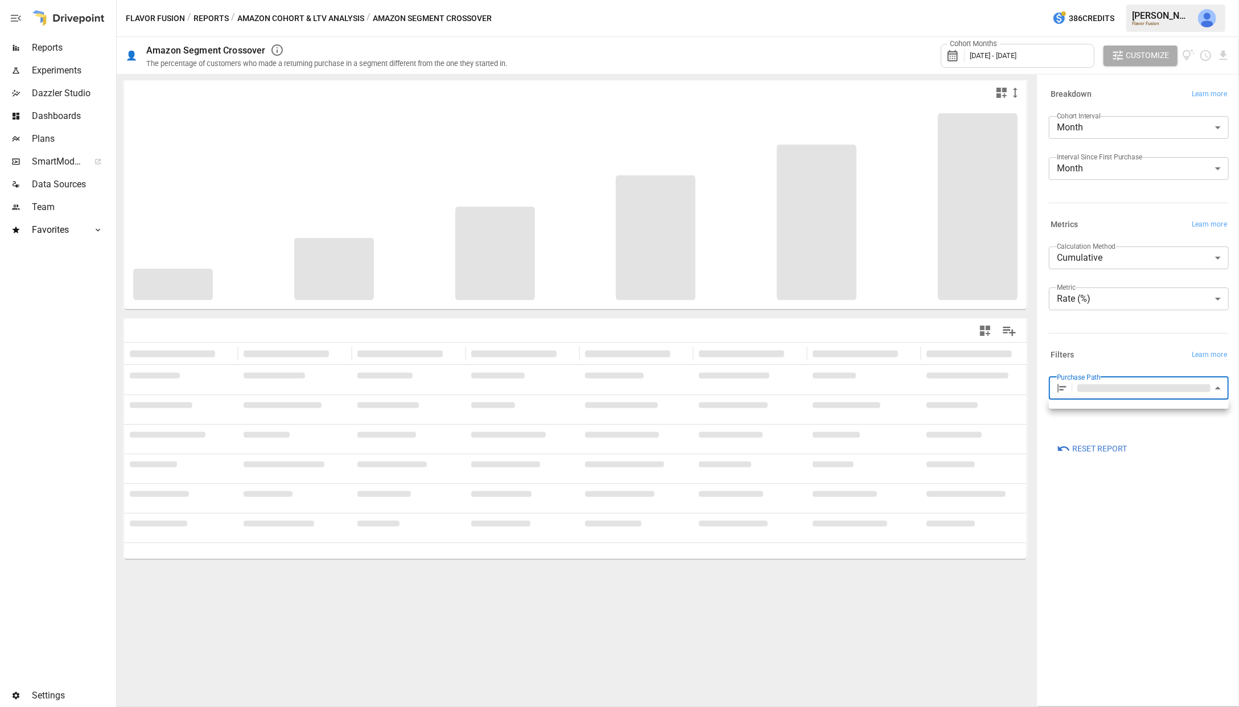
click at [1061, 0] on body "**********" at bounding box center [619, 0] width 1239 height 0
type input "**********"
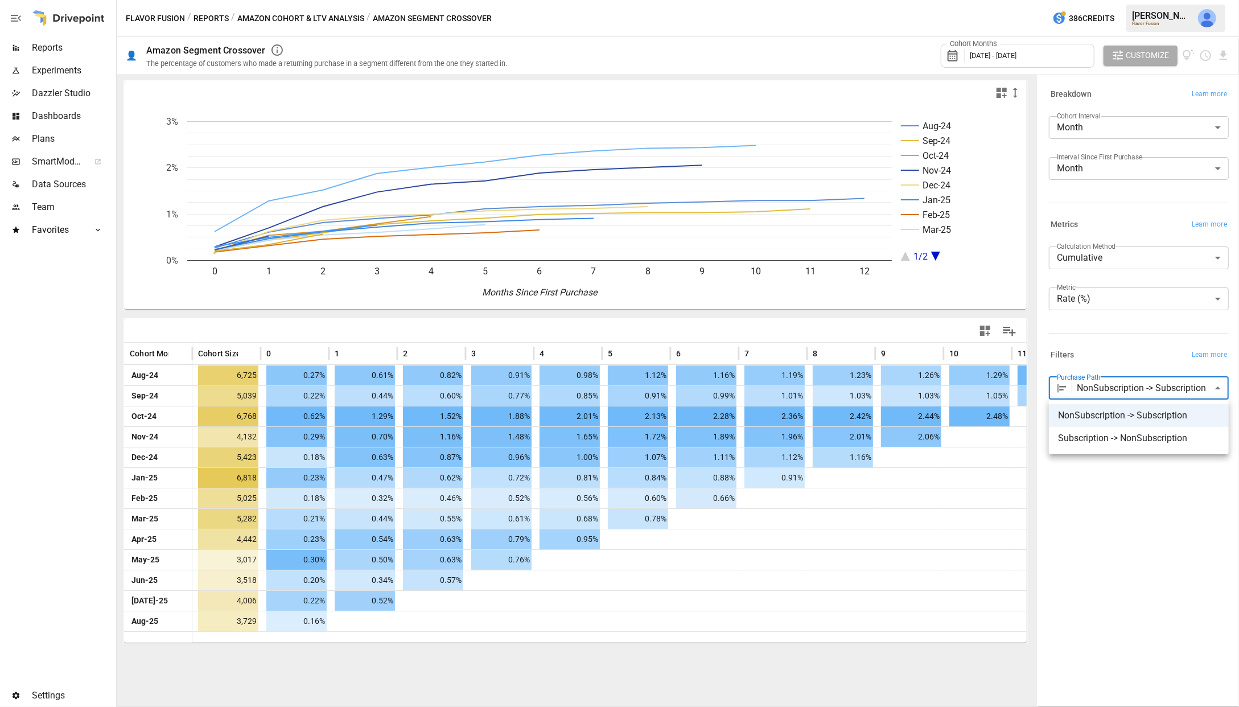
click at [1061, 296] on div at bounding box center [619, 353] width 1239 height 707
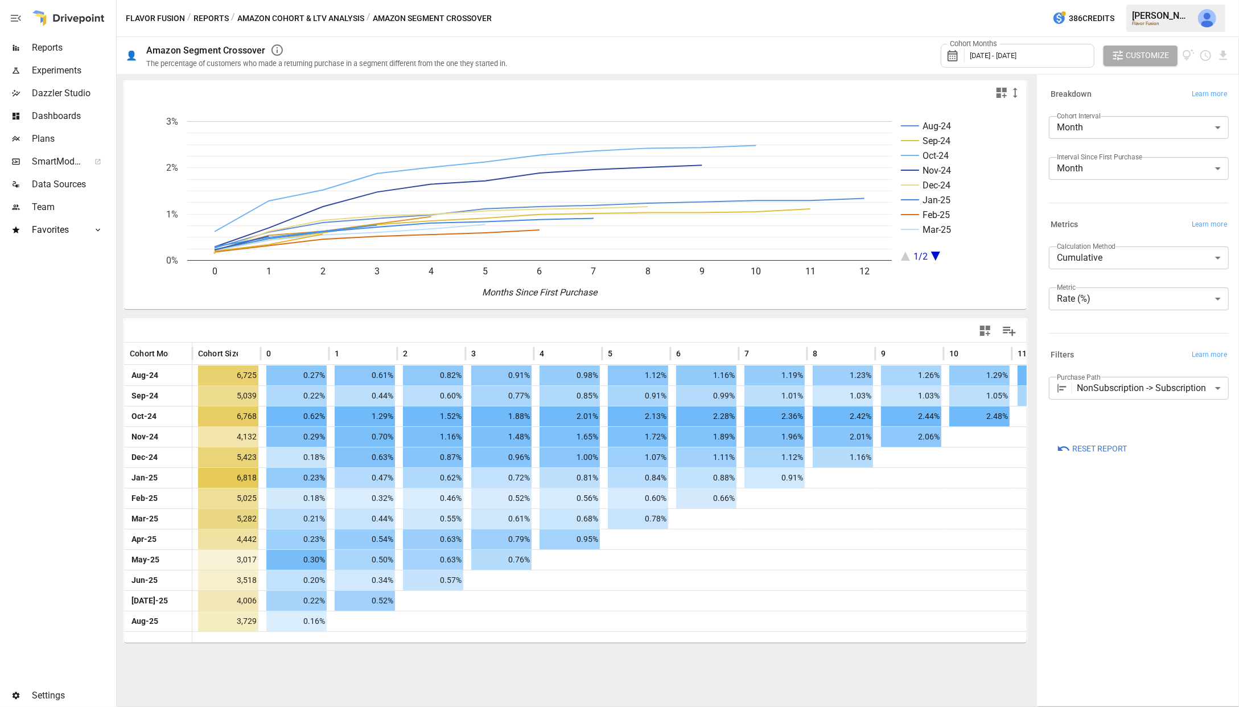
click at [1061, 0] on body "Reports Experiments Dazzler Studio Dashboards Plans SmartModel ™ Data Sources T…" at bounding box center [619, 0] width 1239 height 0
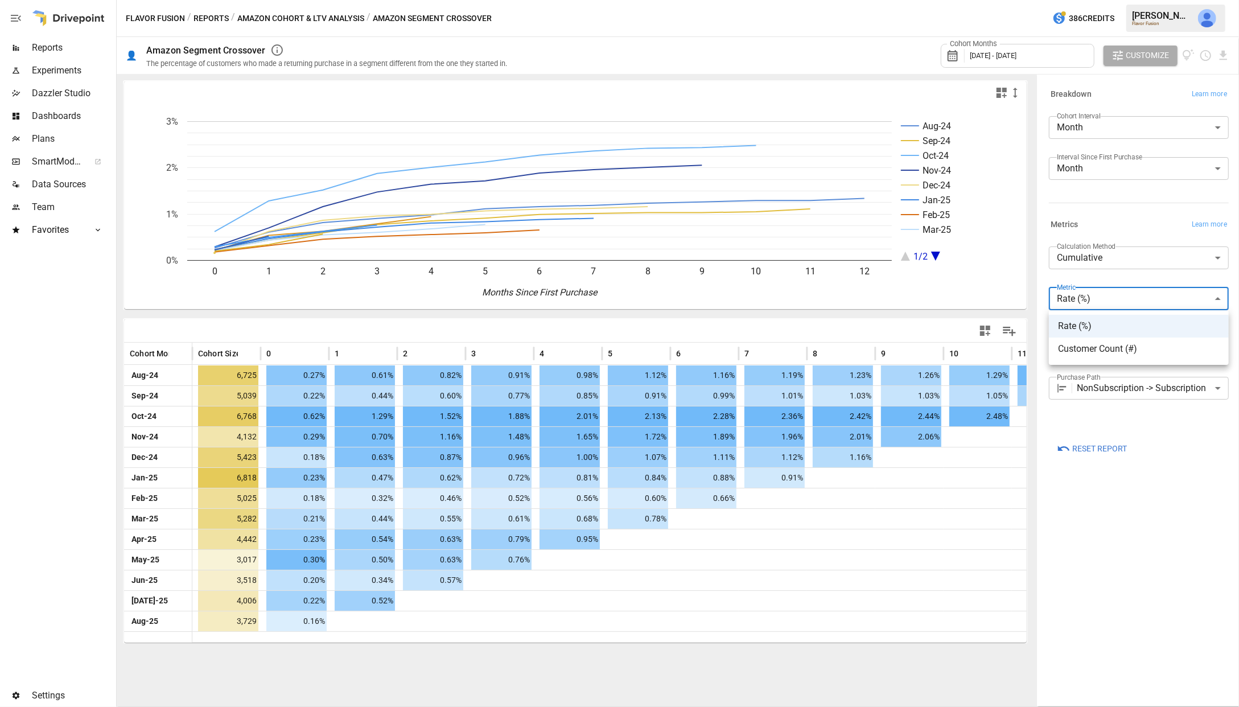
click at [1061, 241] on div at bounding box center [619, 353] width 1239 height 707
click at [1061, 0] on body "Reports Experiments Dazzler Studio Dashboards Plans SmartModel ™ Data Sources T…" at bounding box center [619, 0] width 1239 height 0
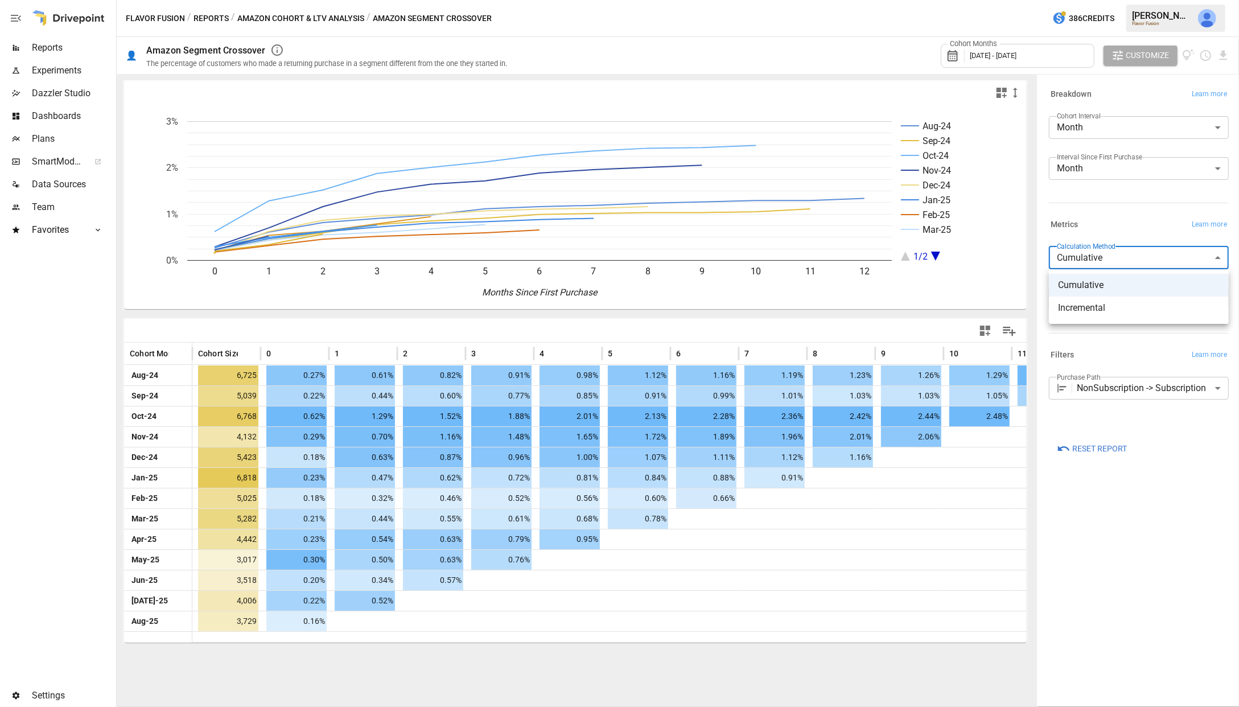
click at [295, 17] on div at bounding box center [619, 353] width 1239 height 707
click at [291, 15] on button "Amazon Cohort & LTV Analysis" at bounding box center [300, 18] width 127 height 14
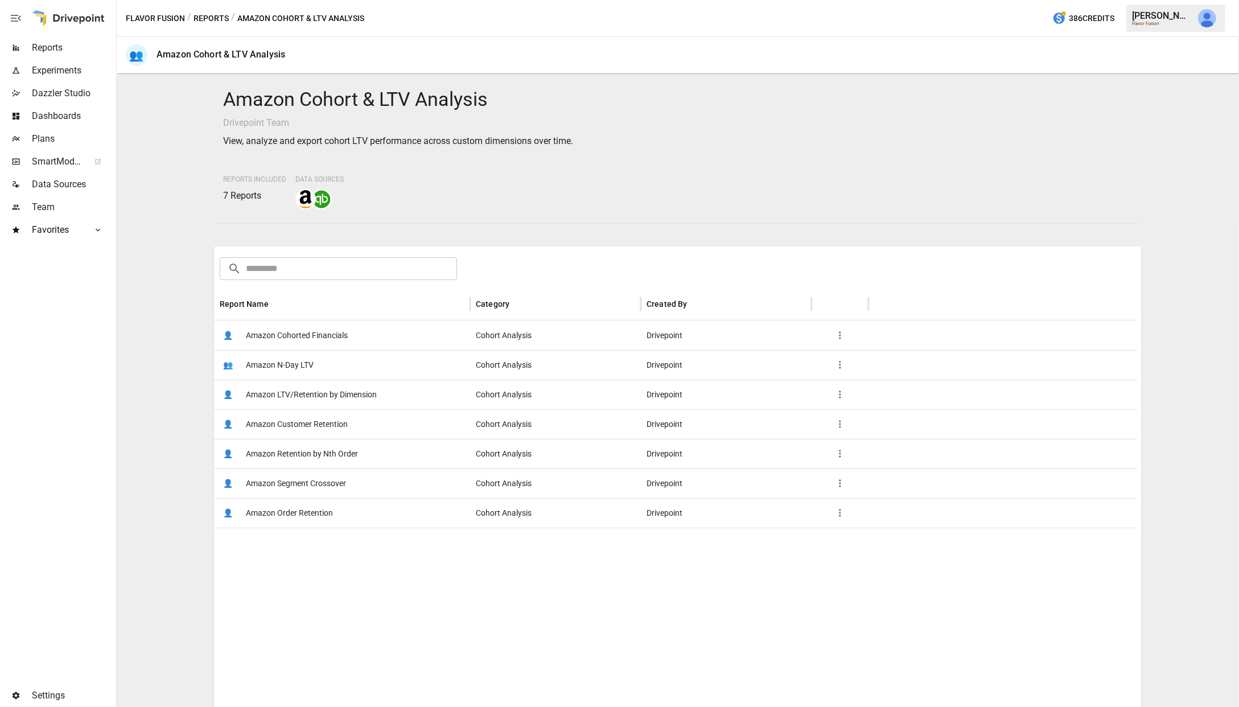
click at [282, 451] on span "Amazon Retention by Nth Order" at bounding box center [302, 453] width 112 height 29
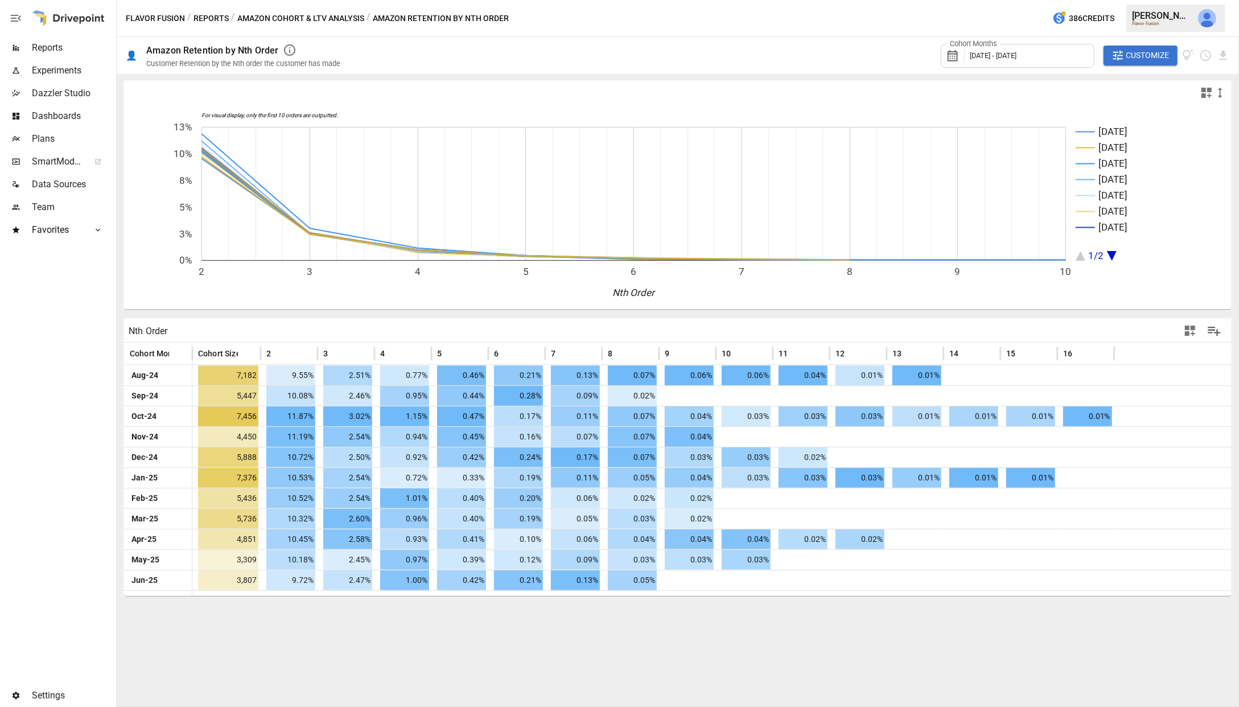
click at [310, 18] on button "Amazon Cohort & LTV Analysis" at bounding box center [300, 18] width 127 height 14
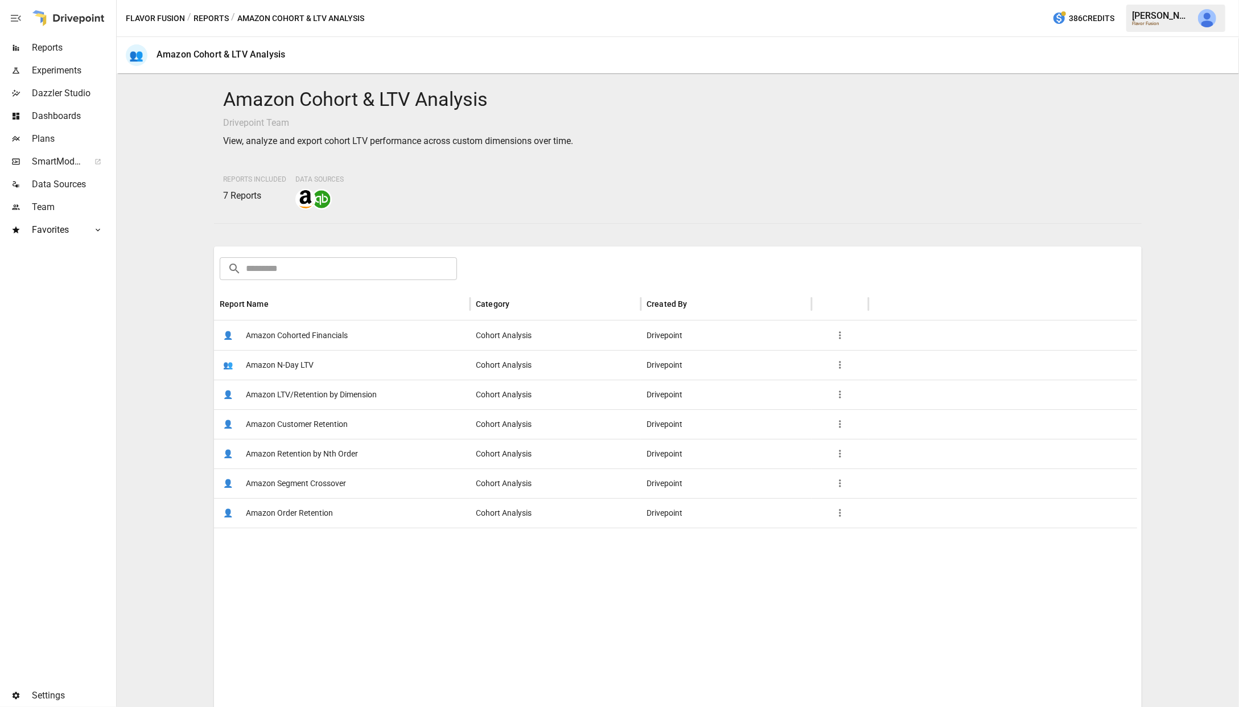
click at [277, 337] on span "Amazon Cohorted Financials" at bounding box center [297, 335] width 102 height 29
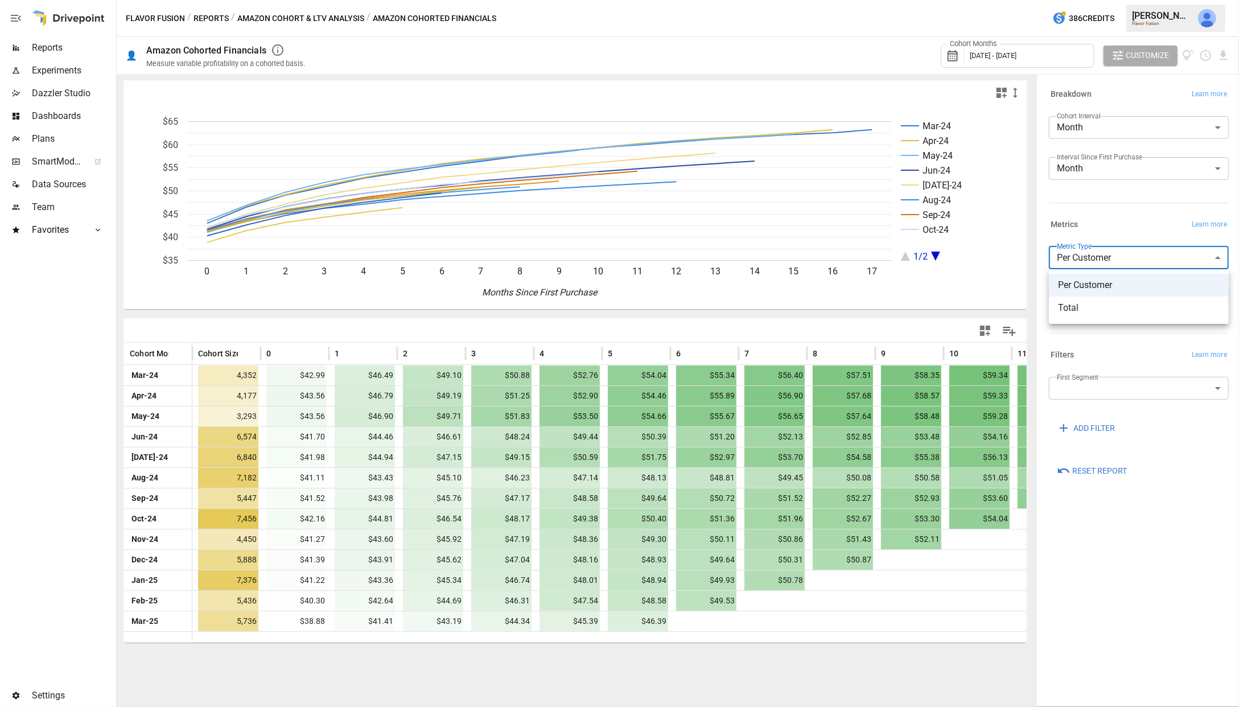
click at [1061, 0] on body "Reports Experiments Dazzler Studio Dashboards Plans SmartModel ™ Data Sources T…" at bounding box center [619, 0] width 1239 height 0
click at [1061, 250] on div at bounding box center [619, 353] width 1239 height 707
click at [1061, 0] on body "Reports Experiments Dazzler Studio Dashboards Plans SmartModel ™ Data Sources T…" at bounding box center [619, 0] width 1239 height 0
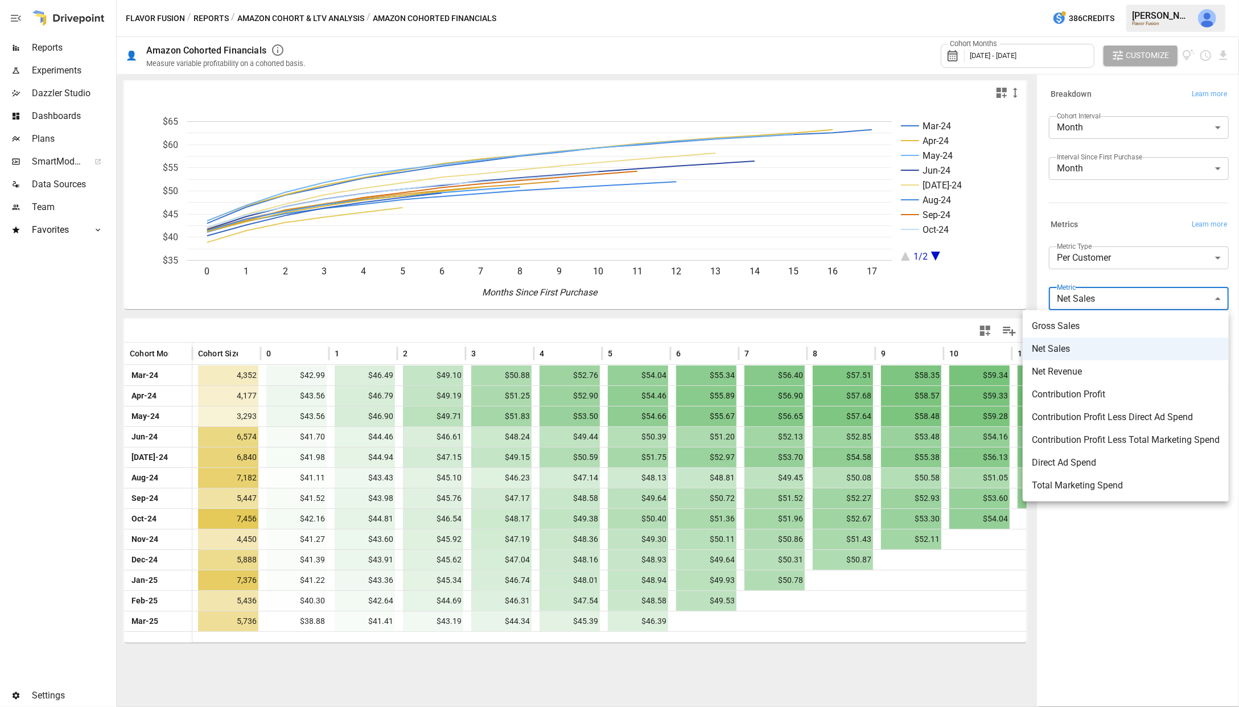
click at [1061, 298] on div at bounding box center [619, 353] width 1239 height 707
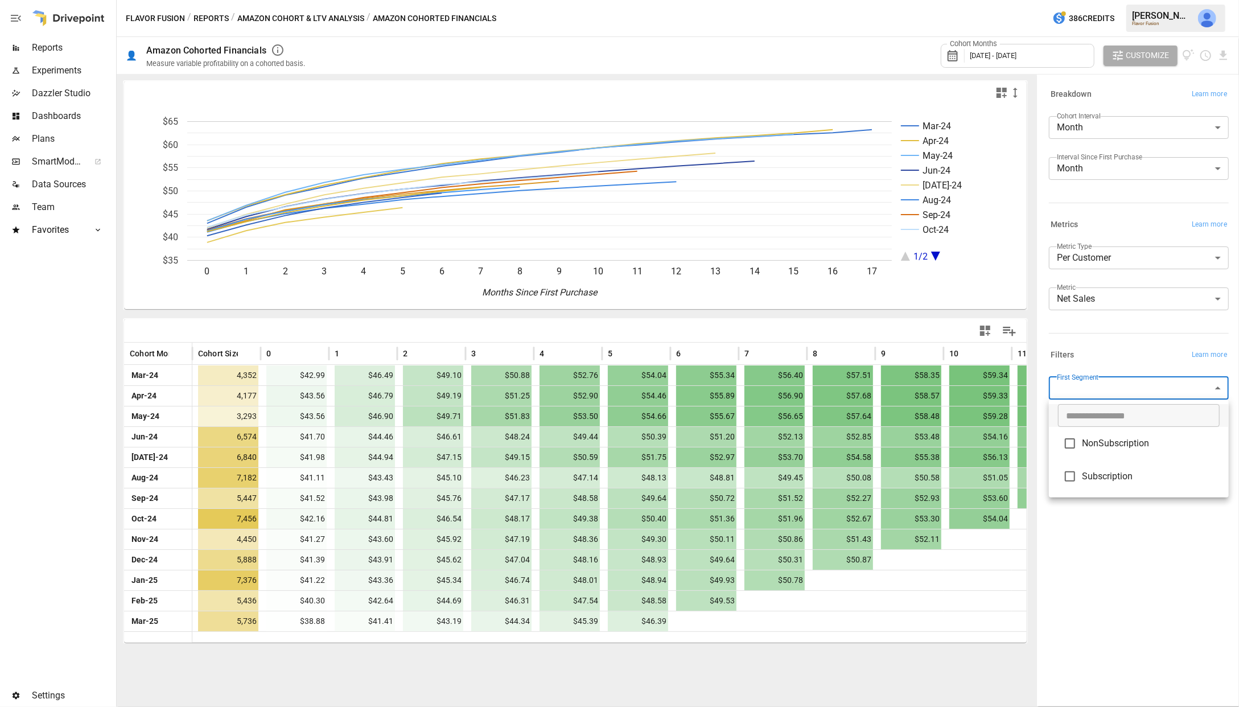
click at [1061, 0] on body "Reports Experiments Dazzler Studio Dashboards Plans SmartModel ™ Data Sources T…" at bounding box center [619, 0] width 1239 height 0
click at [1061, 380] on div at bounding box center [619, 353] width 1239 height 707
click at [1061, 471] on span "Reset Report" at bounding box center [1099, 471] width 55 height 14
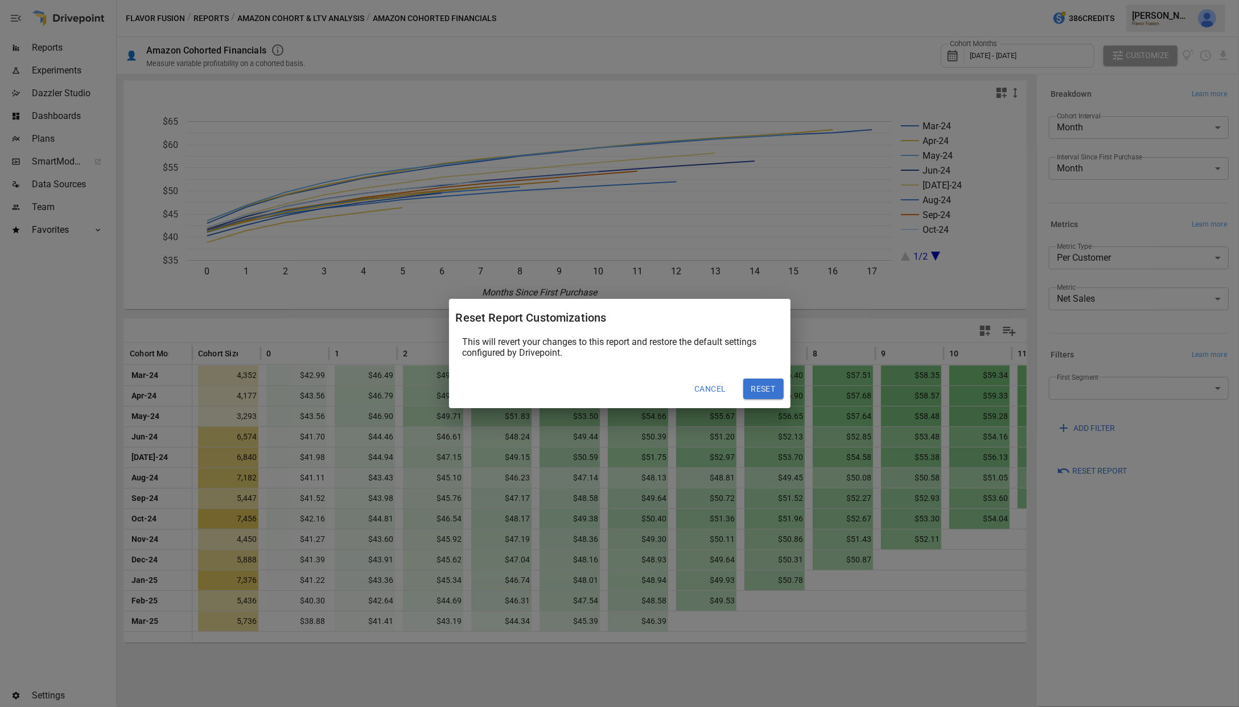
click at [768, 389] on button "Reset" at bounding box center [763, 388] width 40 height 20
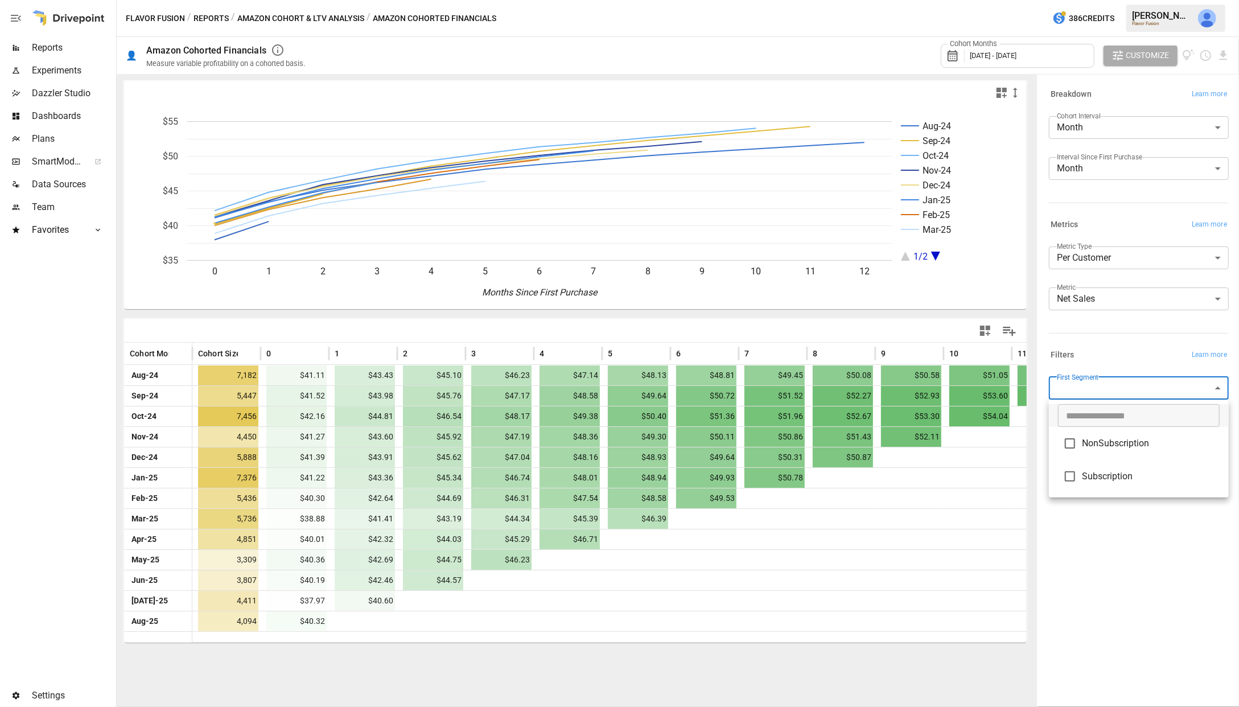
click at [1061, 0] on body "Reports Experiments Dazzler Studio Dashboards Plans SmartModel ™ Data Sources T…" at bounding box center [619, 0] width 1239 height 0
click at [1061, 344] on div at bounding box center [619, 353] width 1239 height 707
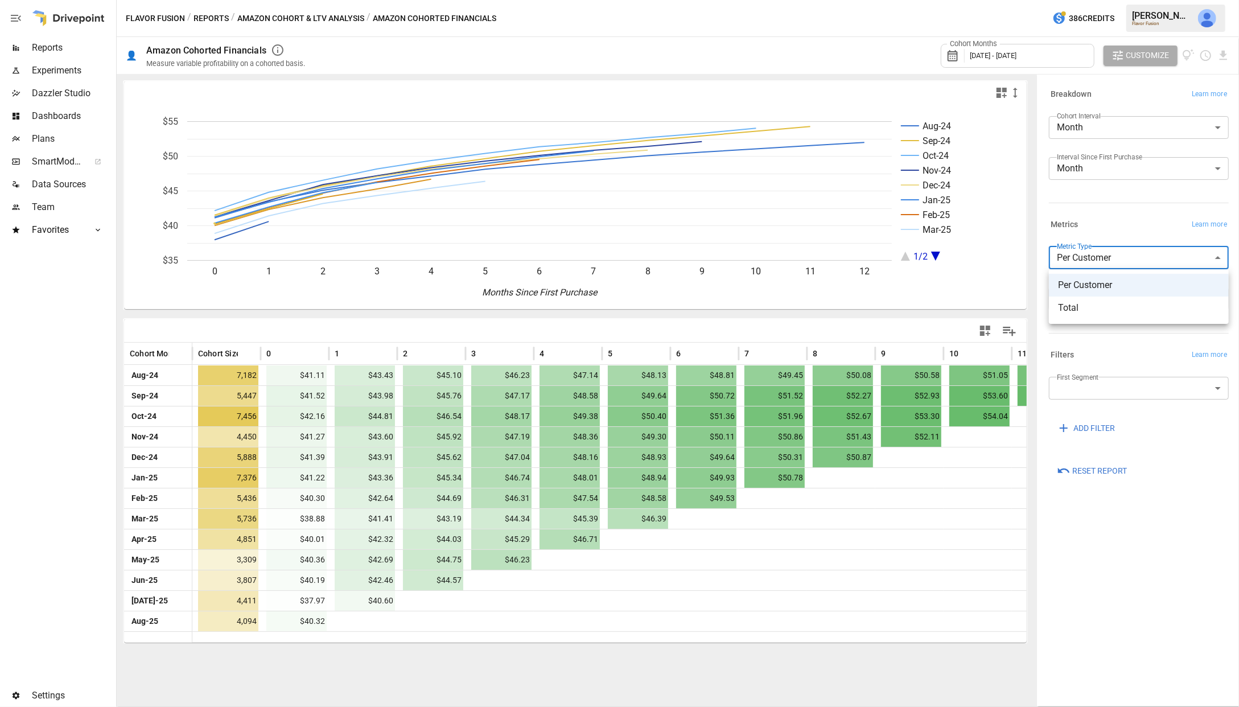
click at [1061, 0] on body "Reports Experiments Dazzler Studio Dashboards Plans SmartModel ™ Data Sources T…" at bounding box center [619, 0] width 1239 height 0
click at [1061, 249] on div at bounding box center [619, 353] width 1239 height 707
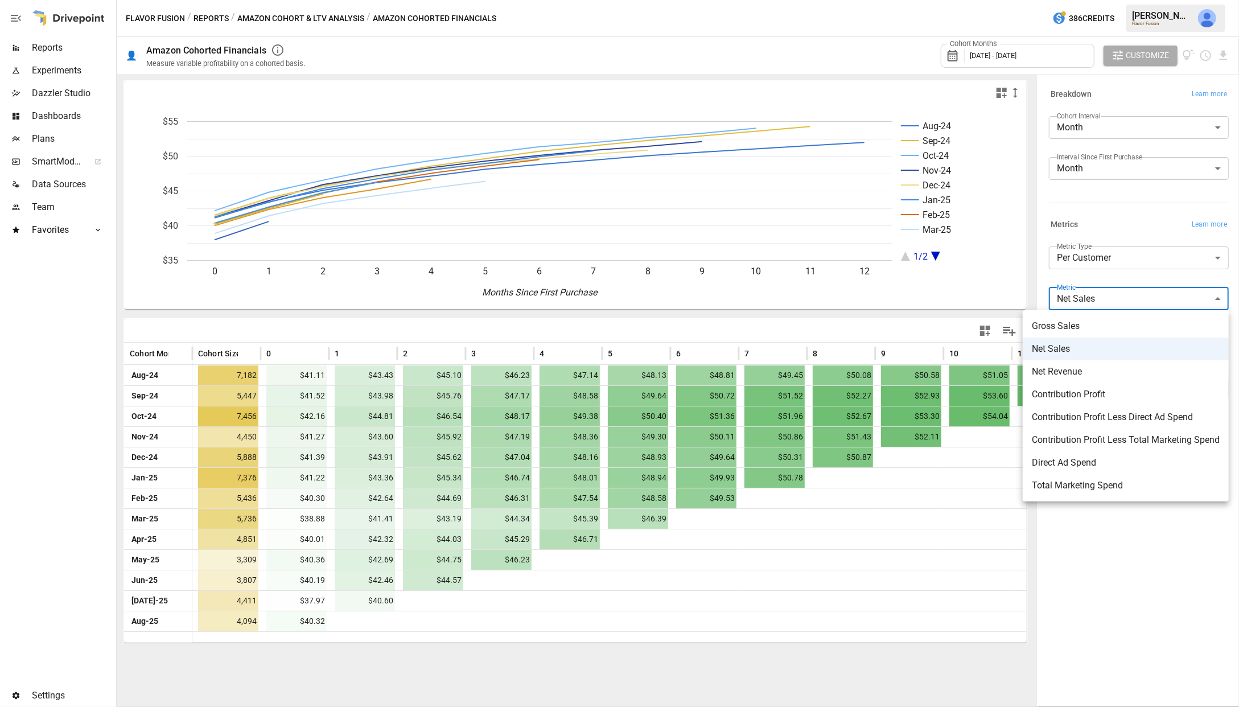
click at [1061, 0] on body "Reports Experiments Dazzler Studio Dashboards Plans SmartModel ™ Data Sources T…" at bounding box center [619, 0] width 1239 height 0
click at [1061, 294] on div at bounding box center [619, 353] width 1239 height 707
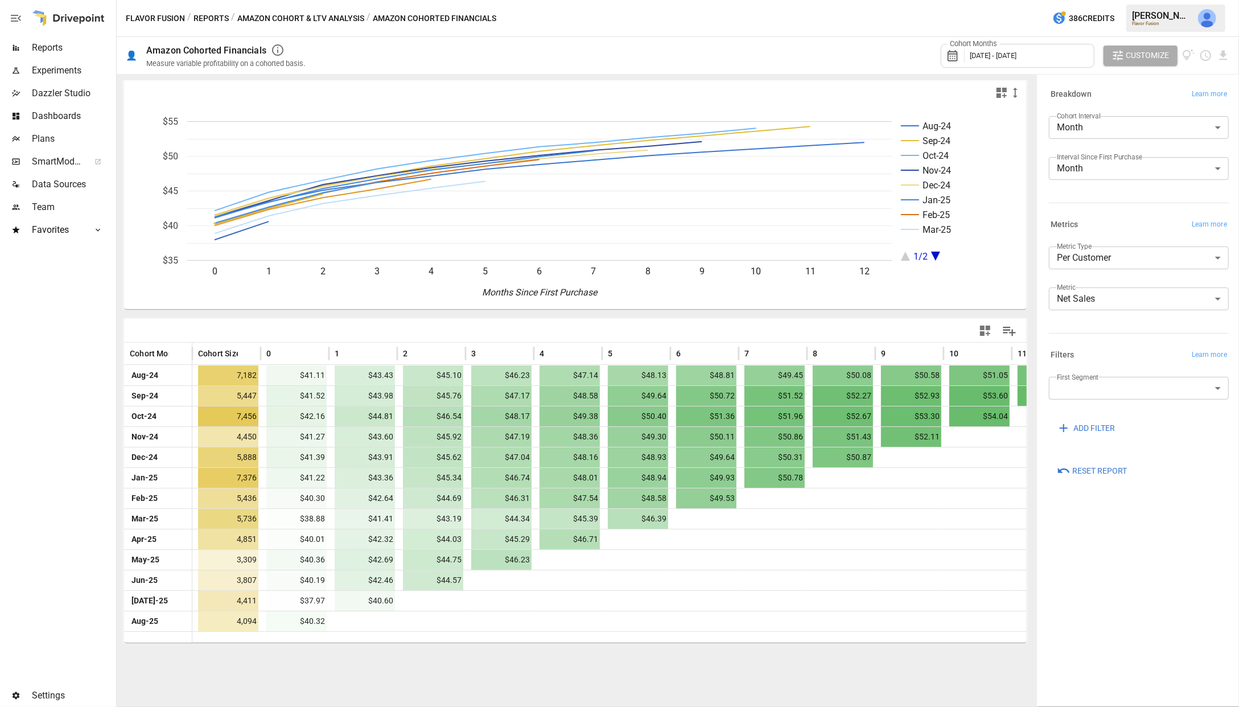
click at [327, 16] on button "Amazon Cohort & LTV Analysis" at bounding box center [300, 18] width 127 height 14
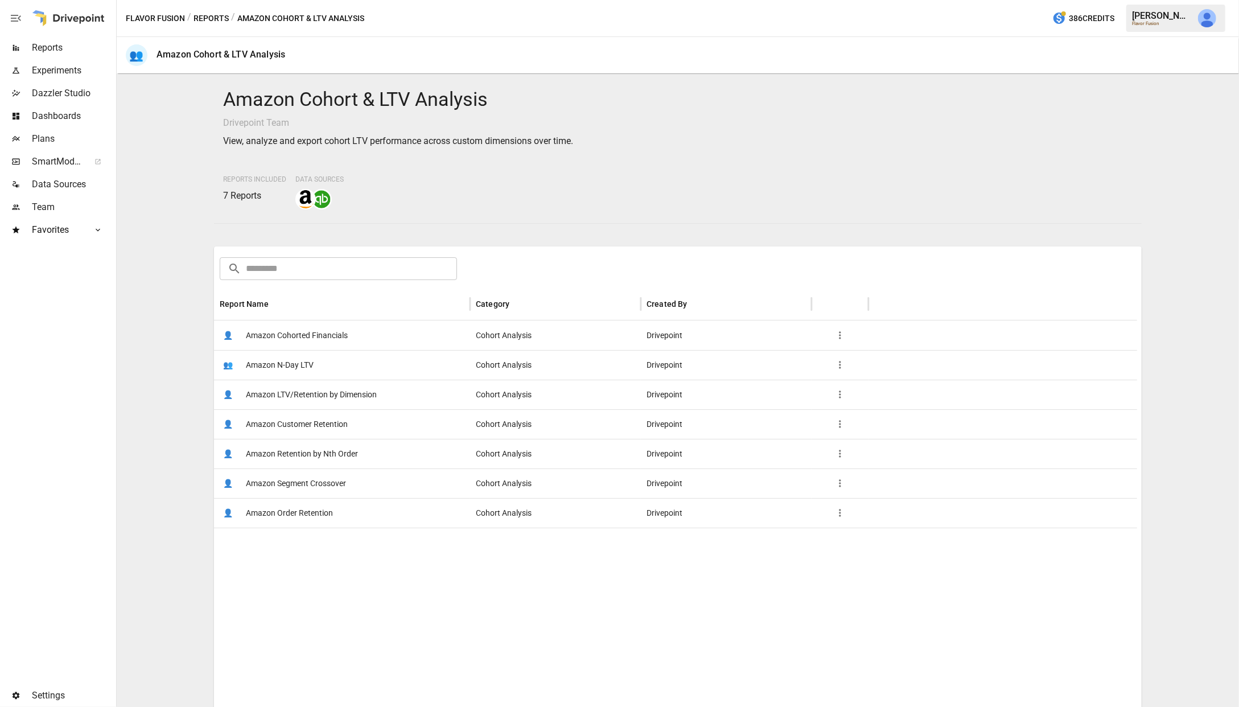
click at [289, 338] on span "Amazon Cohorted Financials" at bounding box center [297, 335] width 102 height 29
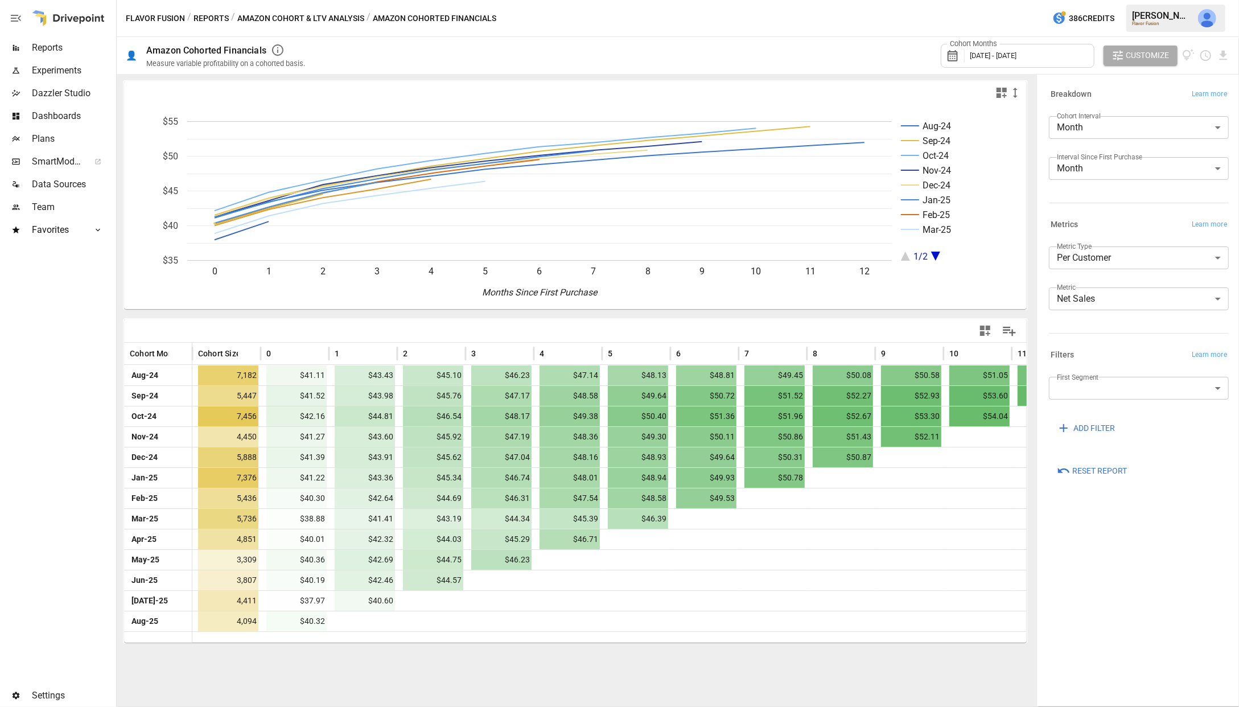
click at [314, 10] on div "Flavor Fusion / Reports / Amazon Cohort & LTV Analysis / Amazon Cohorted Financ…" at bounding box center [678, 18] width 1122 height 36
click at [312, 14] on button "Amazon Cohort & LTV Analysis" at bounding box center [300, 18] width 127 height 14
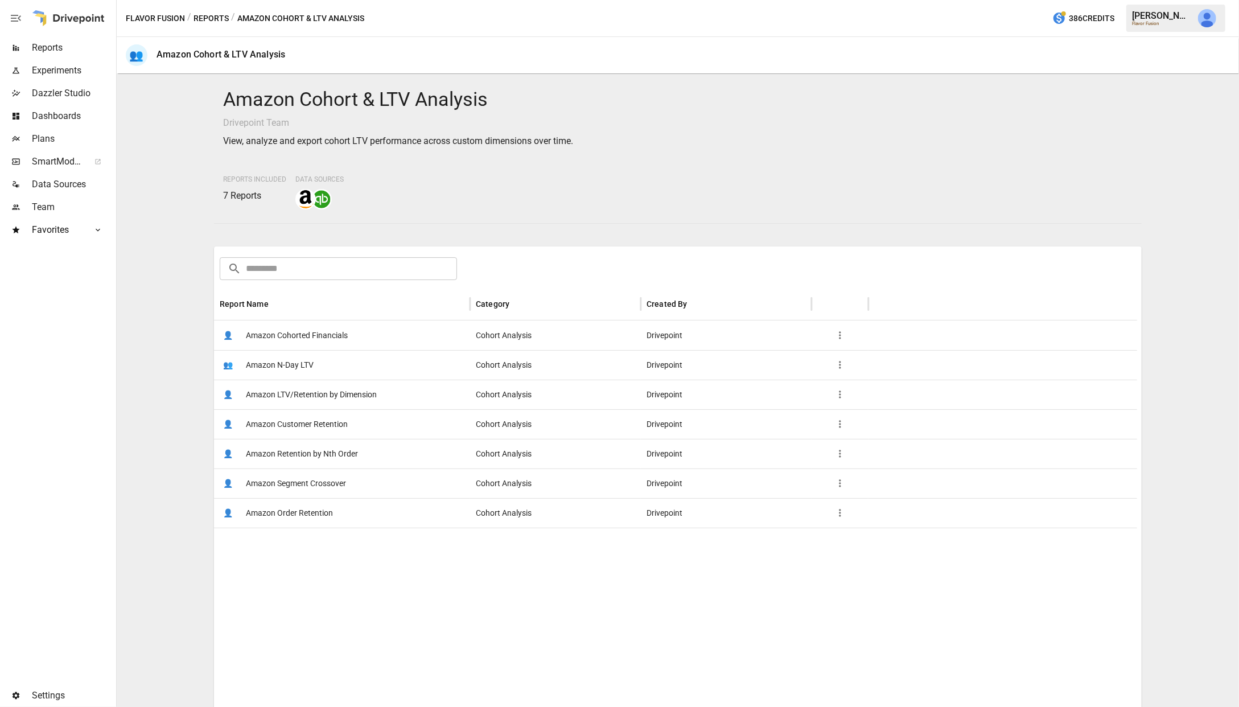
click at [349, 370] on div "👥 Amazon N-Day LTV" at bounding box center [342, 365] width 256 height 30
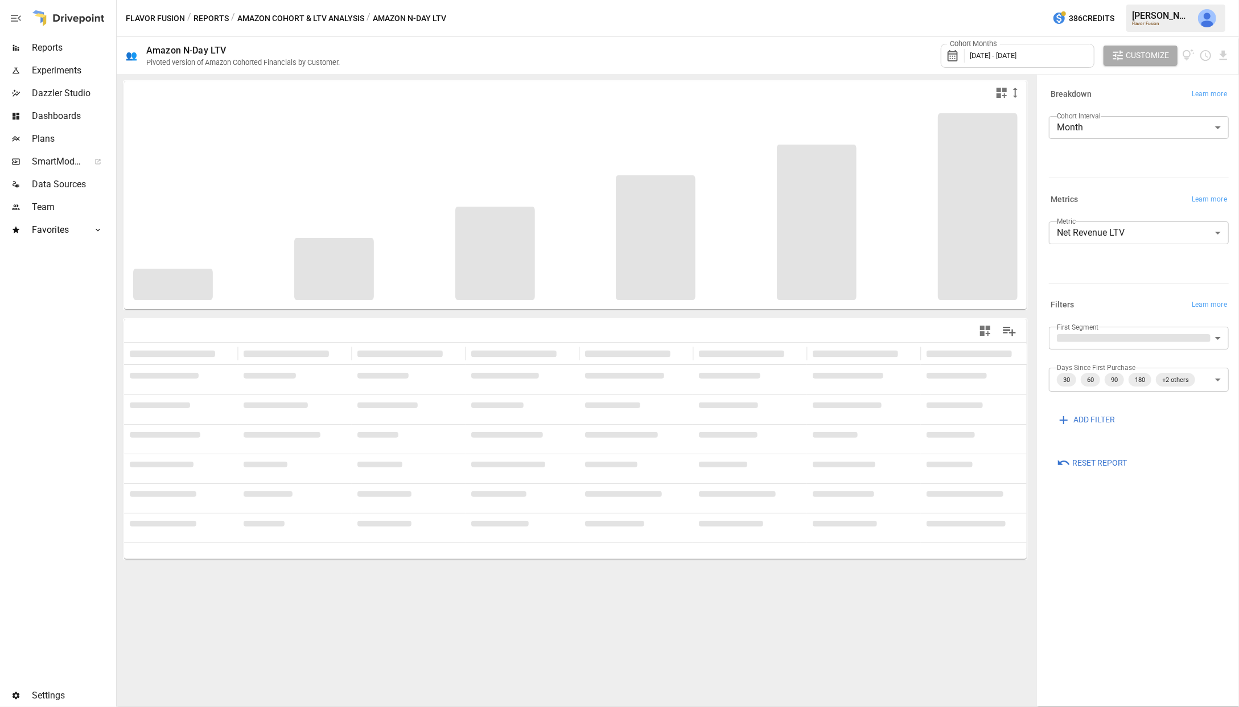
click at [304, 18] on button "Amazon Cohort & LTV Analysis" at bounding box center [300, 18] width 127 height 14
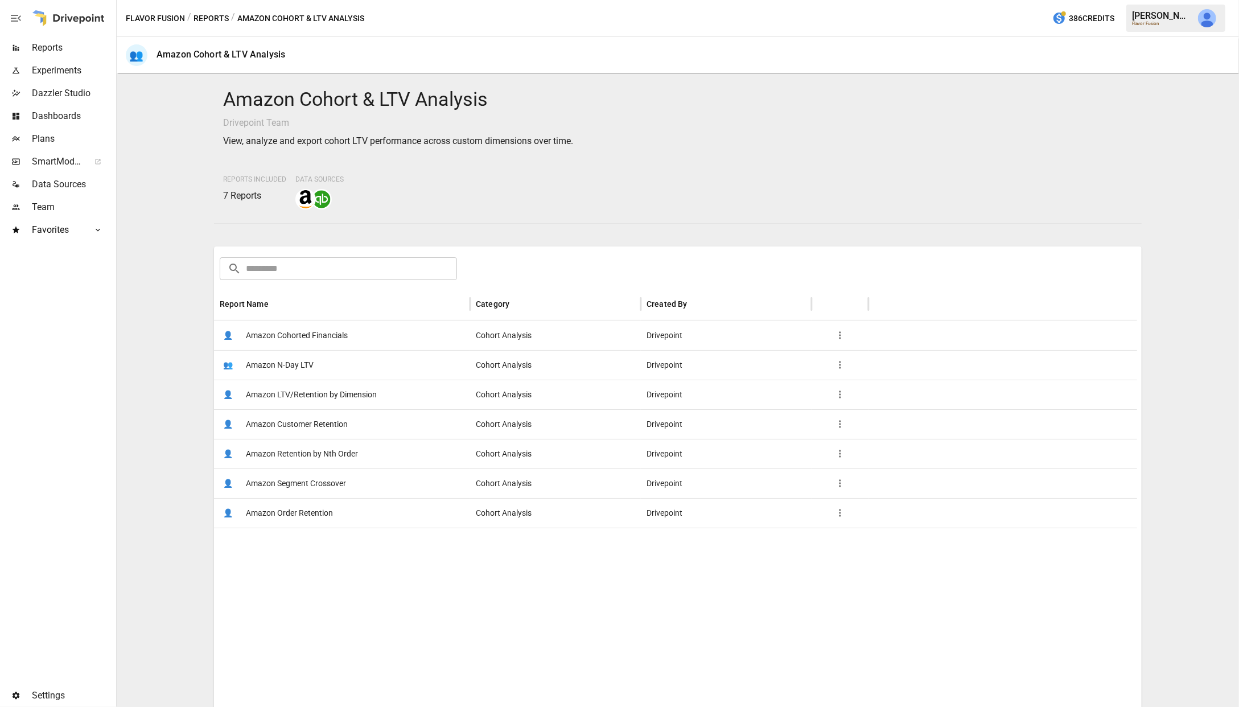
click at [258, 17] on div "/ Amazon Cohort & LTV Analysis" at bounding box center [297, 18] width 133 height 14
click at [205, 17] on button "Reports" at bounding box center [210, 18] width 35 height 14
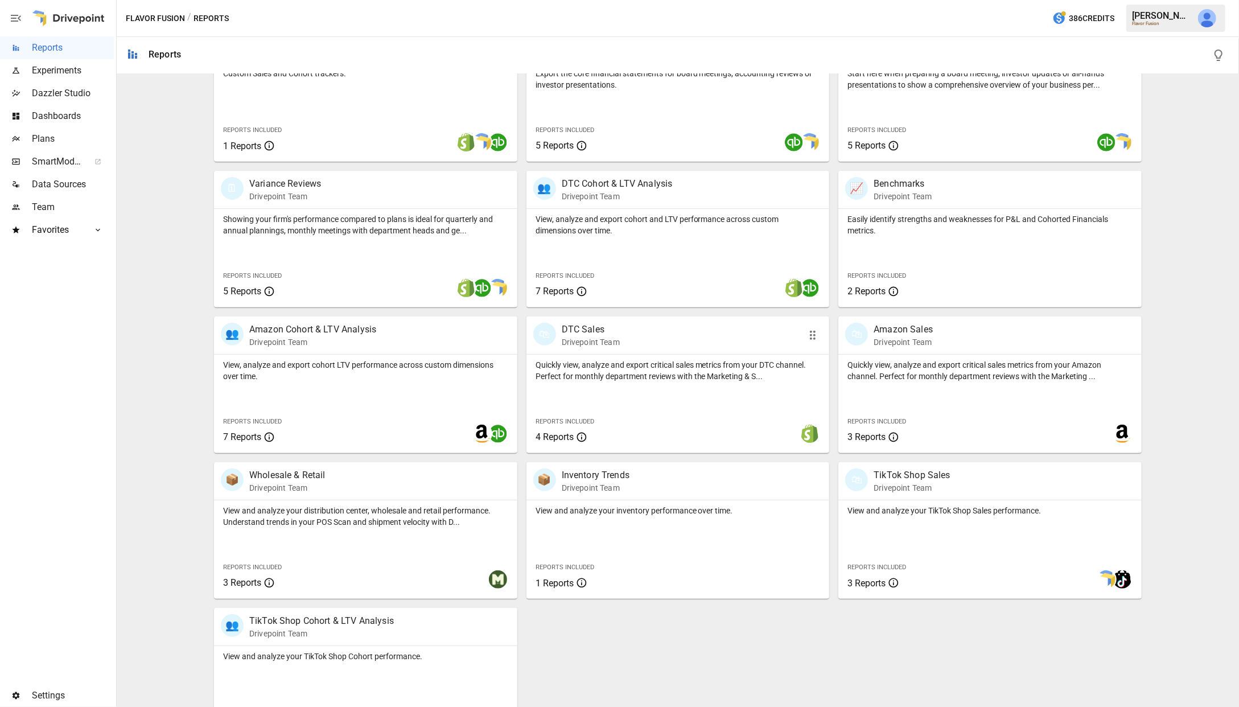
scroll to position [320, 0]
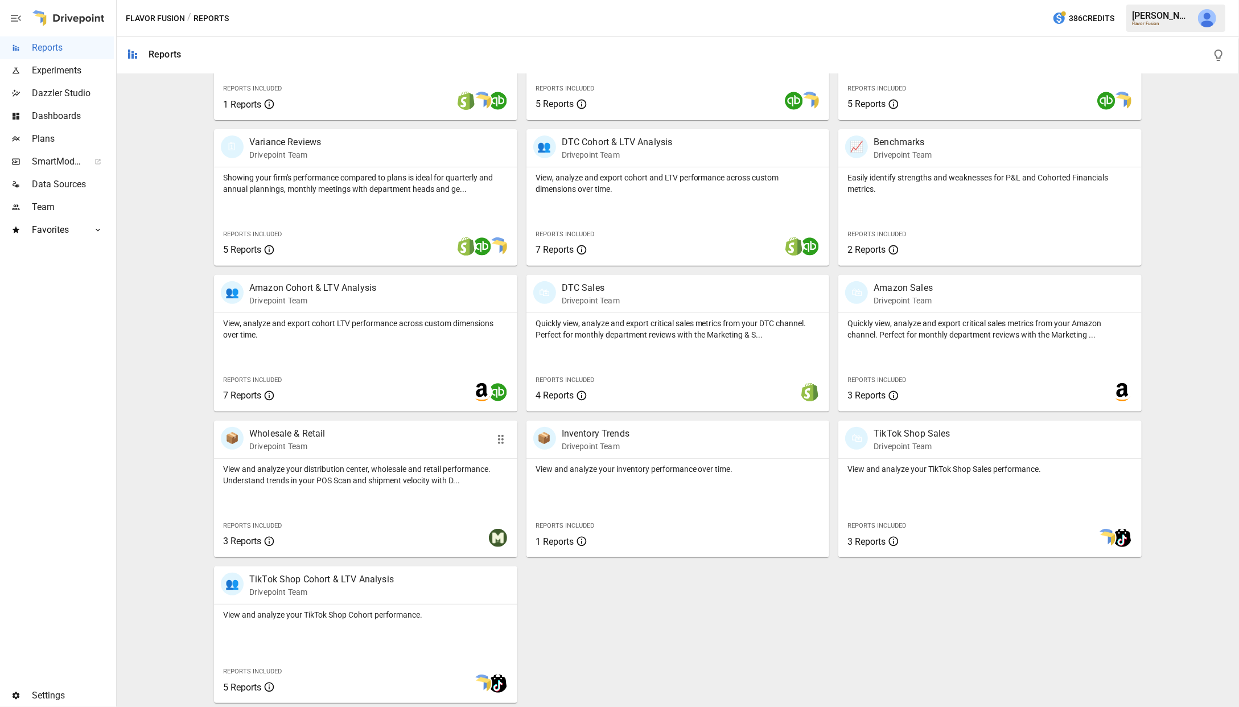
click at [289, 430] on p "Wholesale & Retail" at bounding box center [287, 434] width 76 height 14
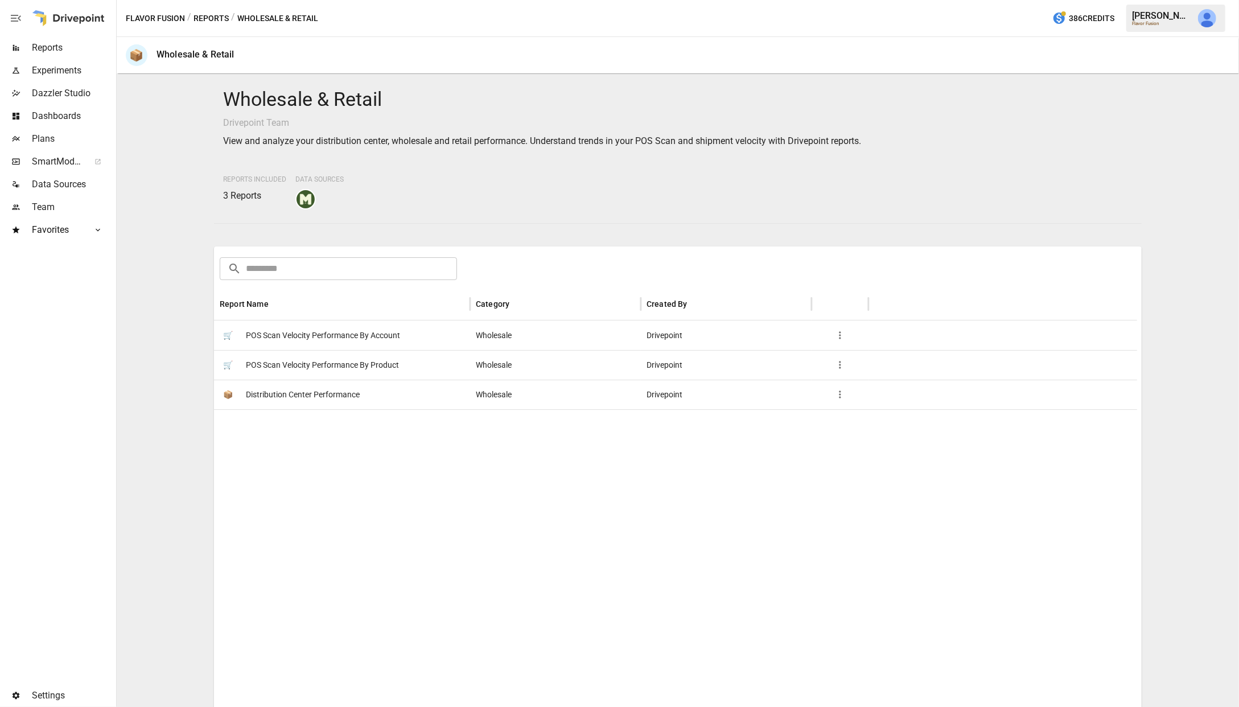
click at [324, 330] on span "POS Scan Velocity Performance By Account" at bounding box center [323, 335] width 154 height 29
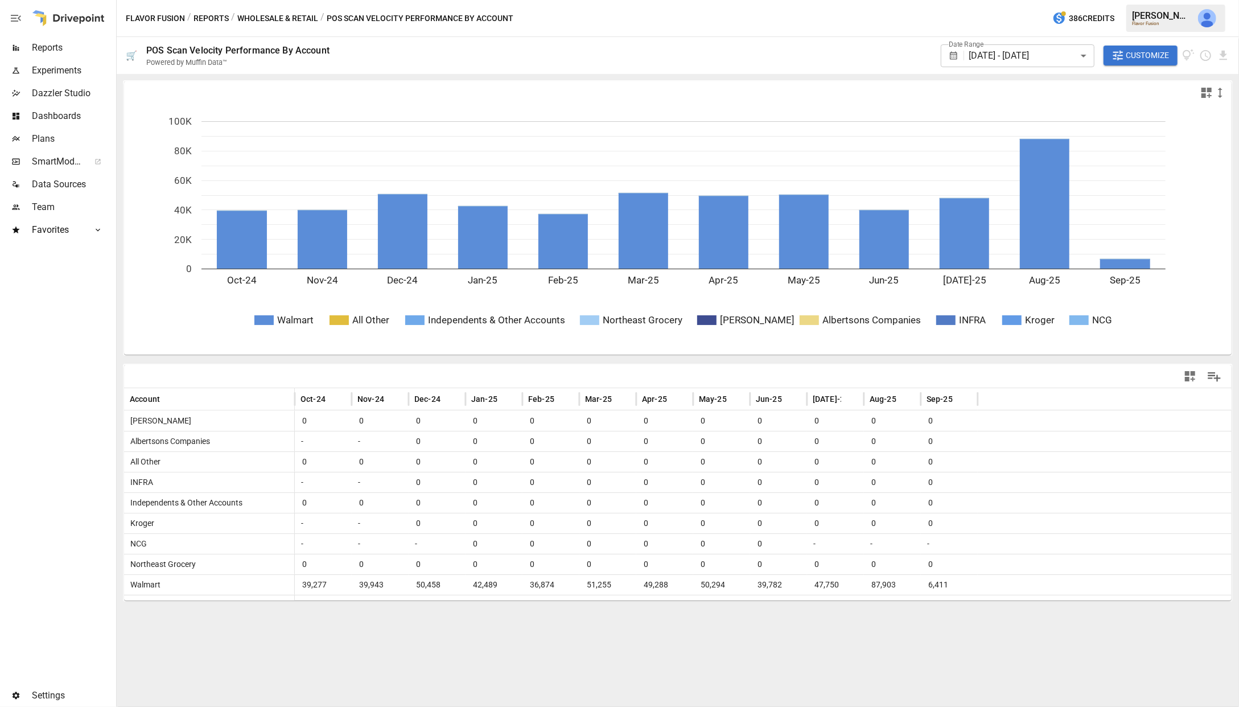
click at [269, 19] on button "Wholesale & Retail" at bounding box center [277, 18] width 81 height 14
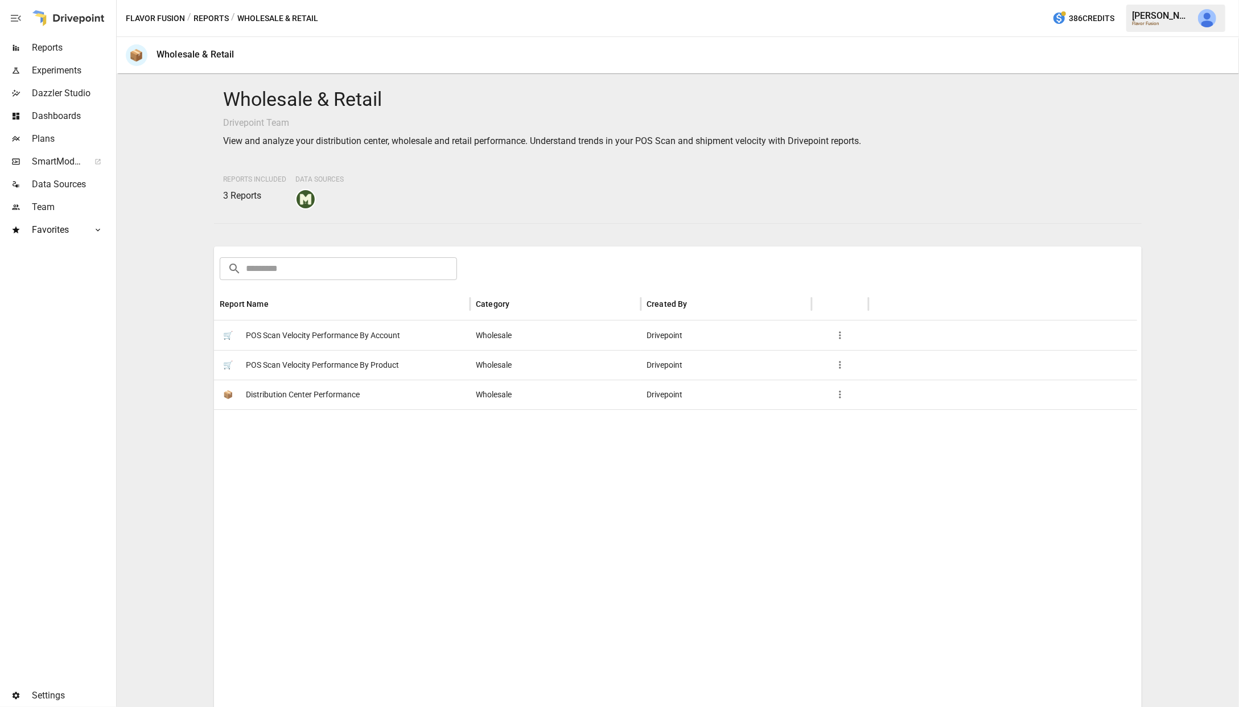
click at [291, 367] on span "POS Scan Velocity Performance By Product" at bounding box center [322, 364] width 153 height 29
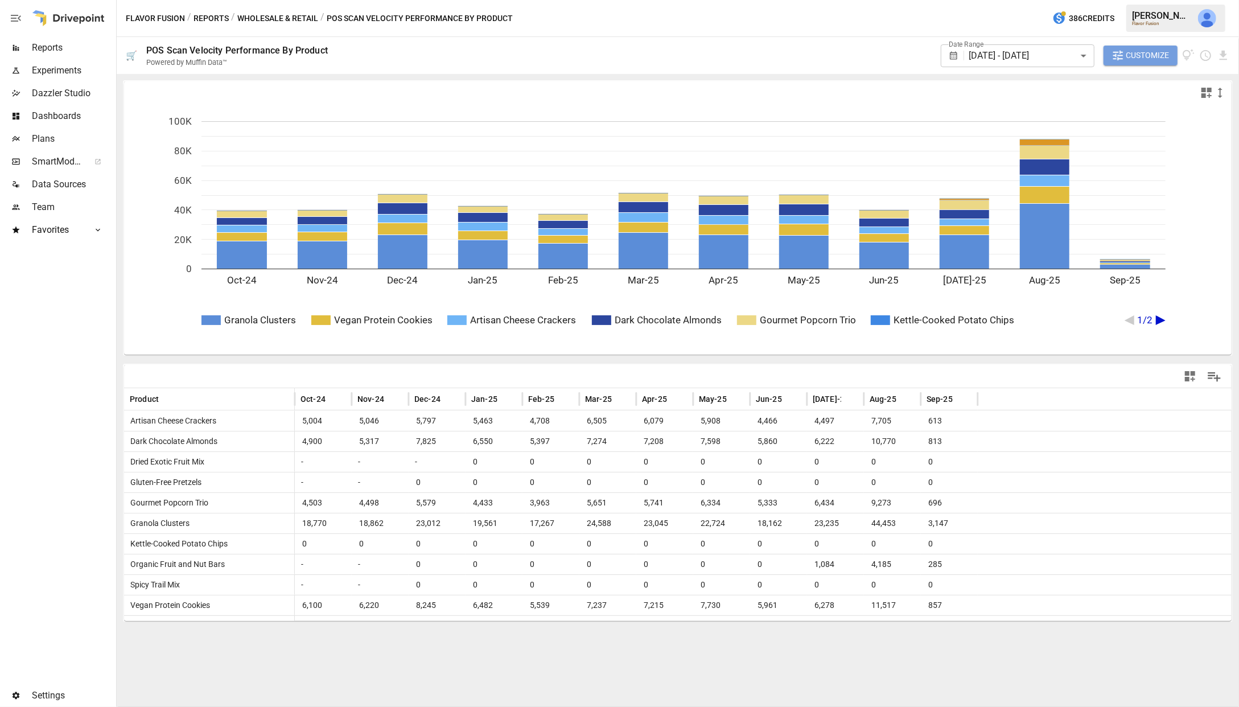
click at [1061, 52] on span "Customize" at bounding box center [1147, 55] width 43 height 14
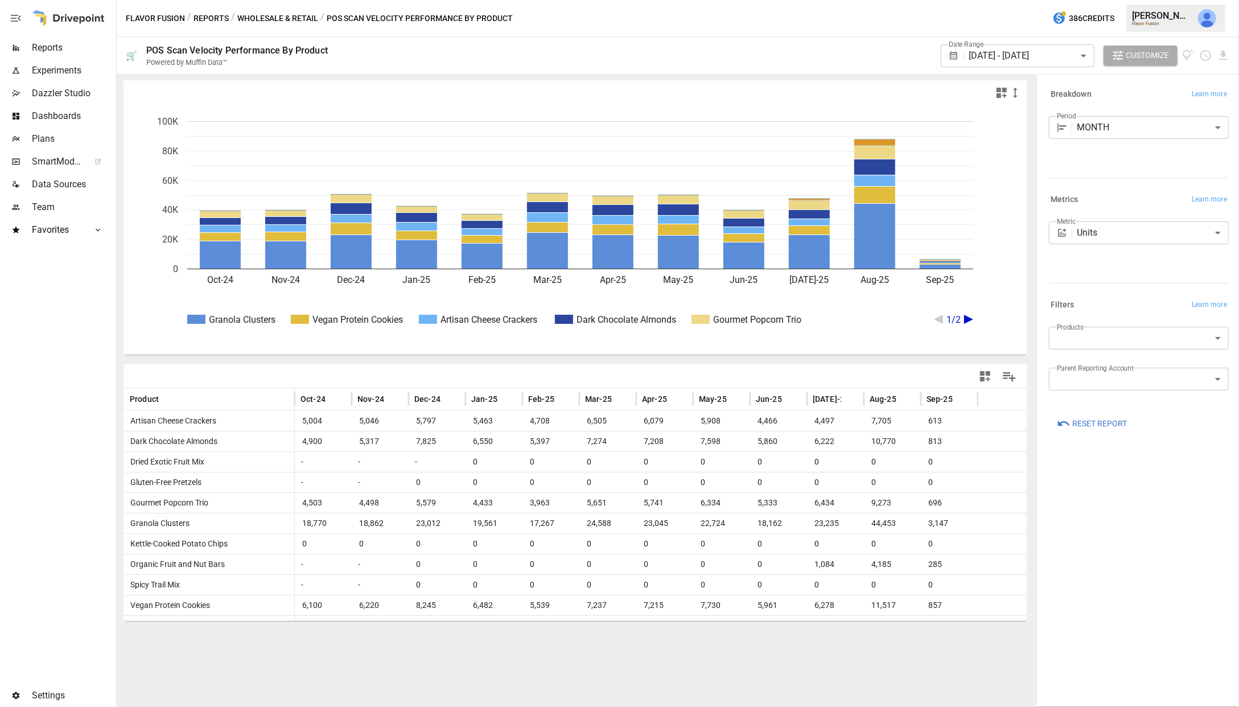
click at [1061, 0] on body "Reports Experiments Dazzler Studio Dashboards Plans SmartModel ™ Data Sources T…" at bounding box center [619, 0] width 1239 height 0
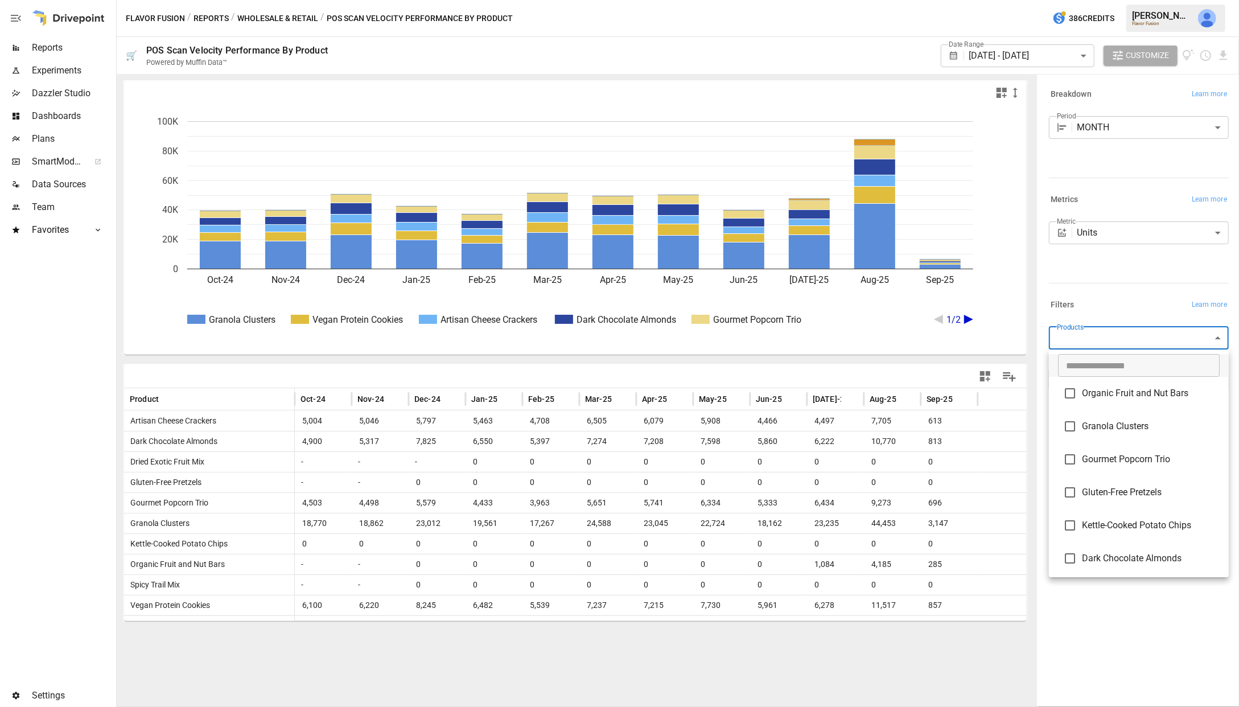
click at [1061, 287] on div at bounding box center [619, 353] width 1239 height 707
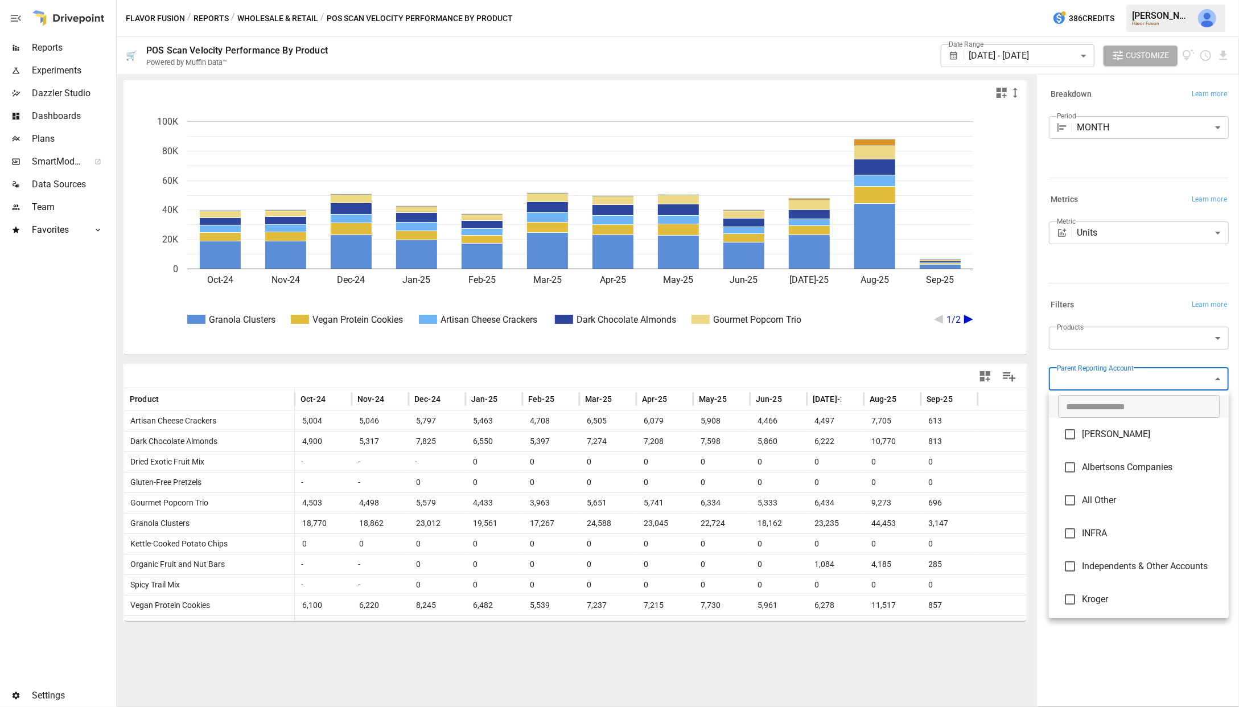
click at [1061, 0] on body "Reports Experiments Dazzler Studio Dashboards Plans SmartModel ™ Data Sources T…" at bounding box center [619, 0] width 1239 height 0
click at [279, 34] on div at bounding box center [619, 353] width 1239 height 707
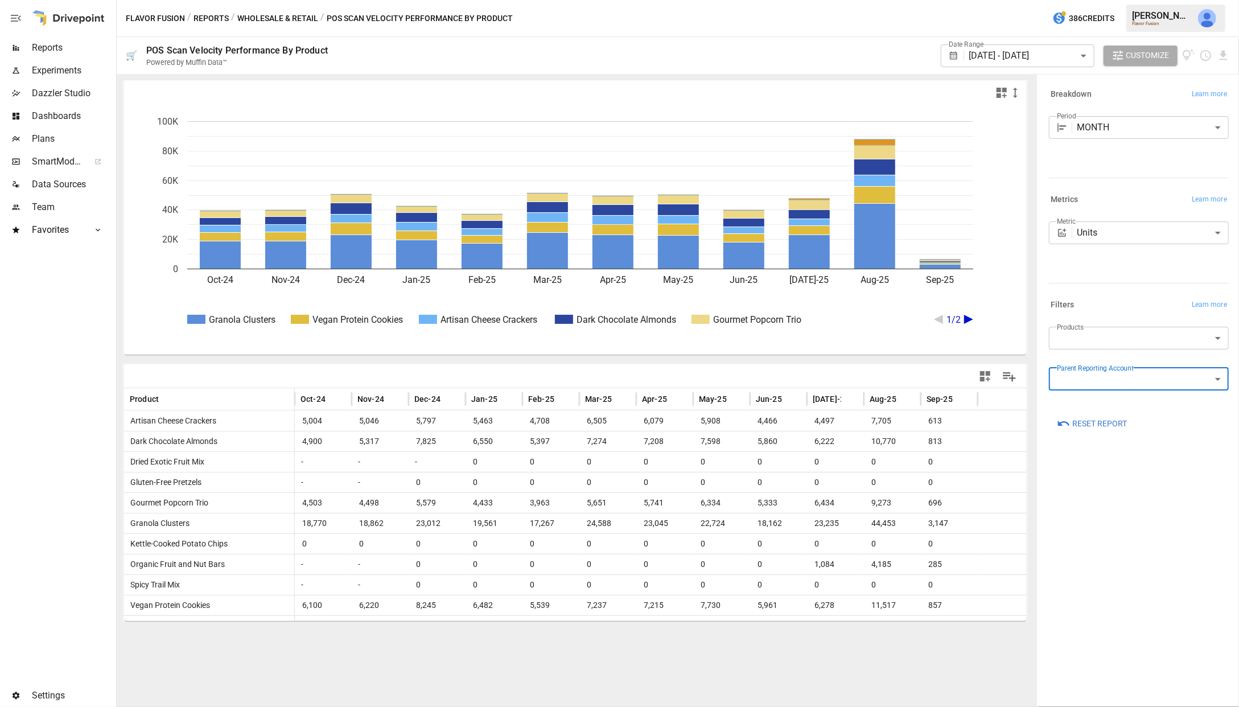
click at [278, 15] on button "Wholesale & Retail" at bounding box center [277, 18] width 81 height 14
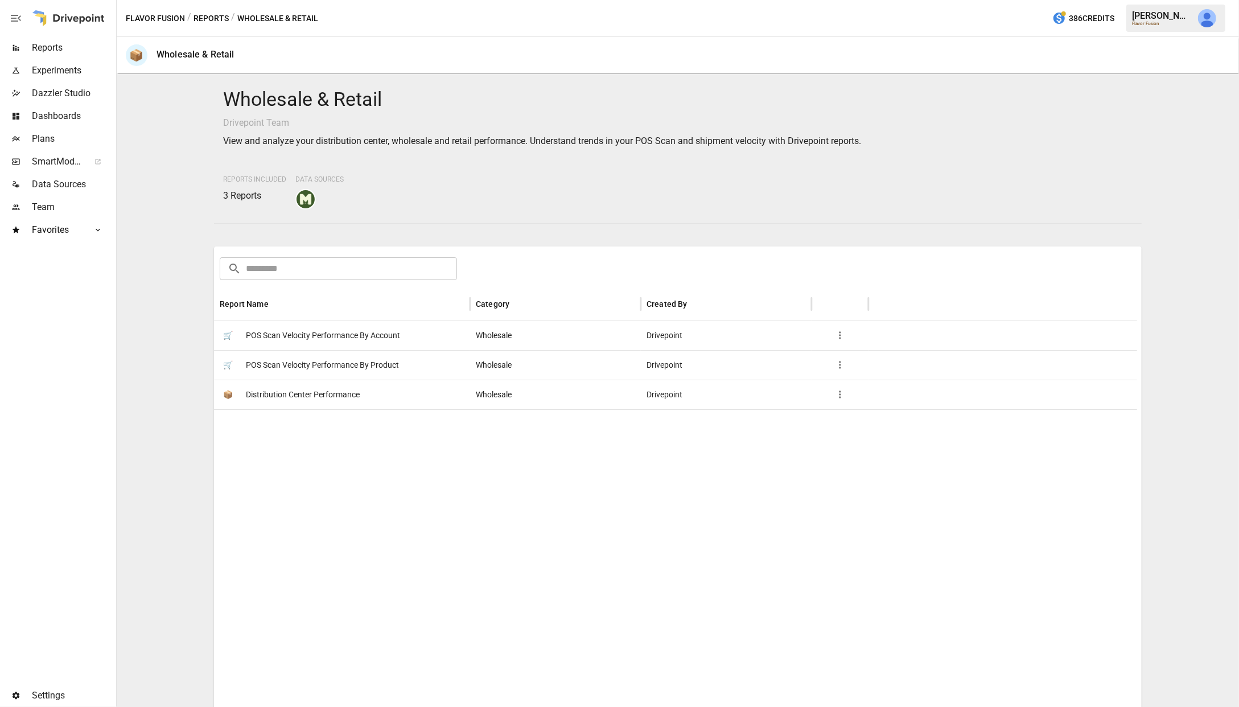
click at [331, 398] on span "Distribution Center Performance" at bounding box center [303, 394] width 114 height 29
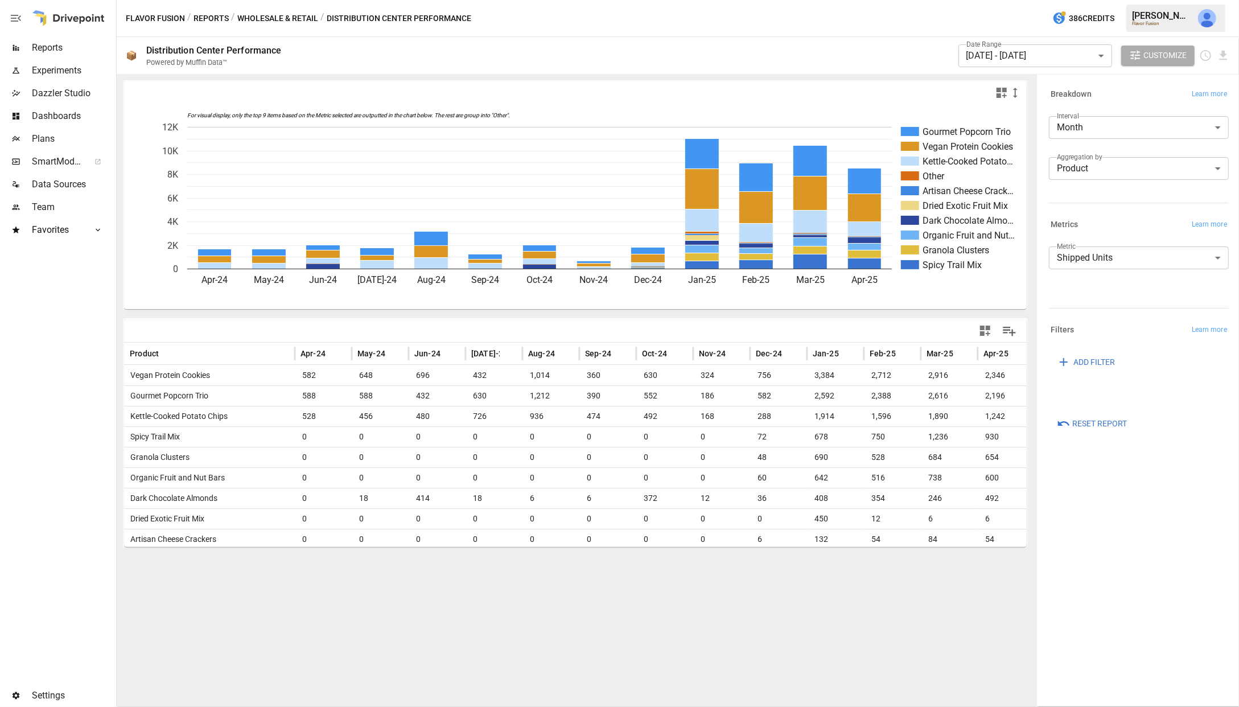
click at [260, 19] on button "Wholesale & Retail" at bounding box center [277, 18] width 81 height 14
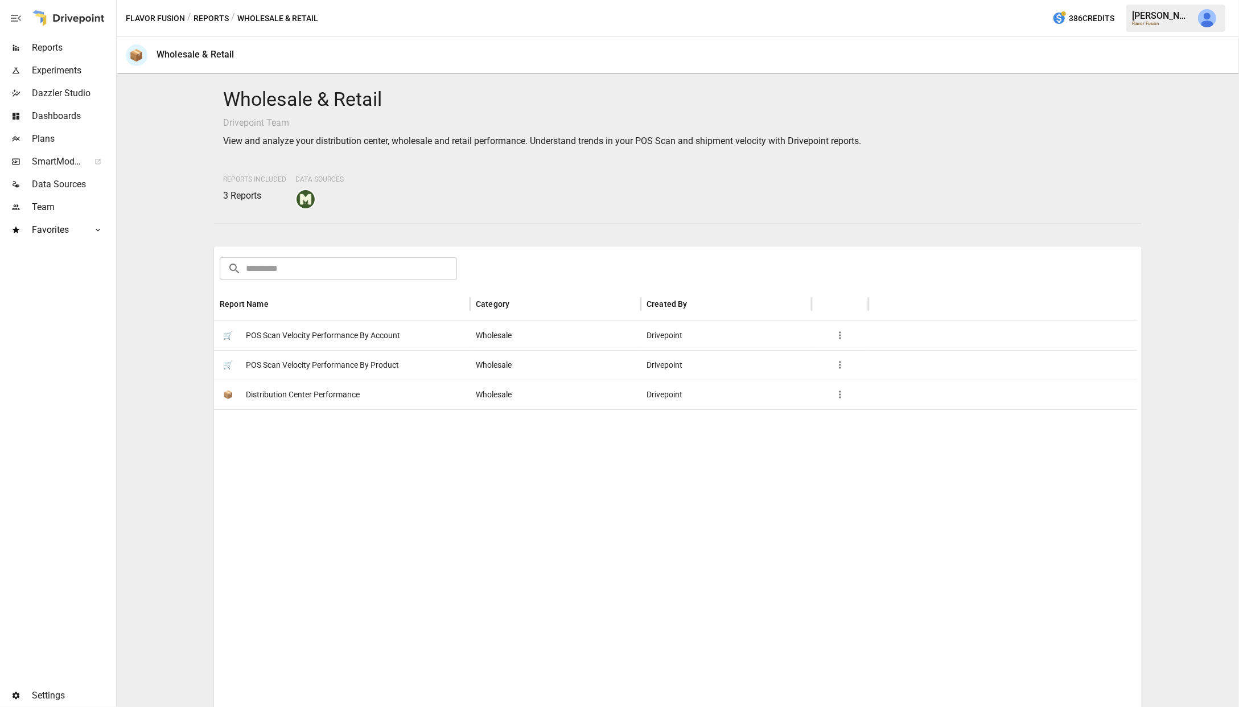
click at [216, 17] on button "Reports" at bounding box center [210, 18] width 35 height 14
